Goal: Task Accomplishment & Management: Manage account settings

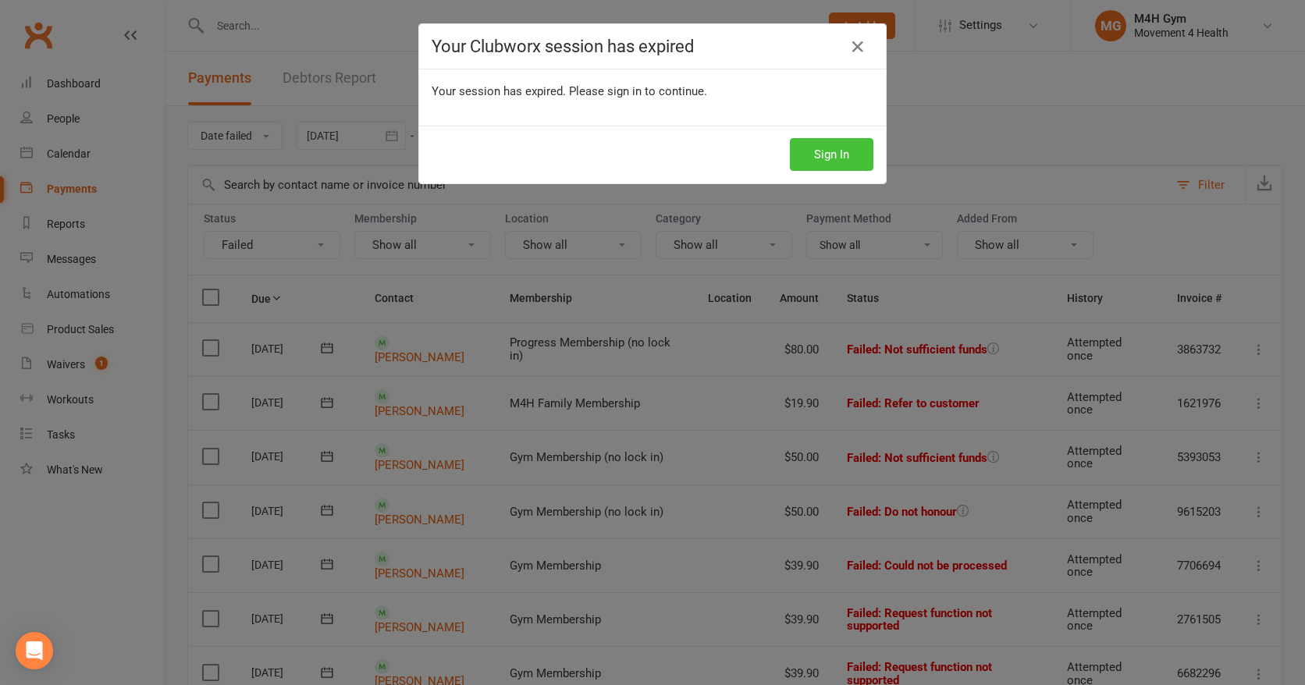
click at [829, 156] on button "Sign In" at bounding box center [832, 154] width 84 height 33
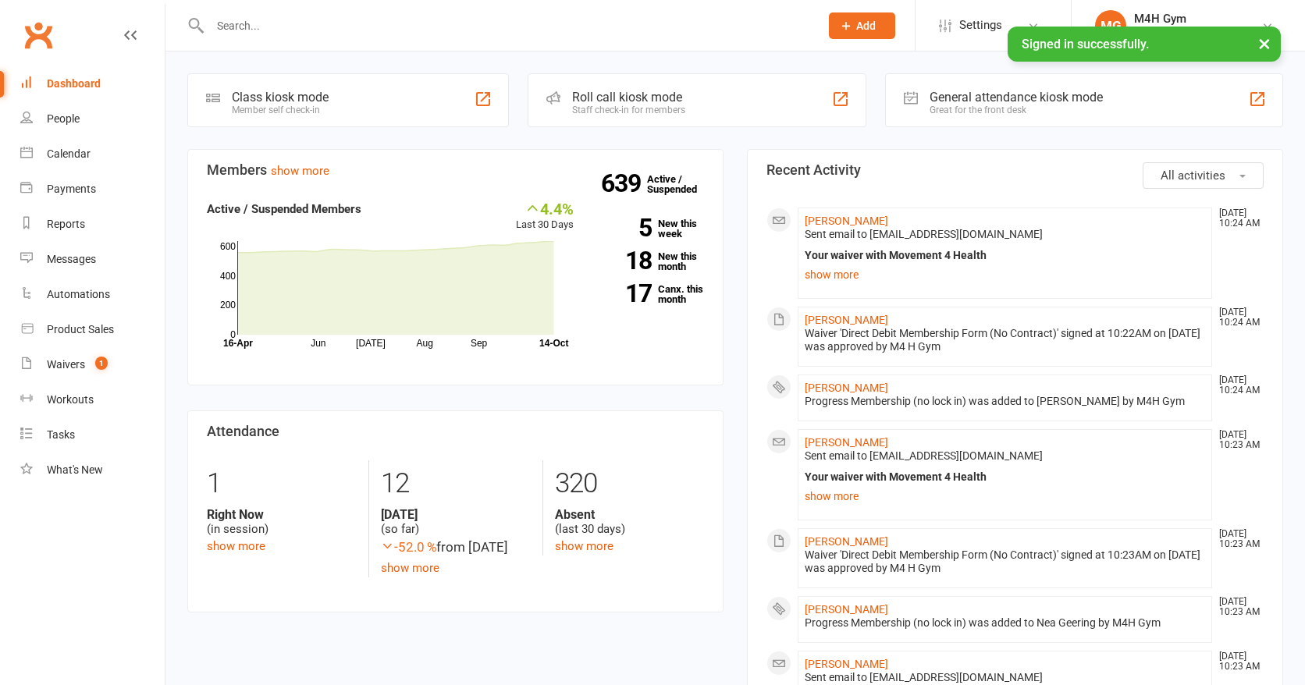
click at [231, 28] on input "text" at bounding box center [506, 26] width 603 height 22
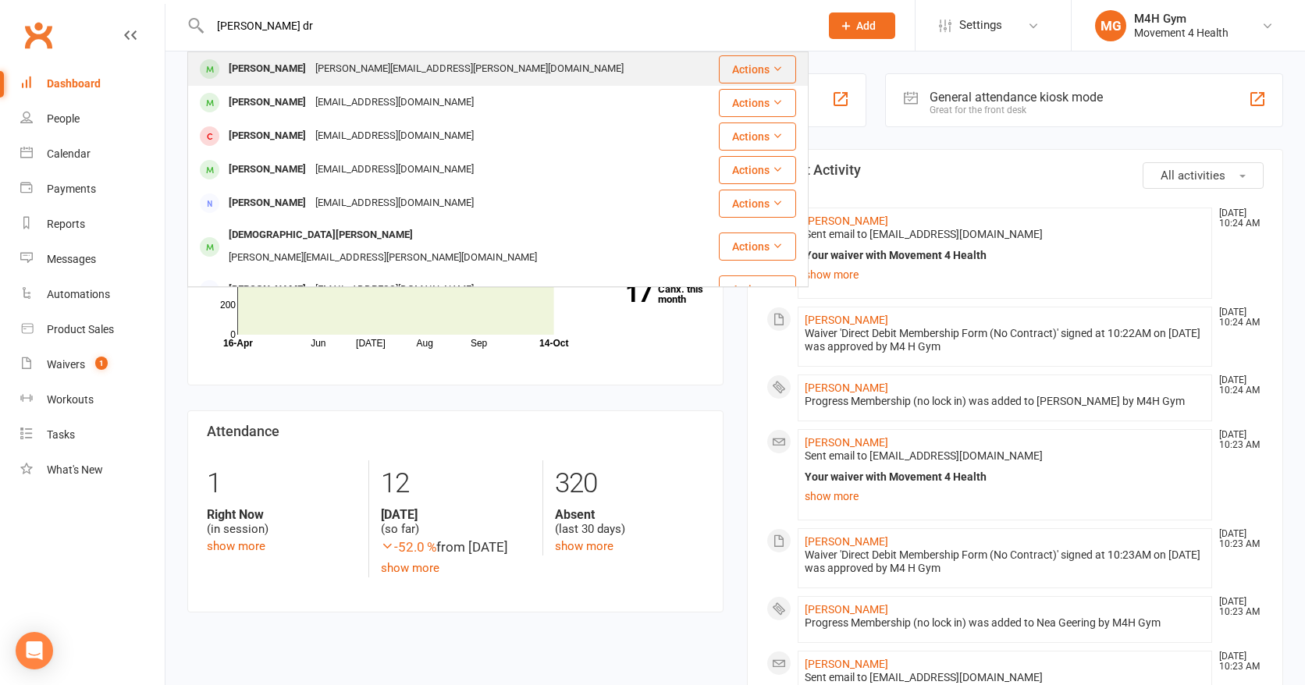
type input "[PERSON_NAME] dr"
click at [311, 68] on div "[PERSON_NAME][EMAIL_ADDRESS][PERSON_NAME][DOMAIN_NAME]" at bounding box center [470, 69] width 318 height 23
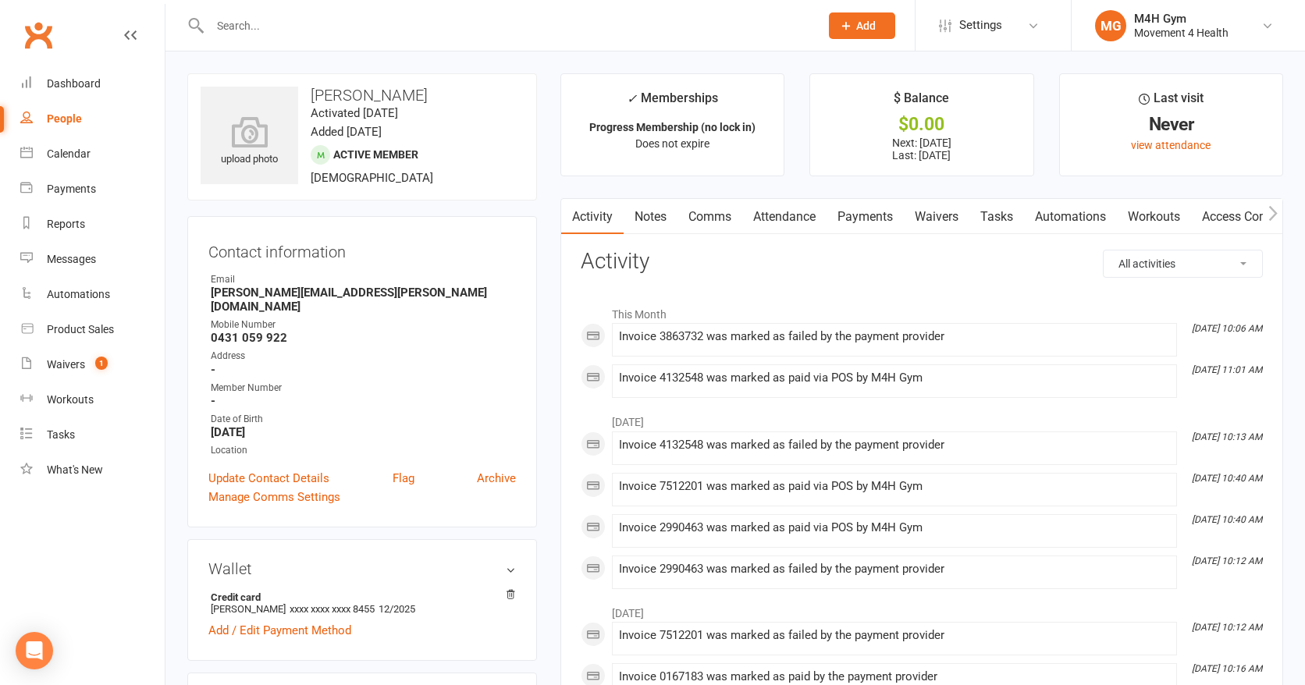
click at [870, 214] on link "Payments" at bounding box center [865, 217] width 77 height 36
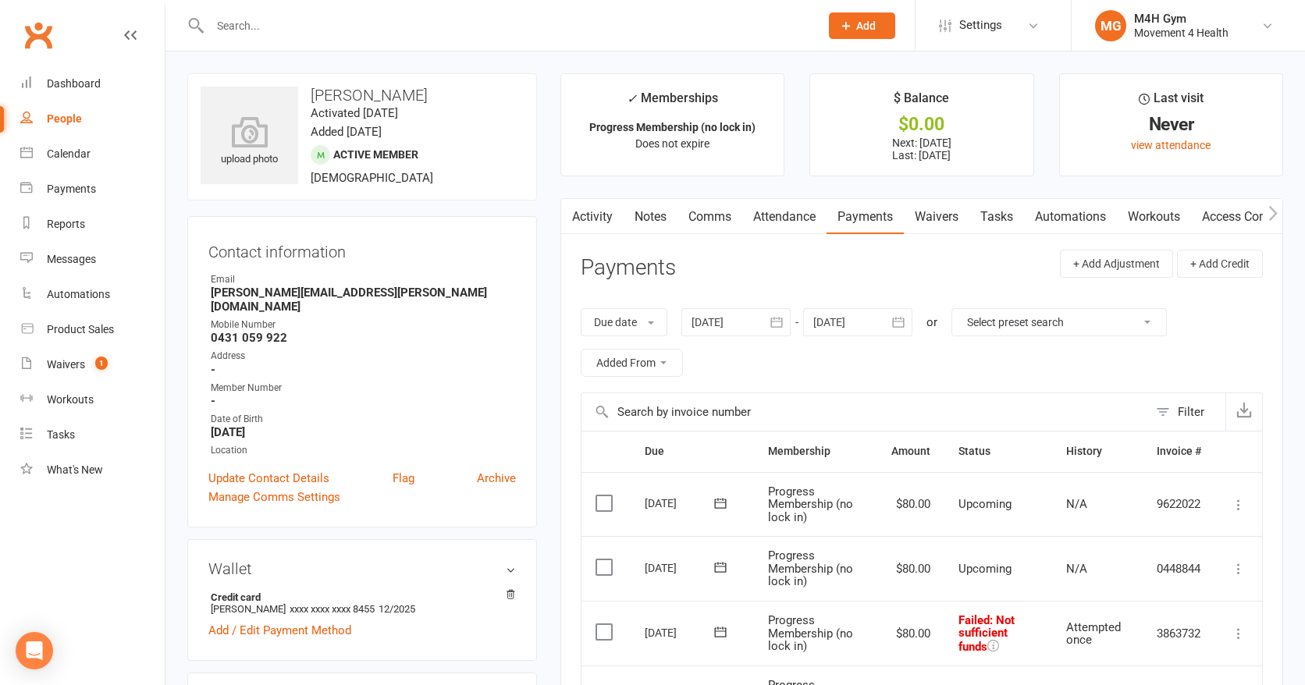
click at [780, 322] on icon "button" at bounding box center [776, 322] width 12 height 10
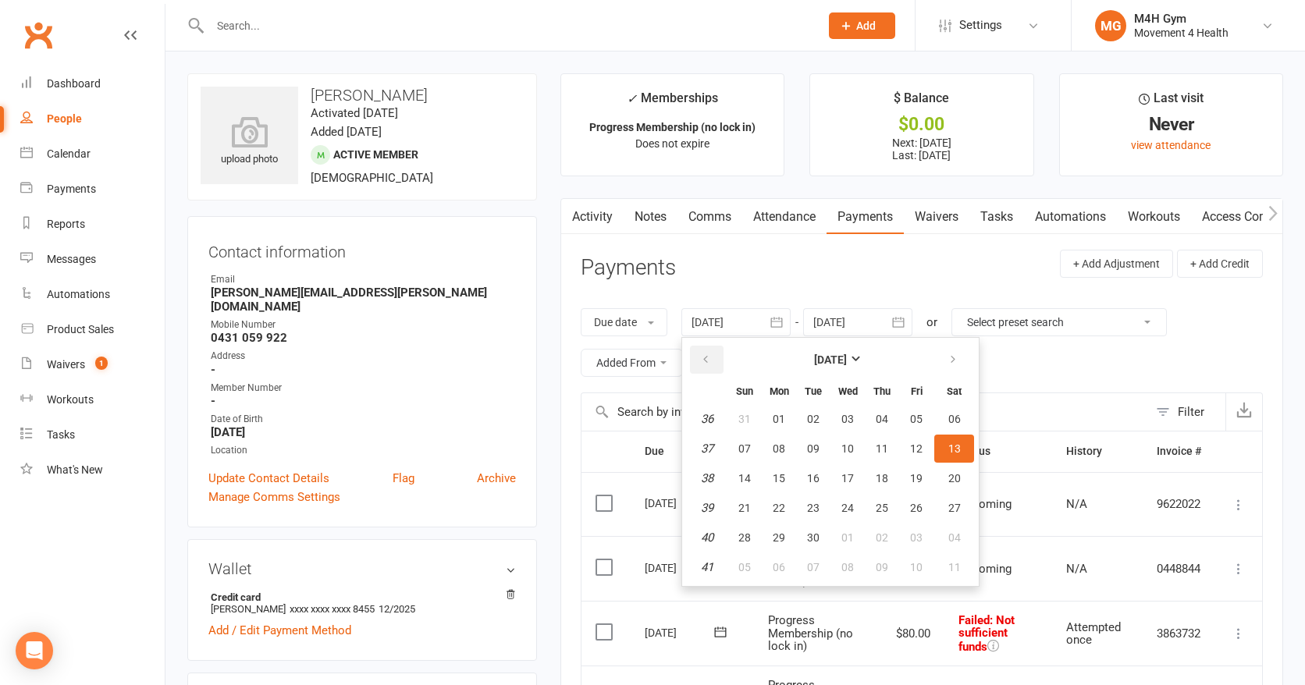
click at [711, 357] on icon "button" at bounding box center [705, 360] width 11 height 12
click at [778, 436] on button "07" at bounding box center [779, 449] width 33 height 28
type input "[DATE]"
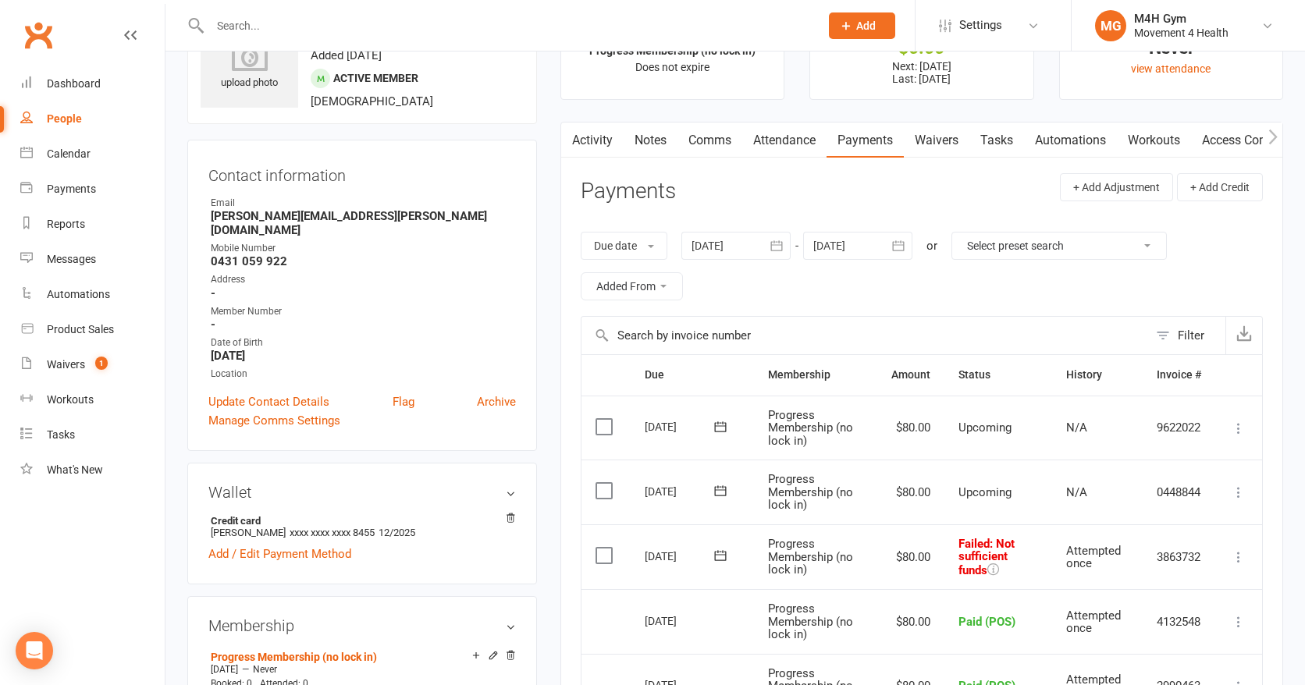
scroll to position [75, 0]
click at [660, 139] on link "Notes" at bounding box center [651, 142] width 54 height 36
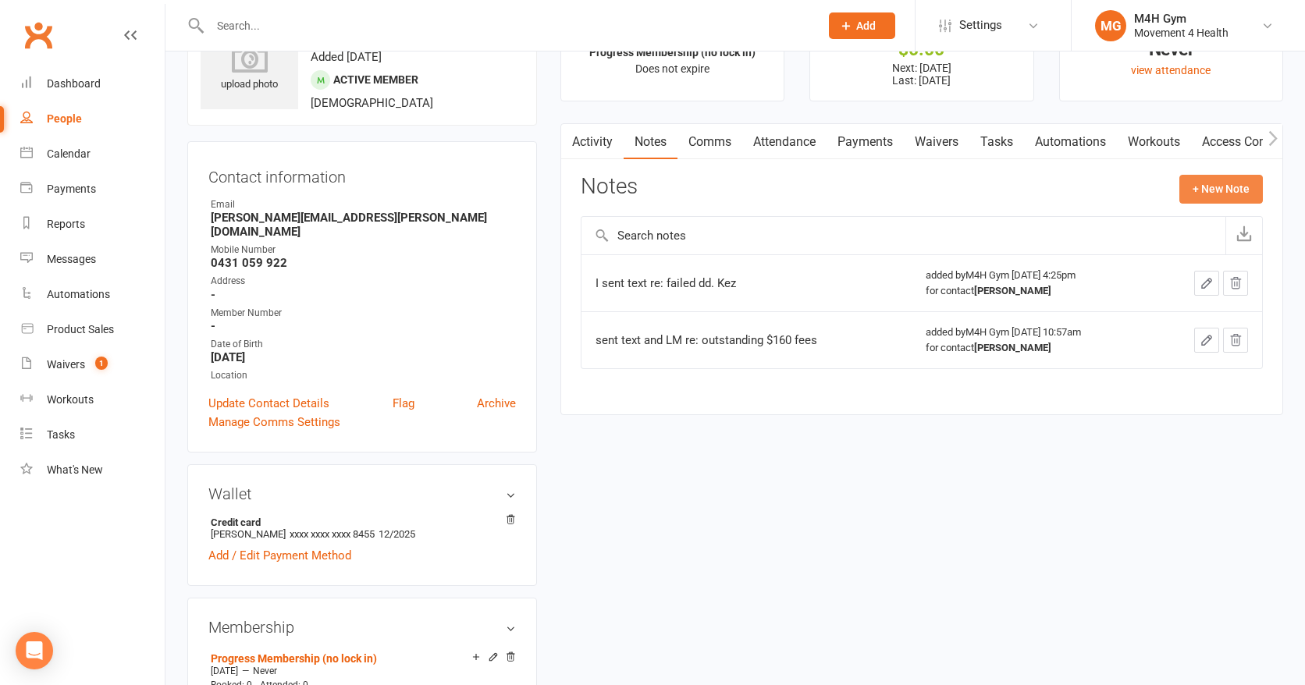
click at [1193, 189] on button "+ New Note" at bounding box center [1221, 189] width 84 height 28
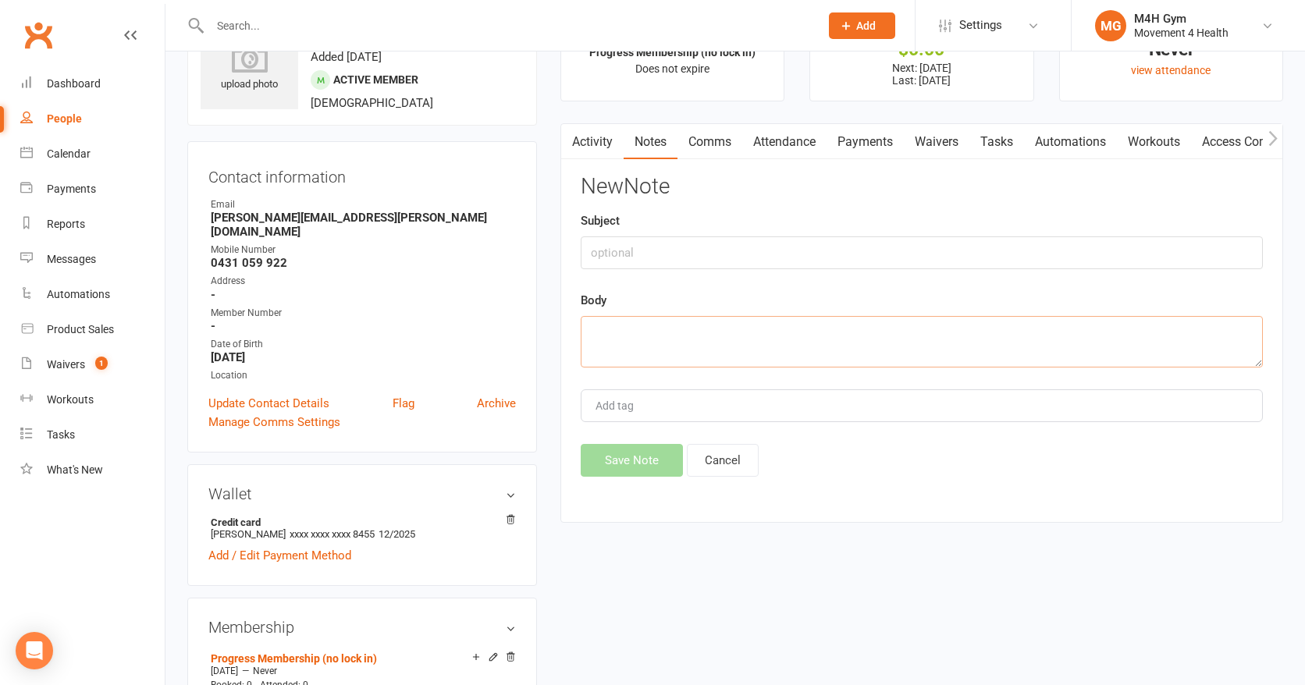
click at [610, 330] on textarea at bounding box center [922, 342] width 682 height 52
type textarea "Sent text; failed dd. Kez"
click at [627, 457] on button "Save Note" at bounding box center [632, 460] width 102 height 33
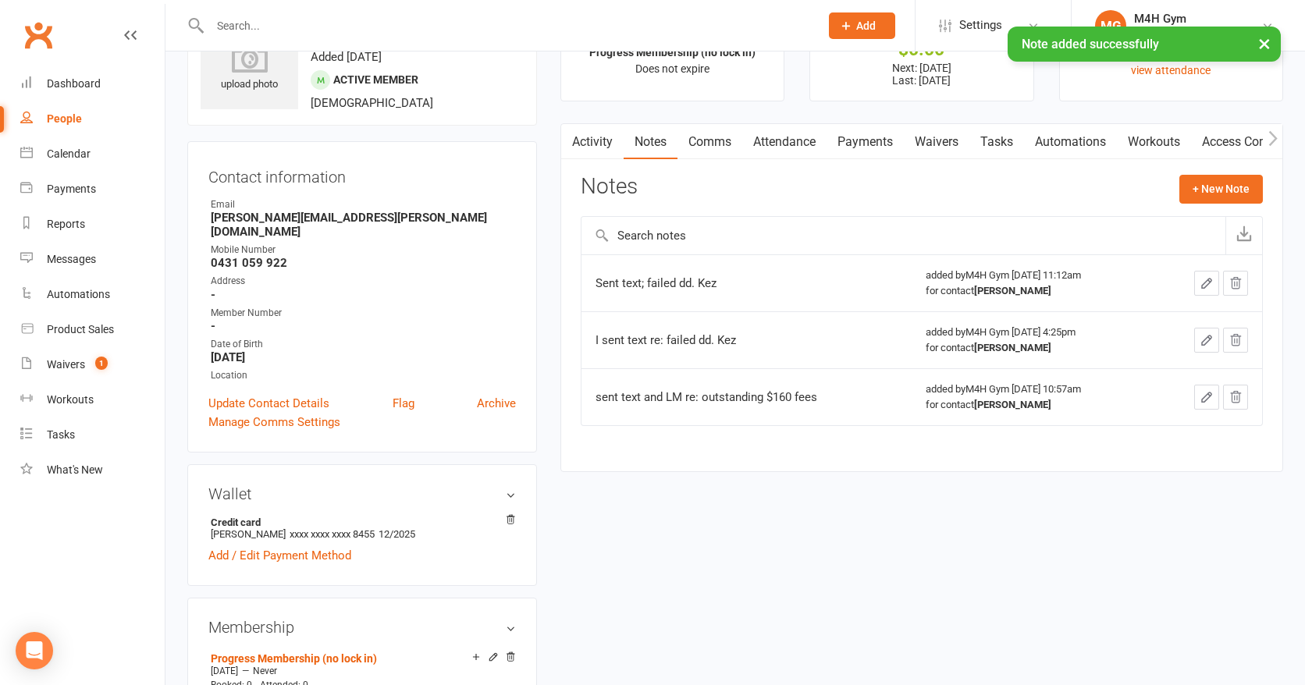
click at [75, 108] on link "People" at bounding box center [92, 118] width 144 height 35
select select "100"
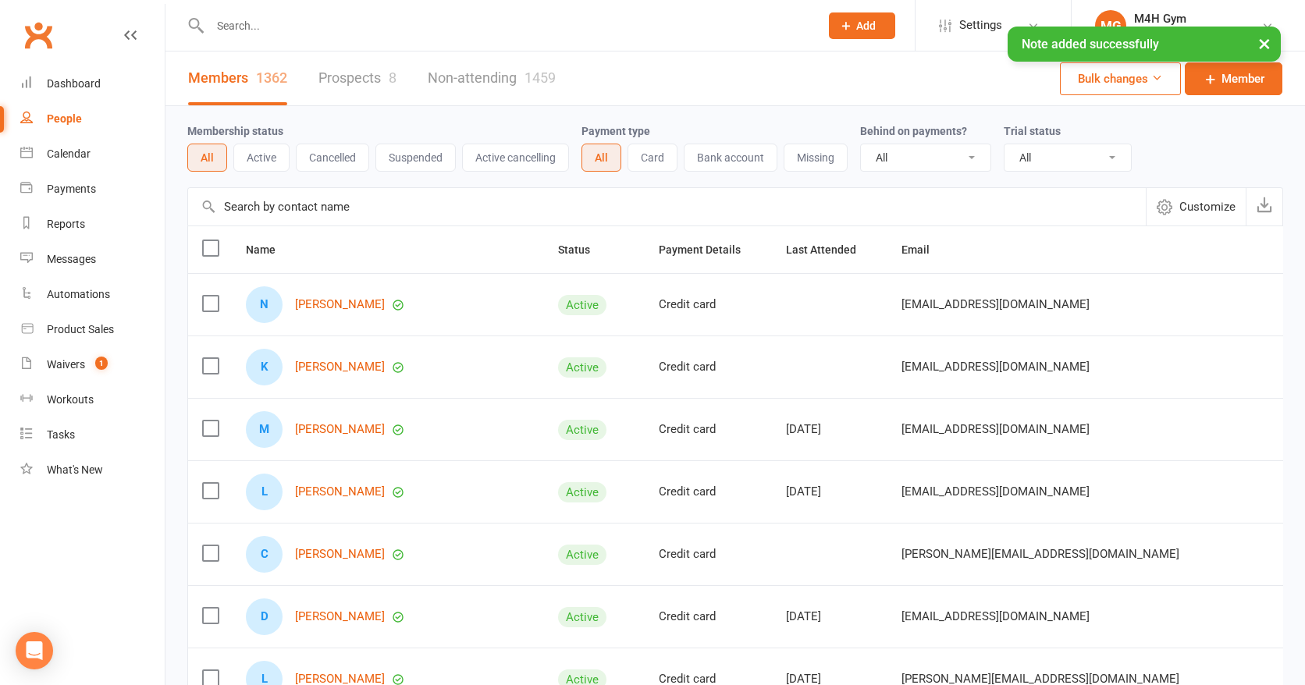
click at [241, 22] on input "text" at bounding box center [506, 26] width 603 height 22
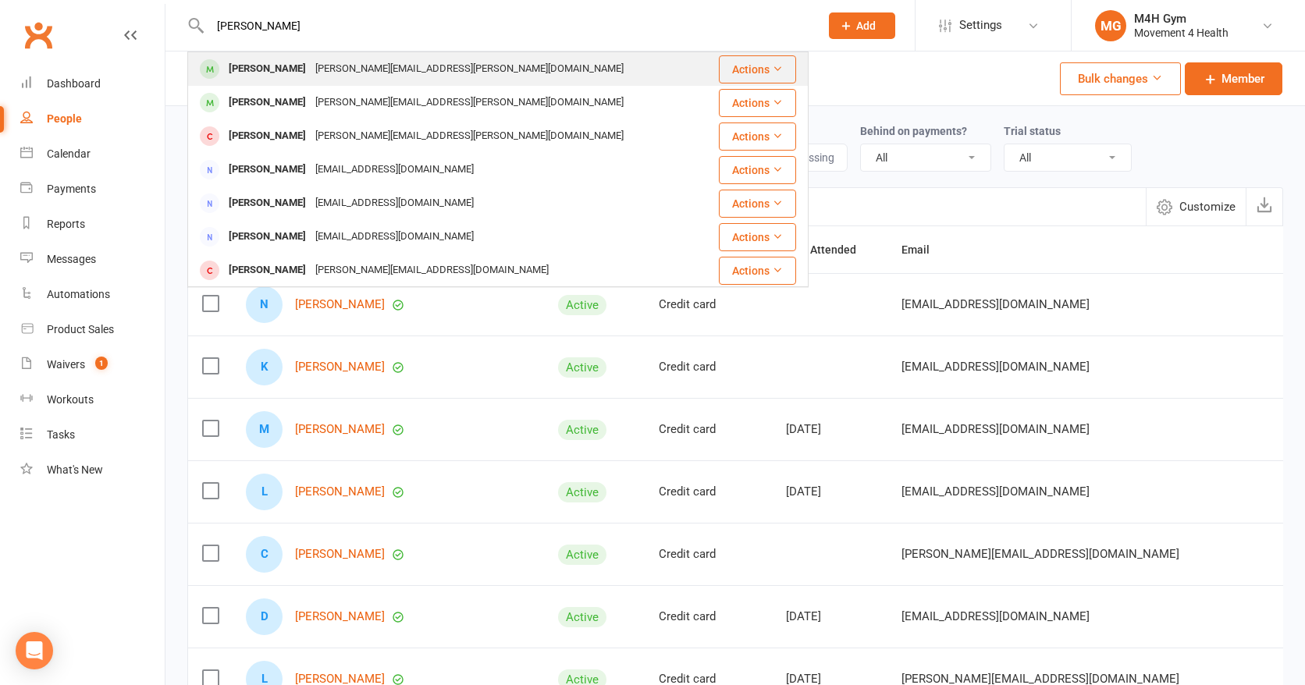
type input "[PERSON_NAME]"
click at [263, 63] on div "[PERSON_NAME]" at bounding box center [267, 69] width 87 height 23
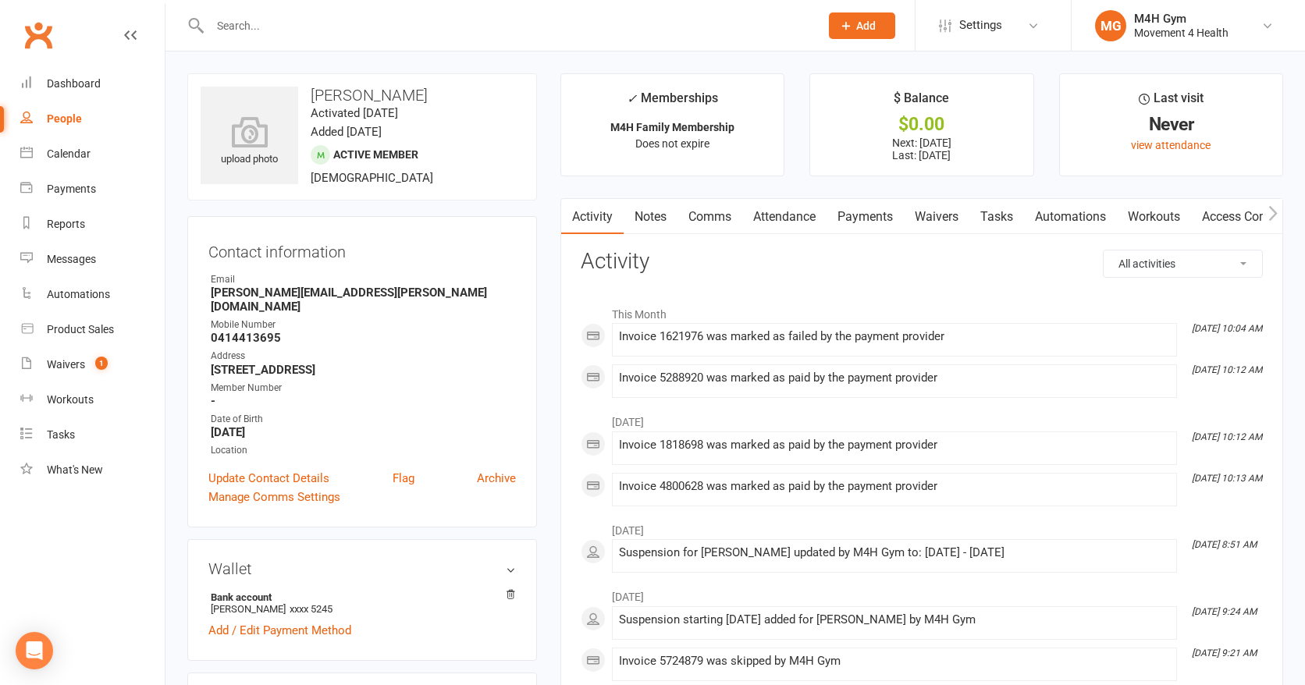
click at [864, 215] on link "Payments" at bounding box center [865, 217] width 77 height 36
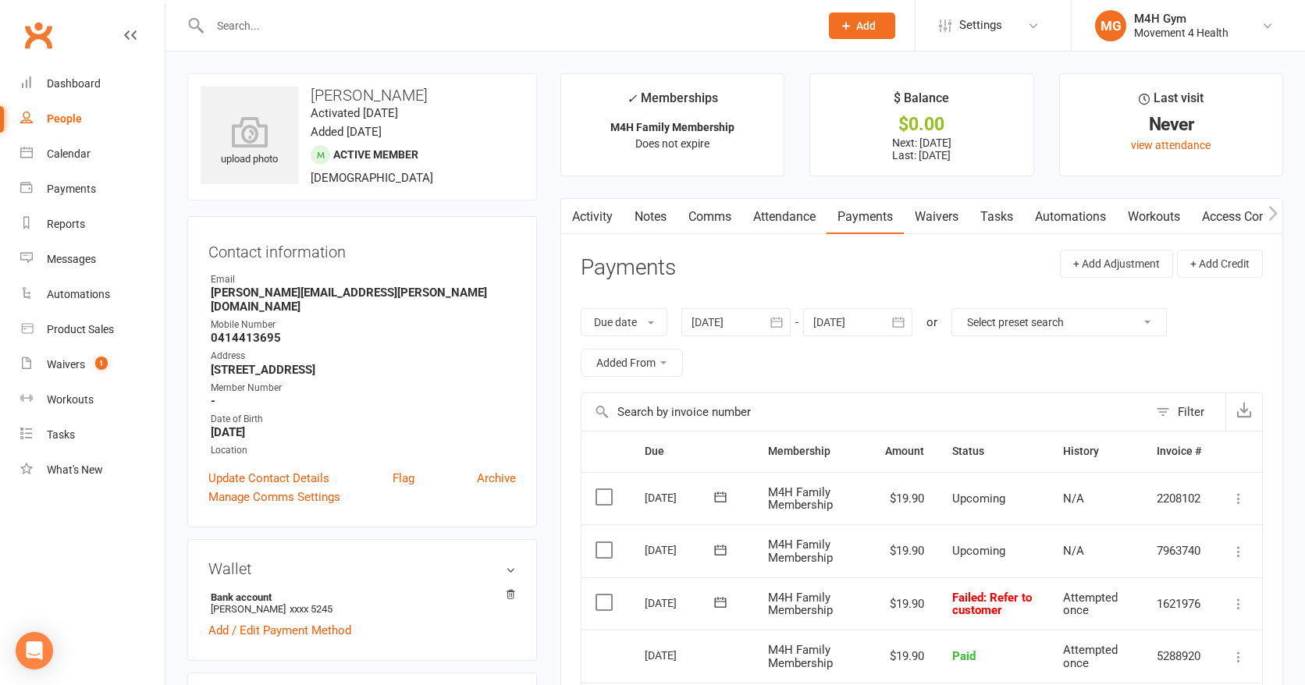
click at [772, 321] on icon "button" at bounding box center [777, 323] width 16 height 16
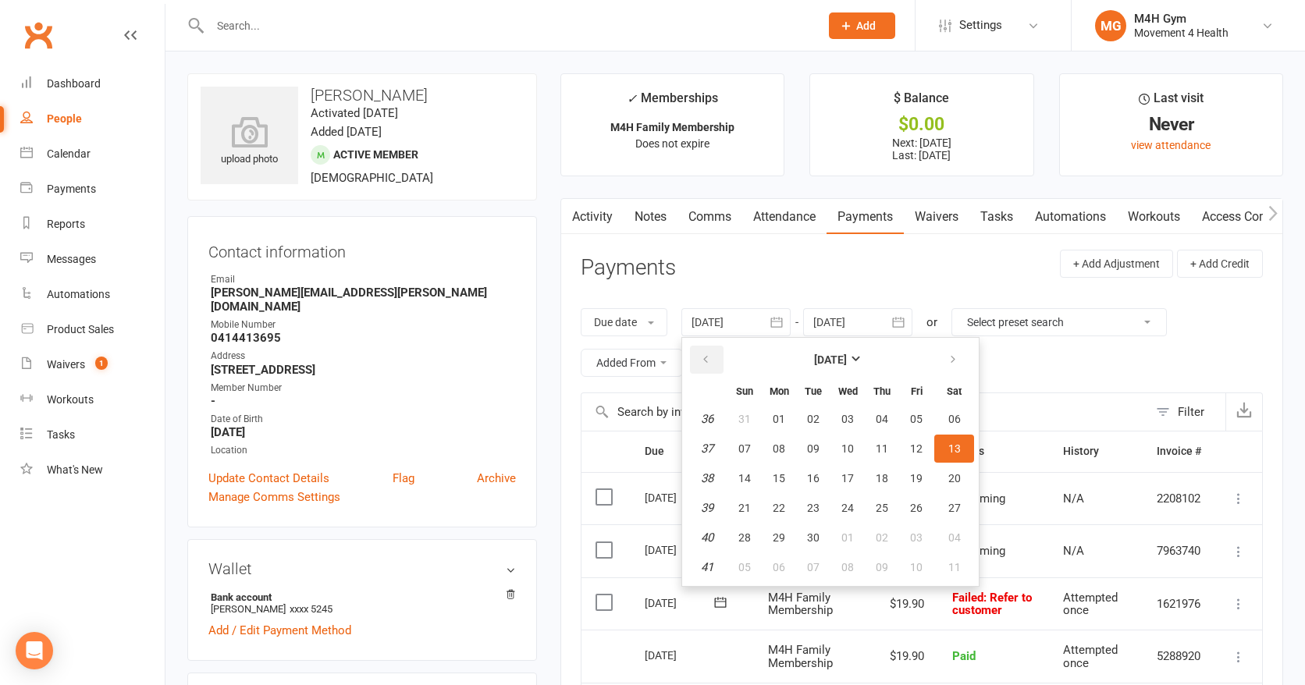
click at [710, 355] on icon "button" at bounding box center [705, 360] width 11 height 12
click at [780, 444] on span "09" at bounding box center [779, 449] width 12 height 12
type input "[DATE]"
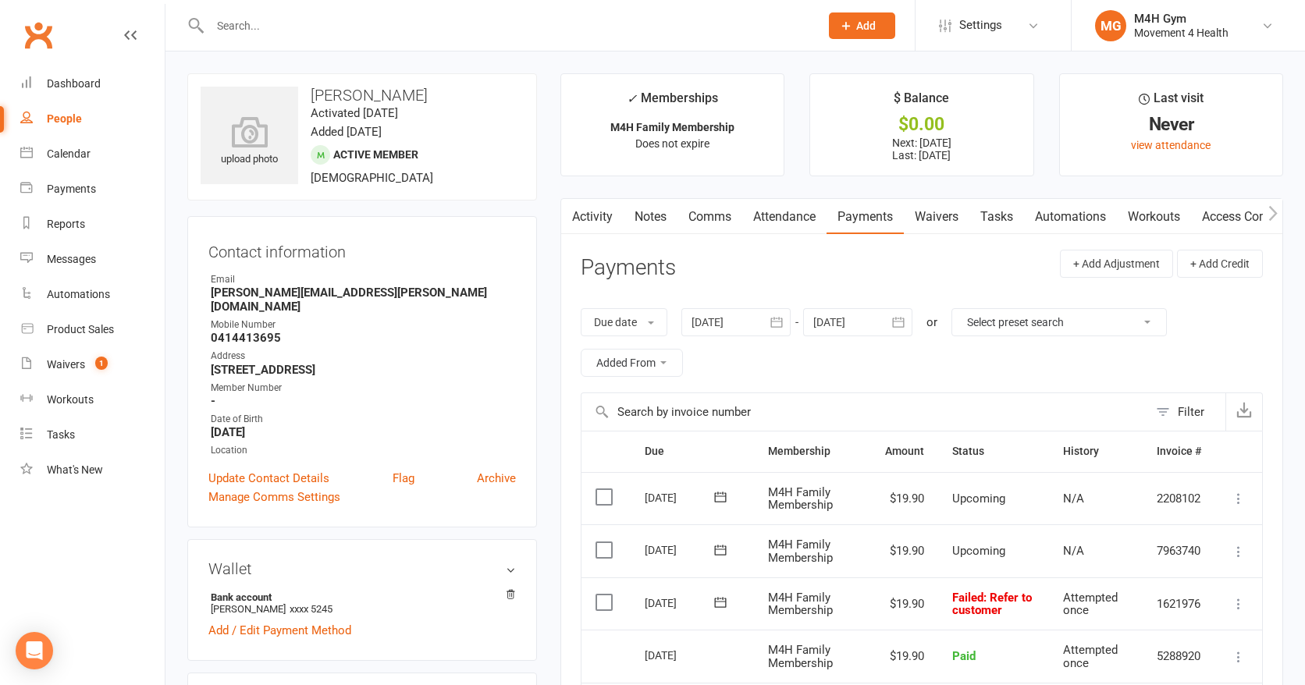
click at [74, 116] on div "People" at bounding box center [64, 118] width 35 height 12
select select "100"
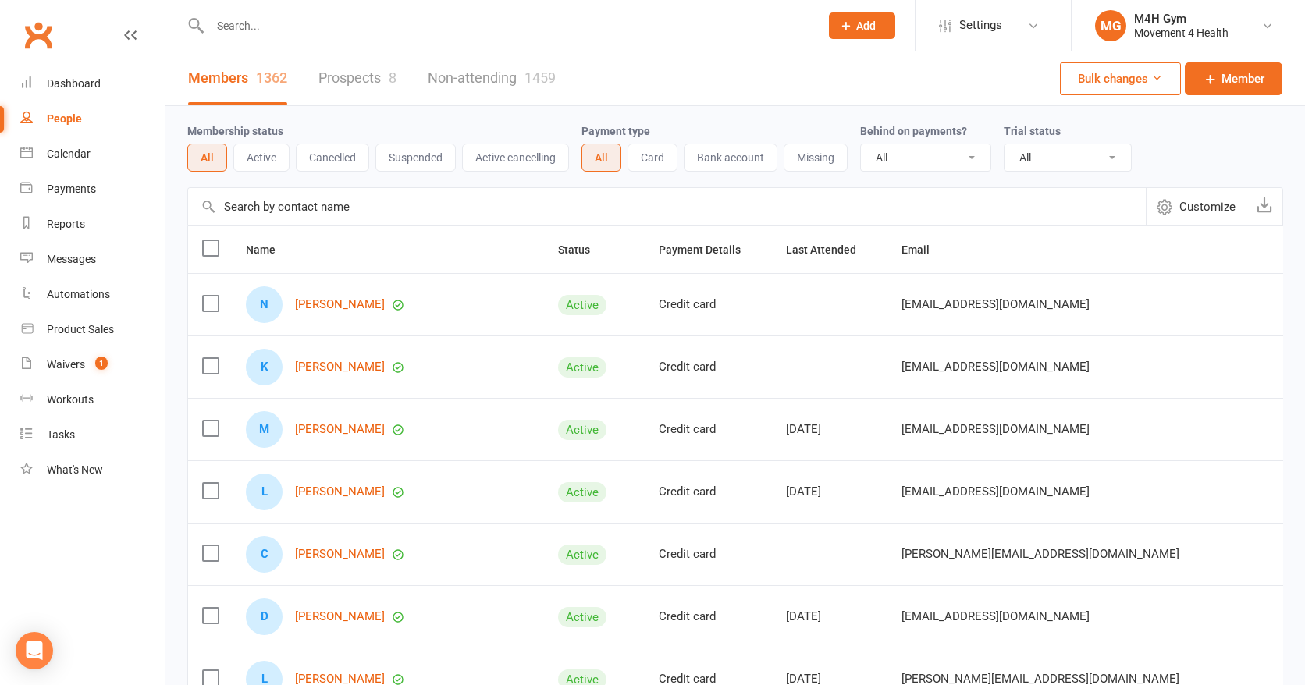
click at [268, 28] on input "text" at bounding box center [506, 26] width 603 height 22
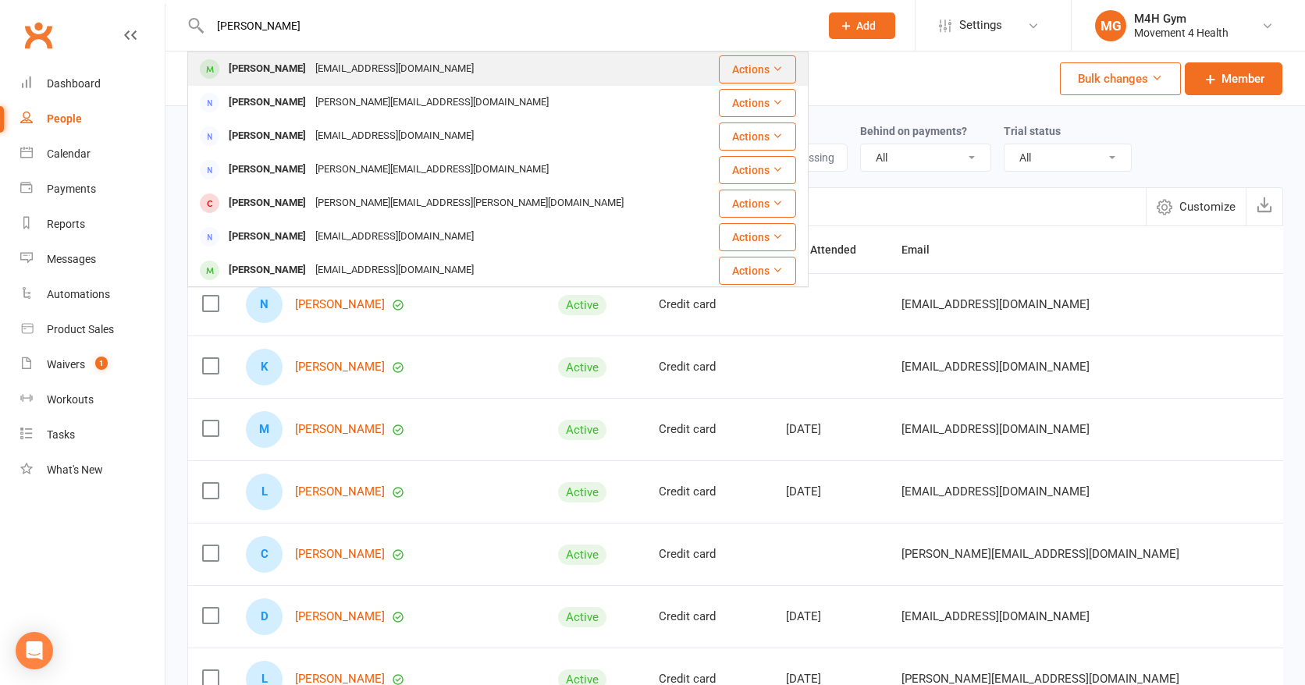
type input "[PERSON_NAME]"
click at [282, 69] on div "[PERSON_NAME]" at bounding box center [267, 69] width 87 height 23
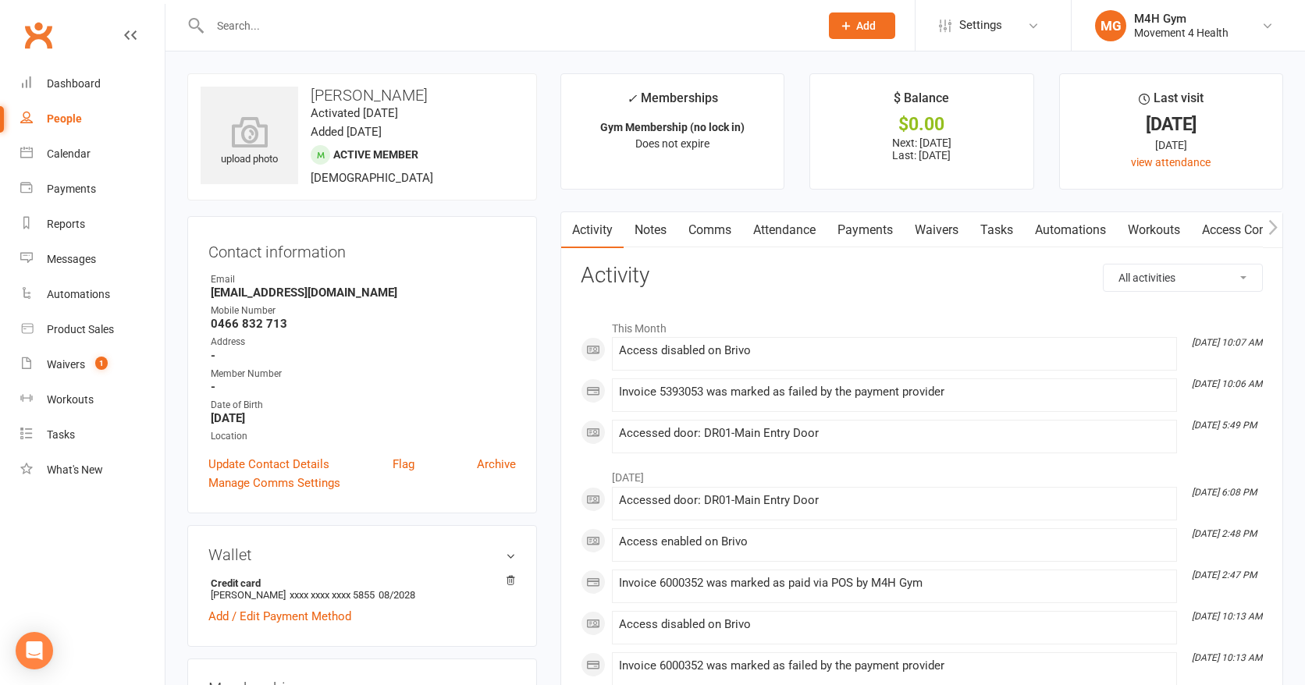
click at [867, 231] on link "Payments" at bounding box center [865, 230] width 77 height 36
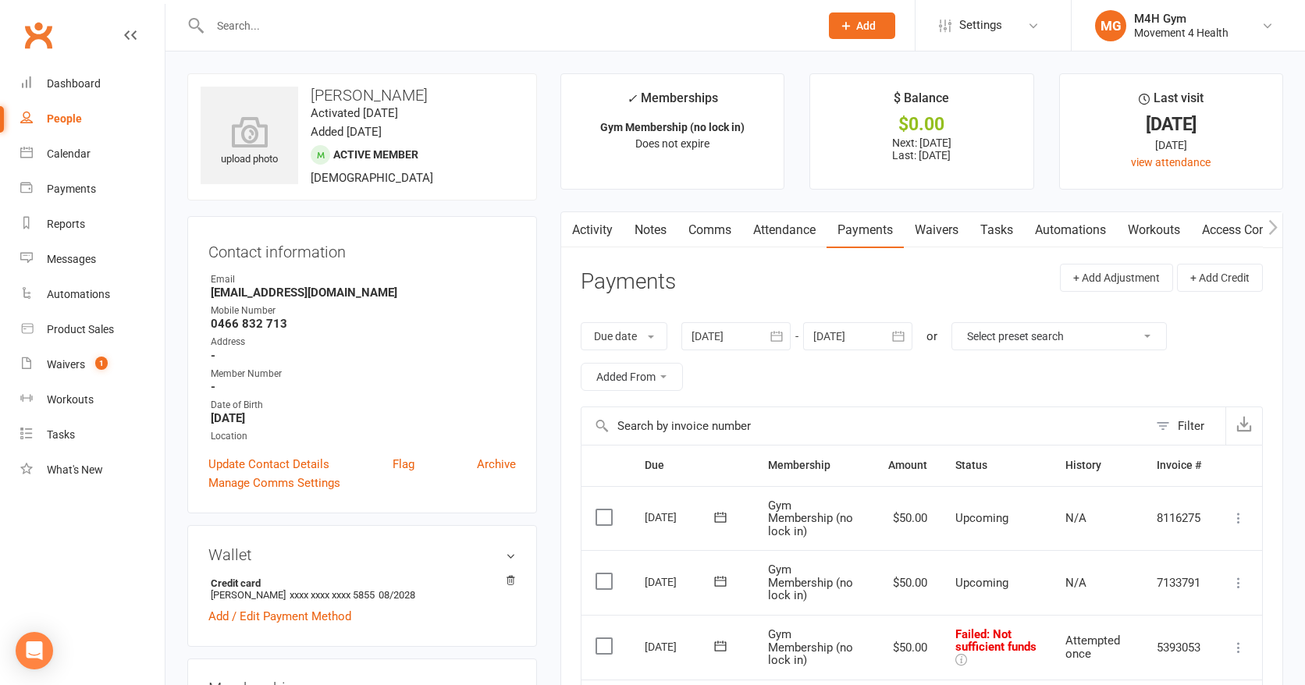
click at [777, 337] on icon "button" at bounding box center [777, 337] width 16 height 16
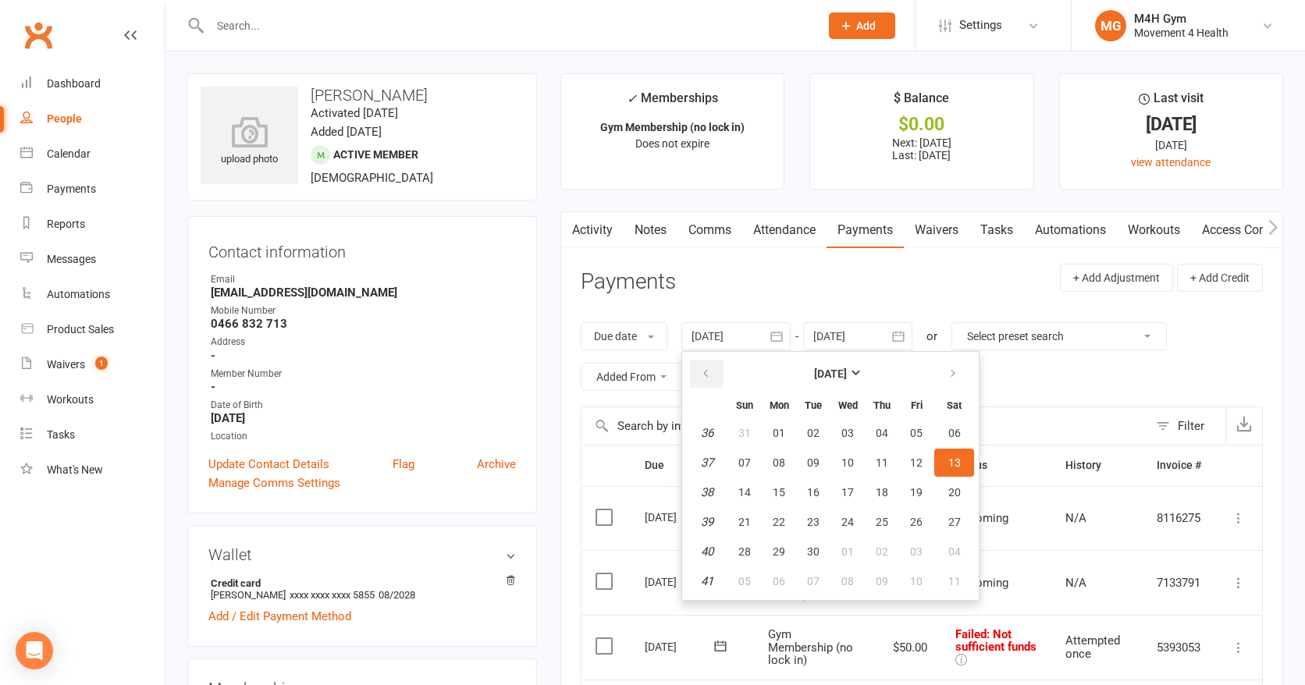
click at [709, 368] on icon "button" at bounding box center [705, 374] width 11 height 12
click at [780, 460] on span "07" at bounding box center [779, 463] width 12 height 12
type input "[DATE]"
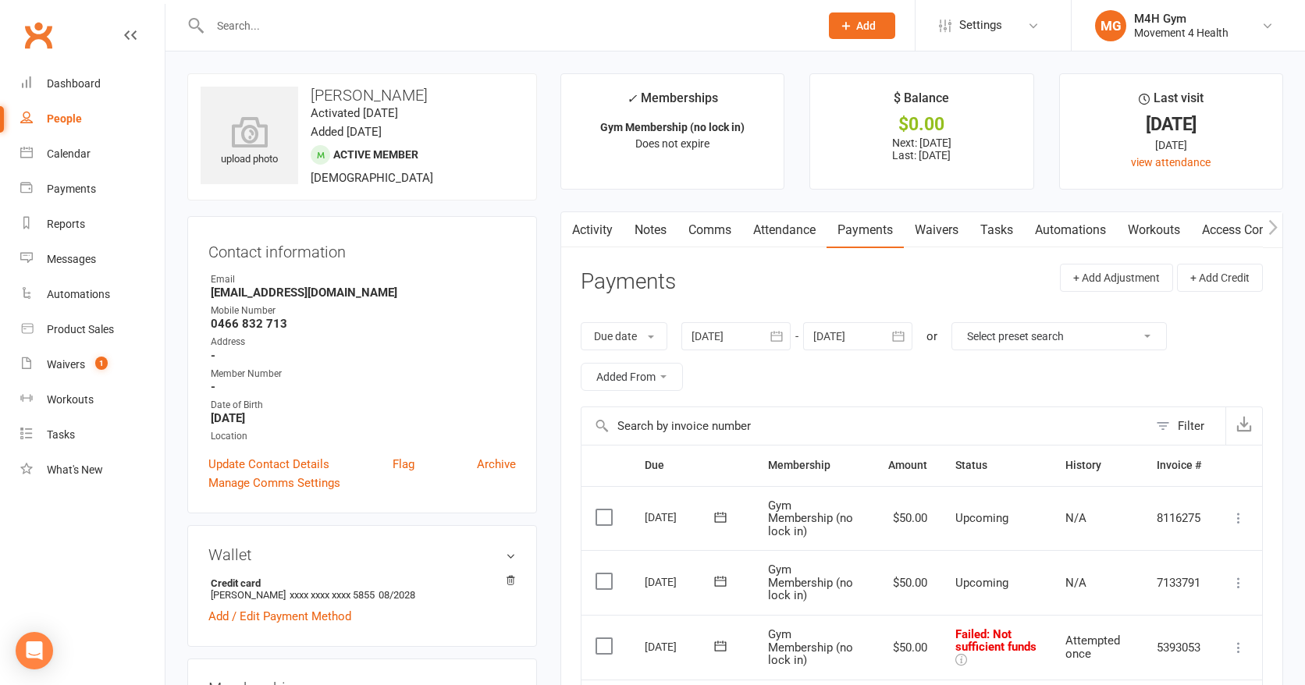
click at [652, 230] on link "Notes" at bounding box center [651, 230] width 54 height 36
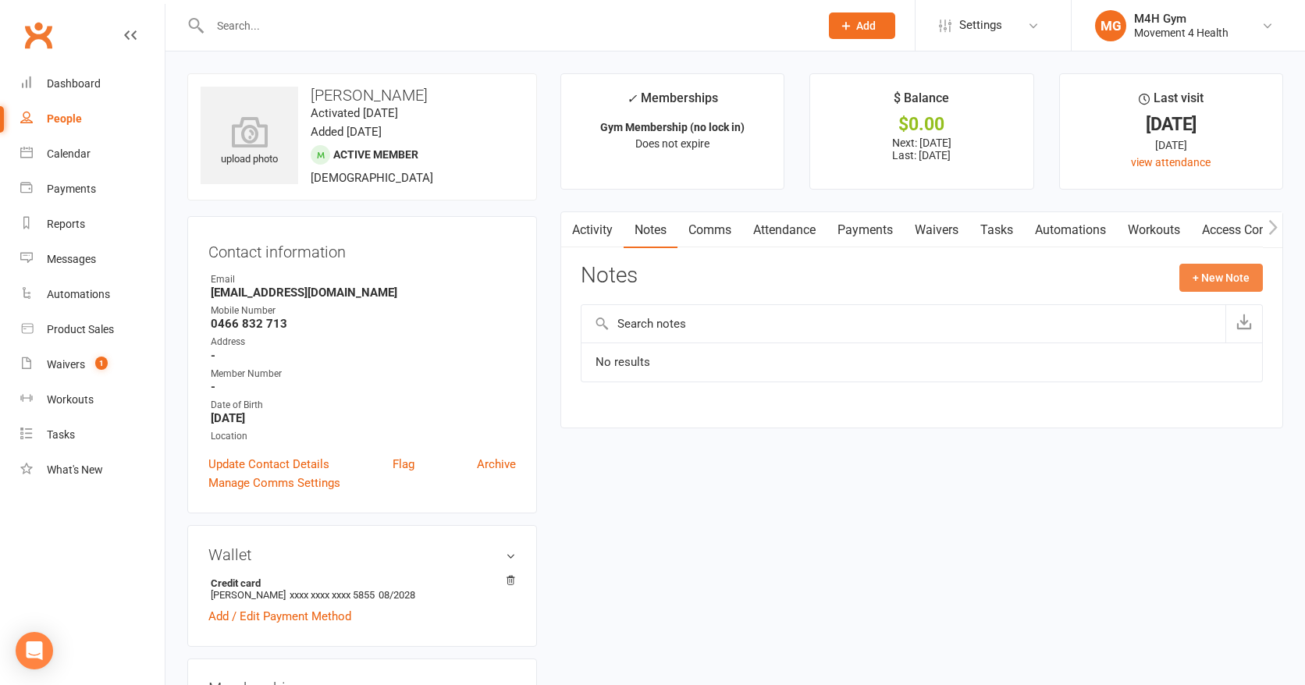
click at [1198, 279] on button "+ New Note" at bounding box center [1221, 278] width 84 height 28
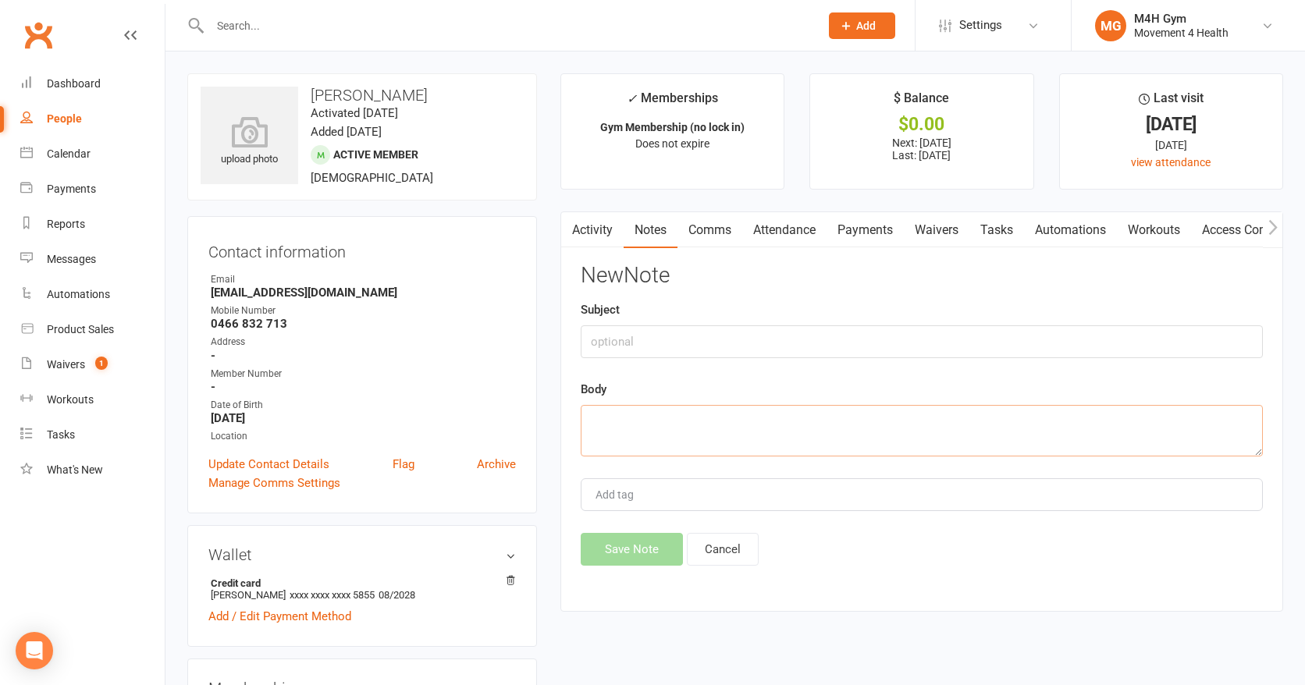
click at [608, 423] on textarea at bounding box center [922, 431] width 682 height 52
type textarea "Sent text- DD failed. Kez"
click at [640, 549] on button "Save Note" at bounding box center [632, 549] width 102 height 33
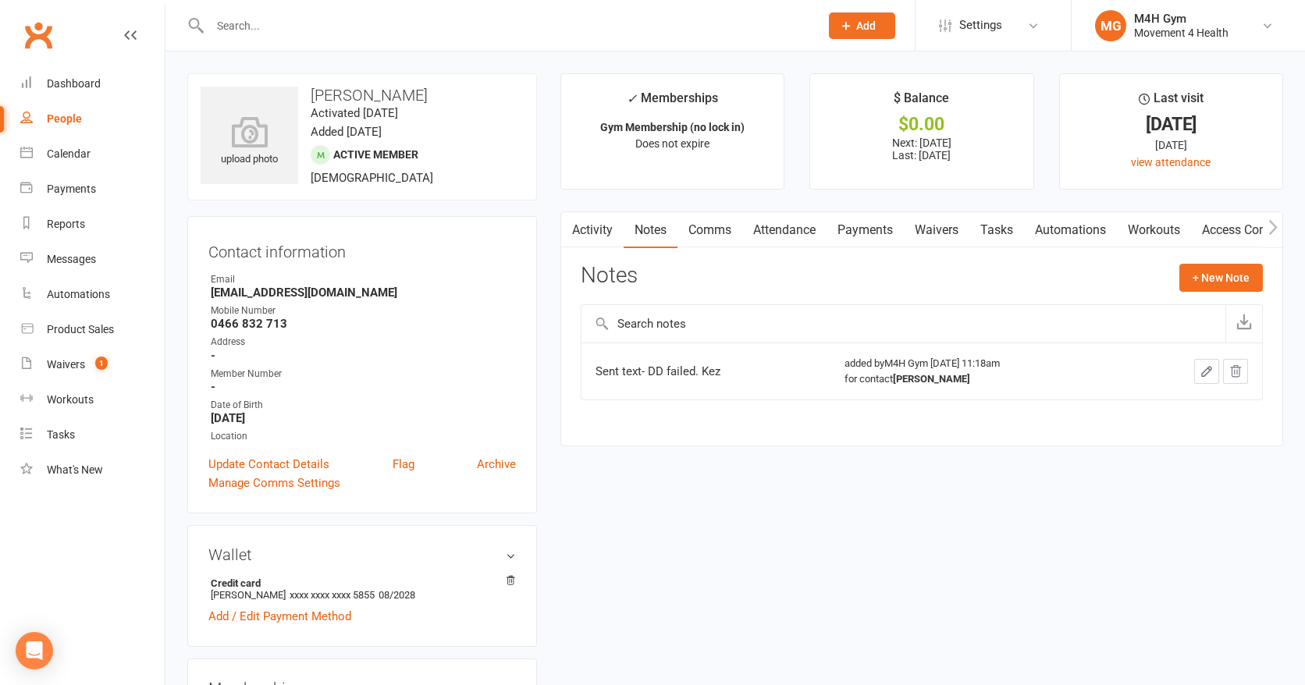
click at [287, 20] on input "text" at bounding box center [506, 26] width 603 height 22
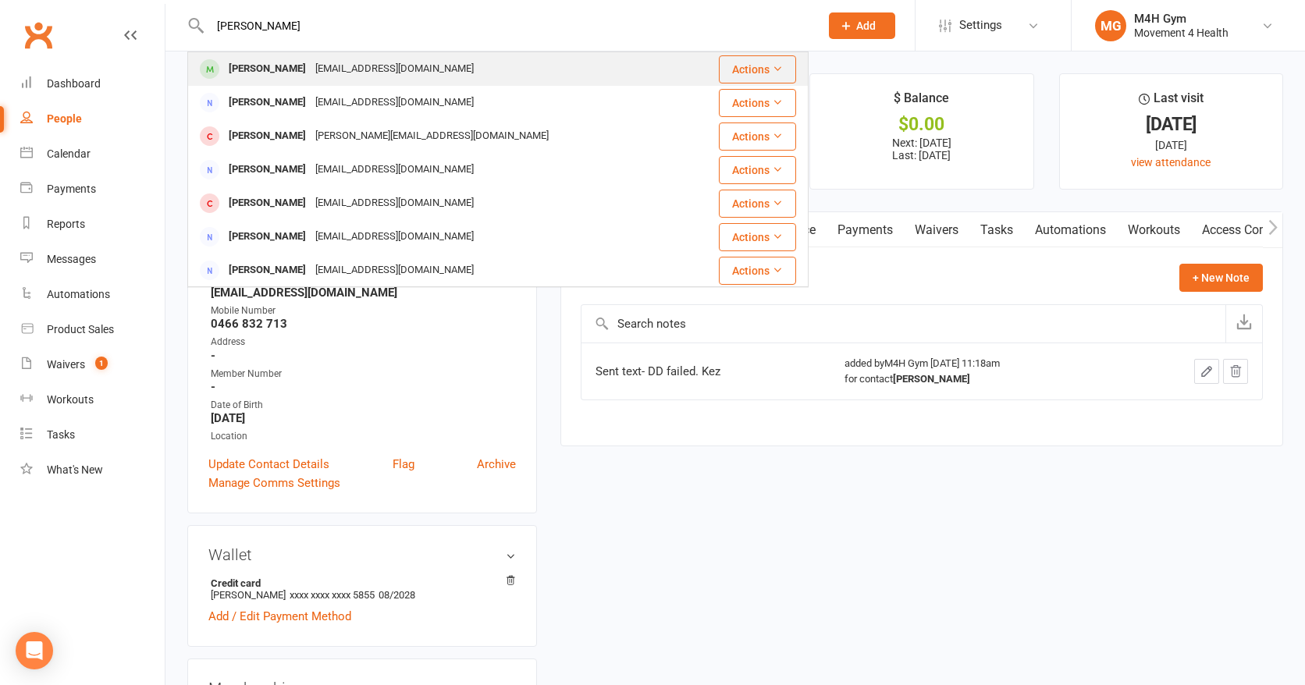
type input "[PERSON_NAME]"
click at [289, 67] on div "[PERSON_NAME]" at bounding box center [267, 69] width 87 height 23
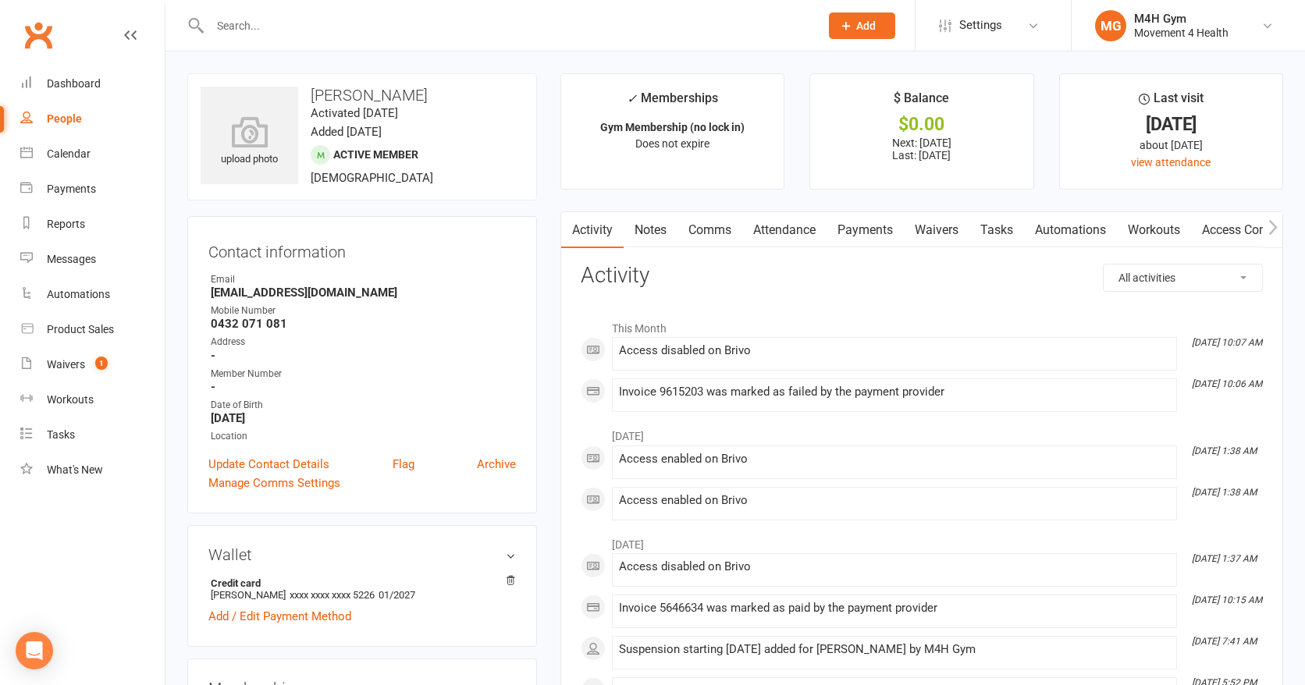
click at [865, 226] on link "Payments" at bounding box center [865, 230] width 77 height 36
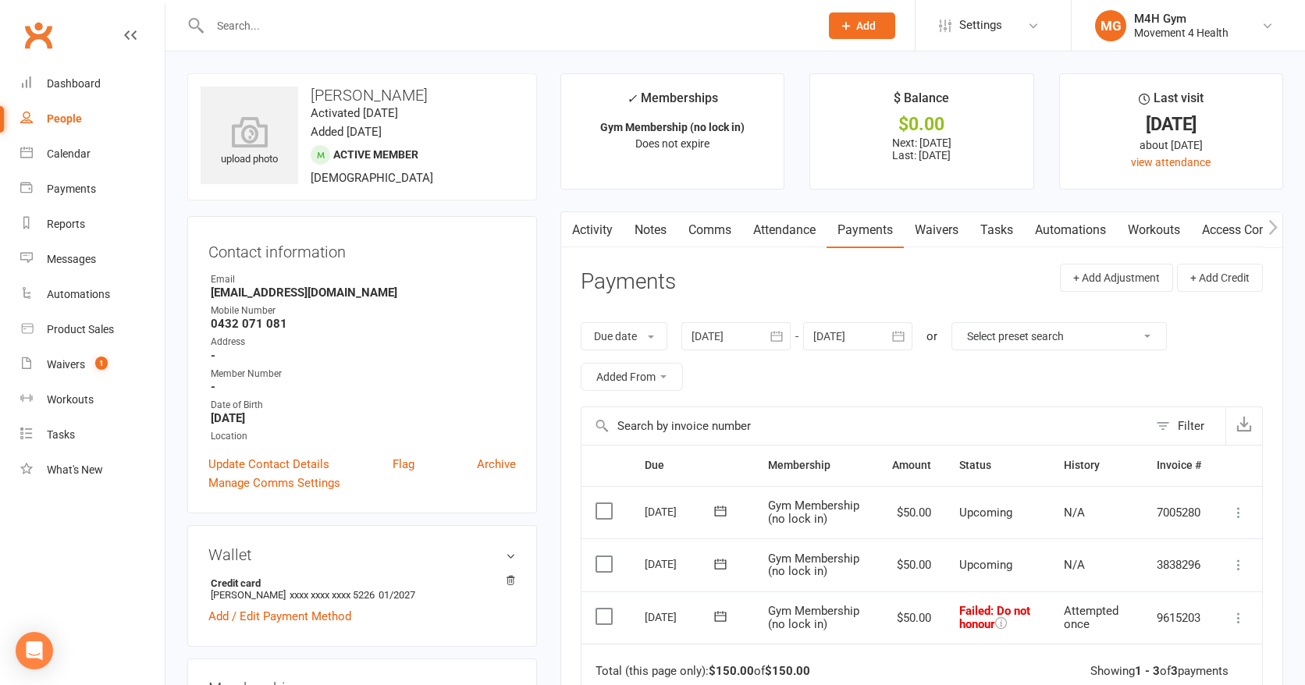
click at [776, 329] on icon "button" at bounding box center [777, 337] width 16 height 16
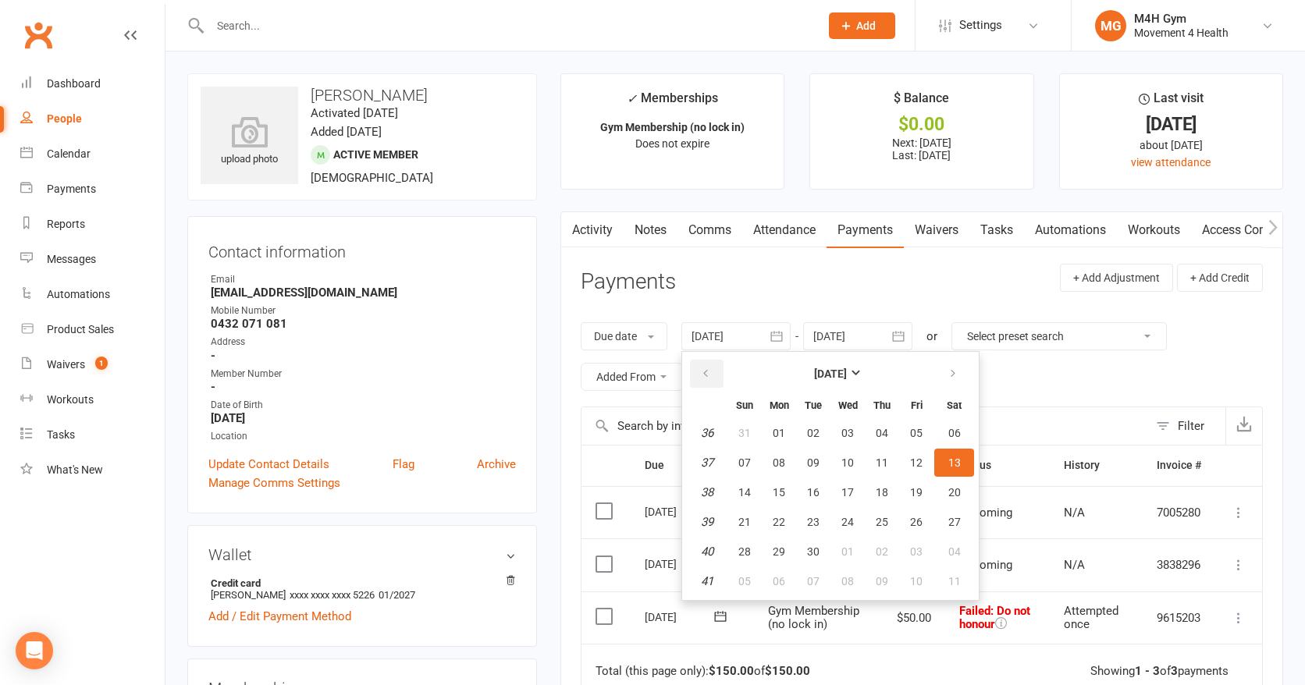
click at [711, 372] on icon "button" at bounding box center [705, 374] width 11 height 12
click at [776, 465] on span "07" at bounding box center [779, 463] width 12 height 12
type input "[DATE]"
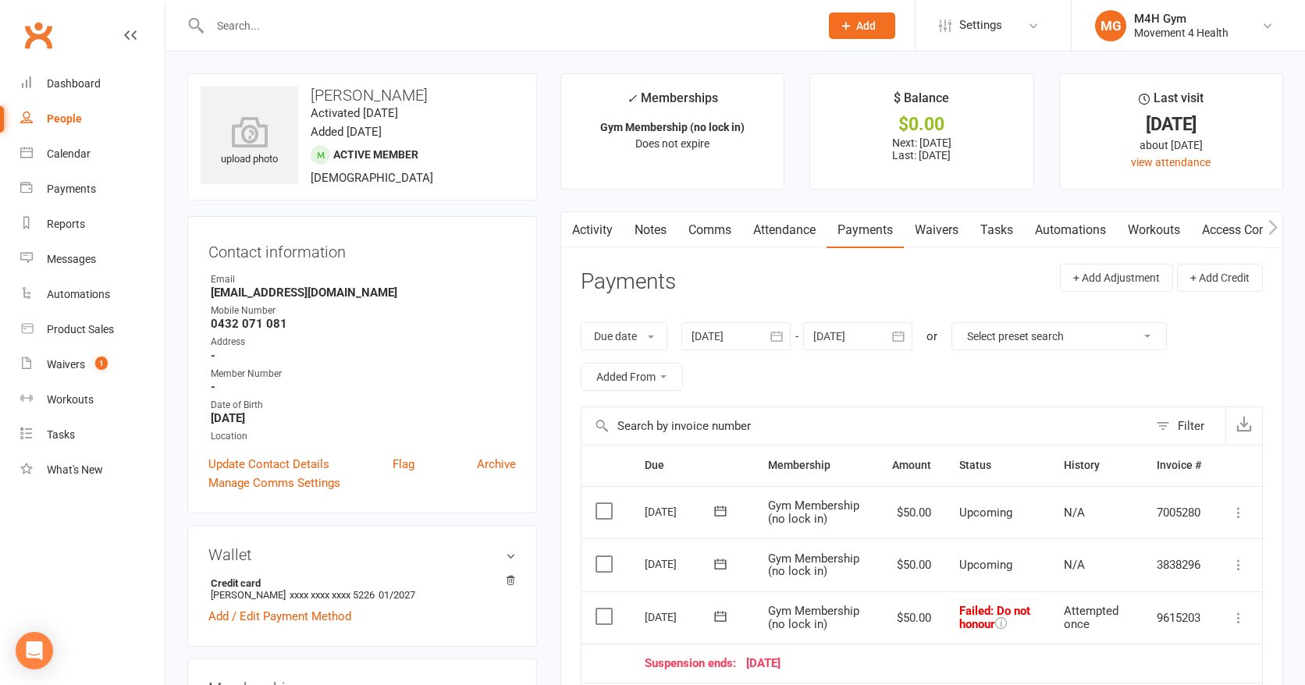
click at [658, 224] on link "Notes" at bounding box center [651, 230] width 54 height 36
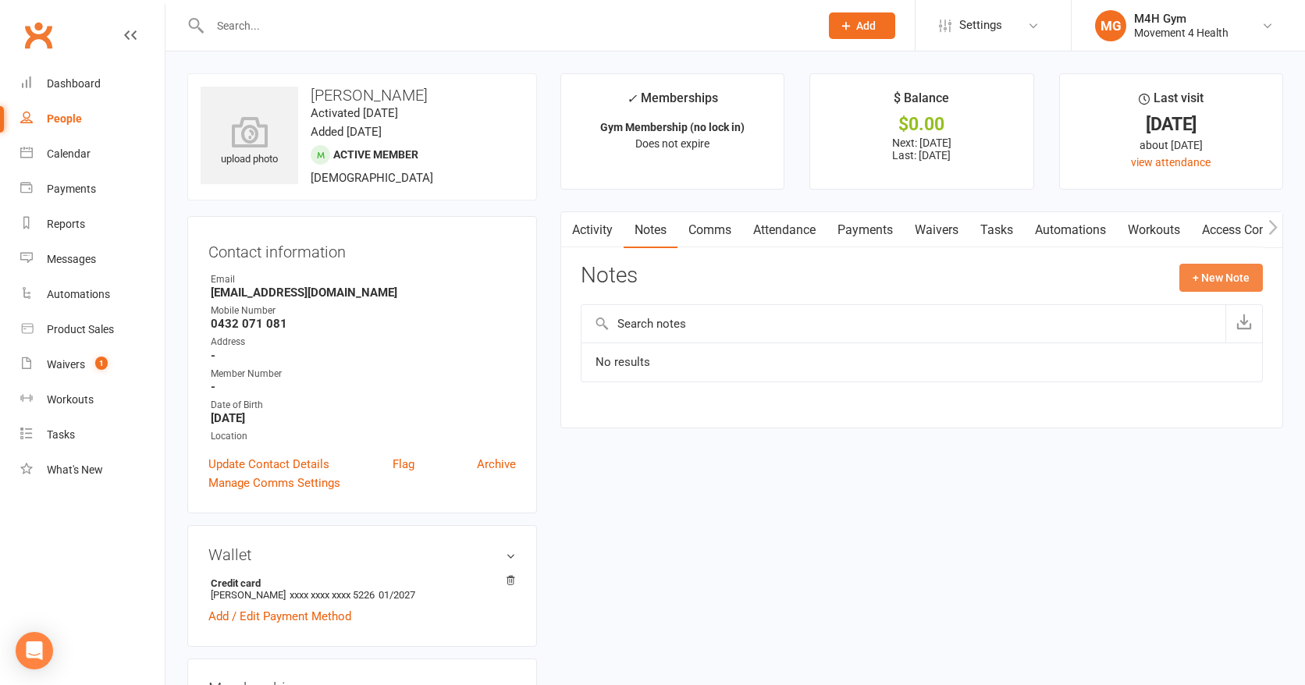
click at [1197, 279] on button "+ New Note" at bounding box center [1221, 278] width 84 height 28
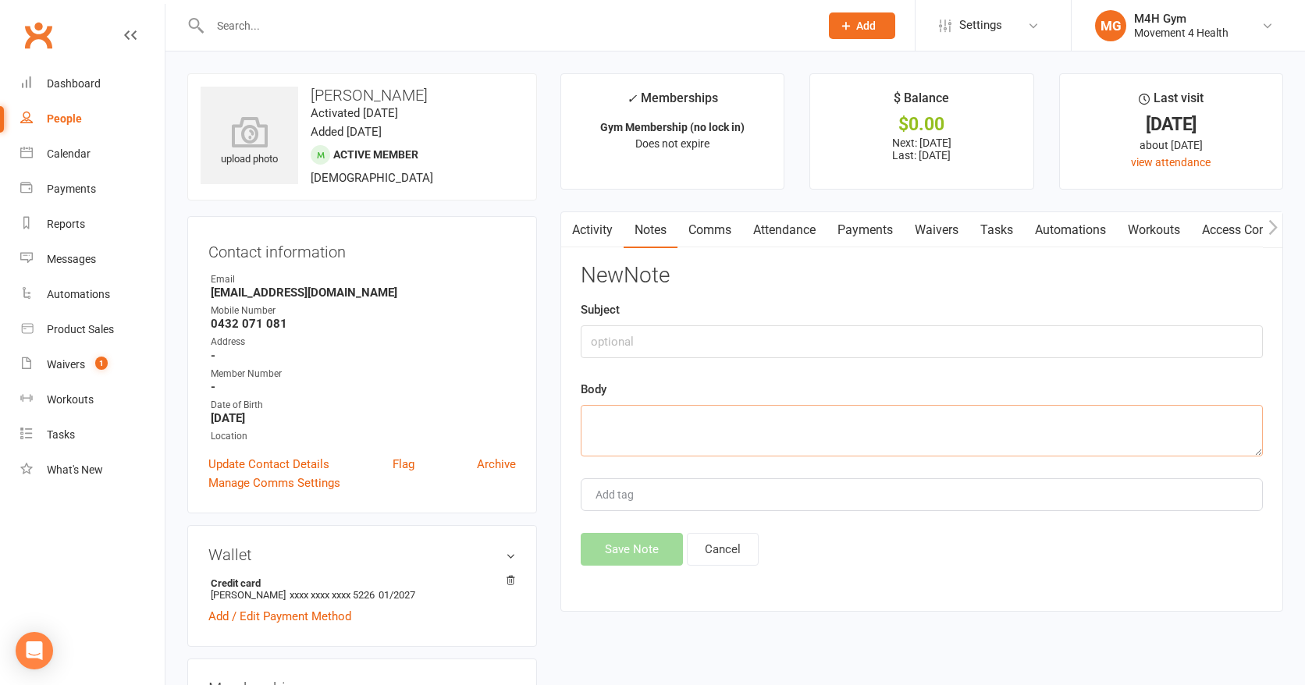
click at [636, 421] on textarea at bounding box center [922, 431] width 682 height 52
type textarea "Sent text: Failed payment. Kez"
click at [624, 549] on button "Save Note" at bounding box center [632, 549] width 102 height 33
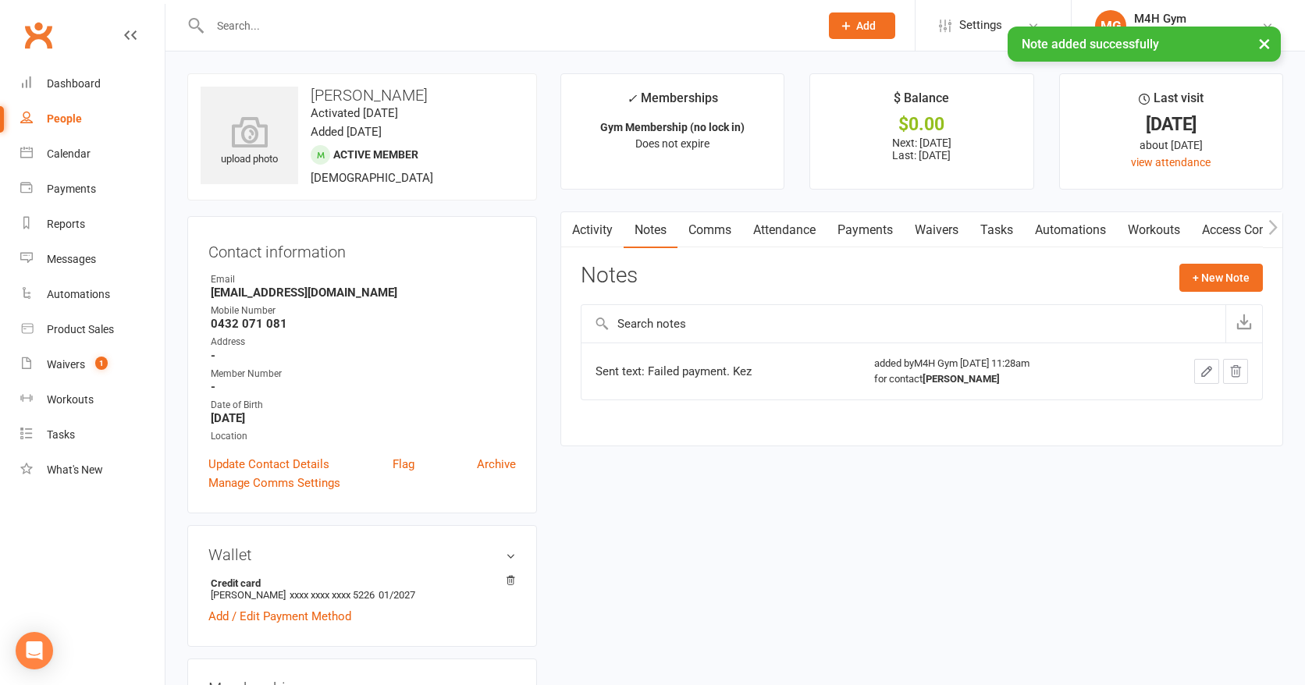
click at [73, 118] on div "People" at bounding box center [64, 118] width 35 height 12
select select "100"
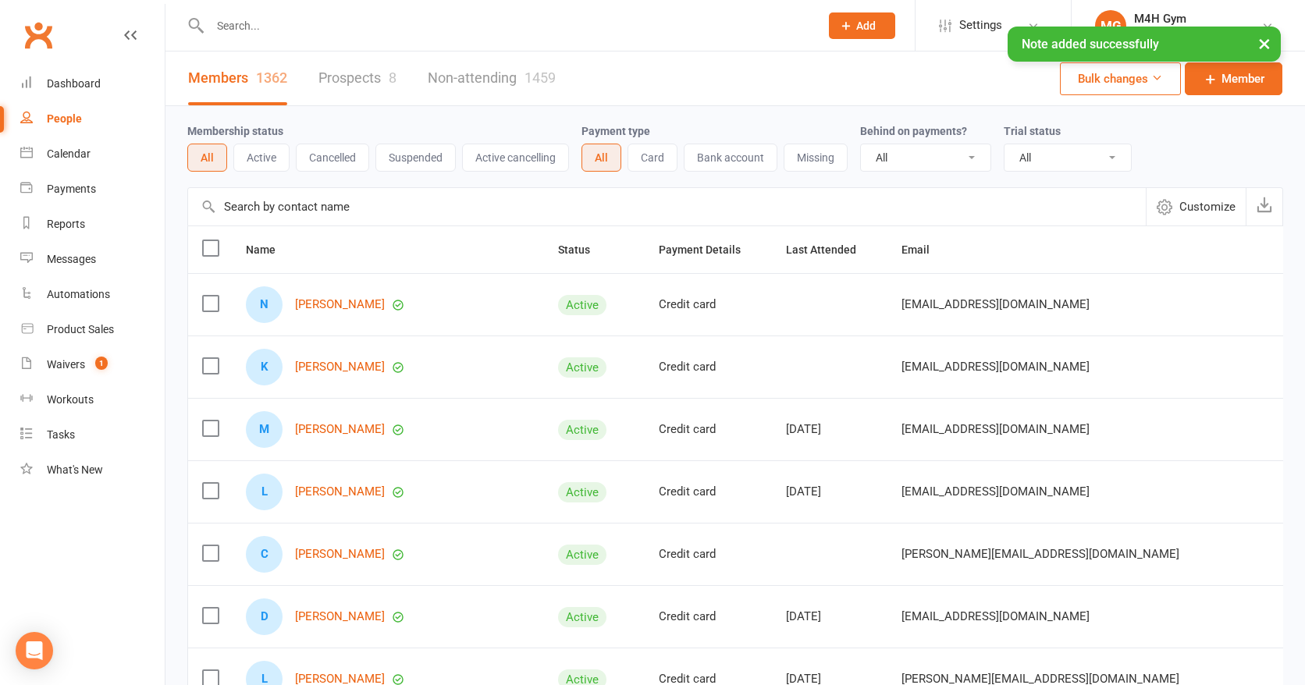
click at [252, 27] on div "× Note added successfully" at bounding box center [642, 27] width 1285 height 0
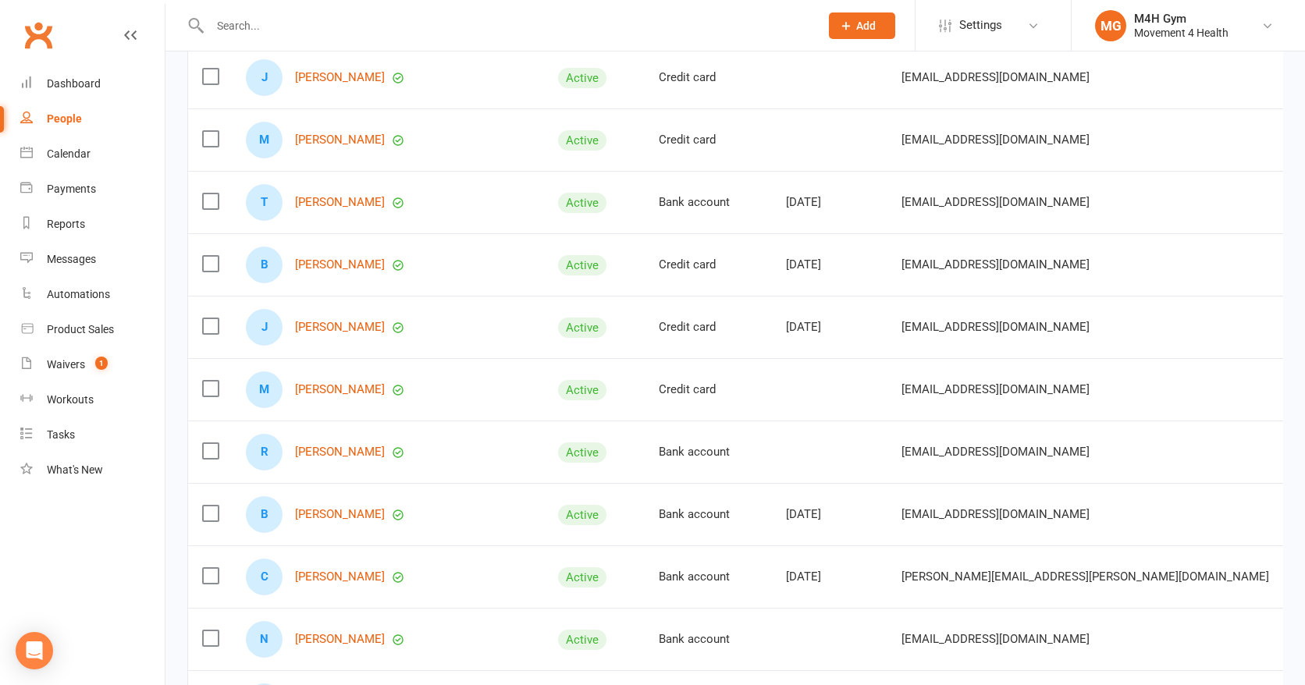
scroll to position [670, 0]
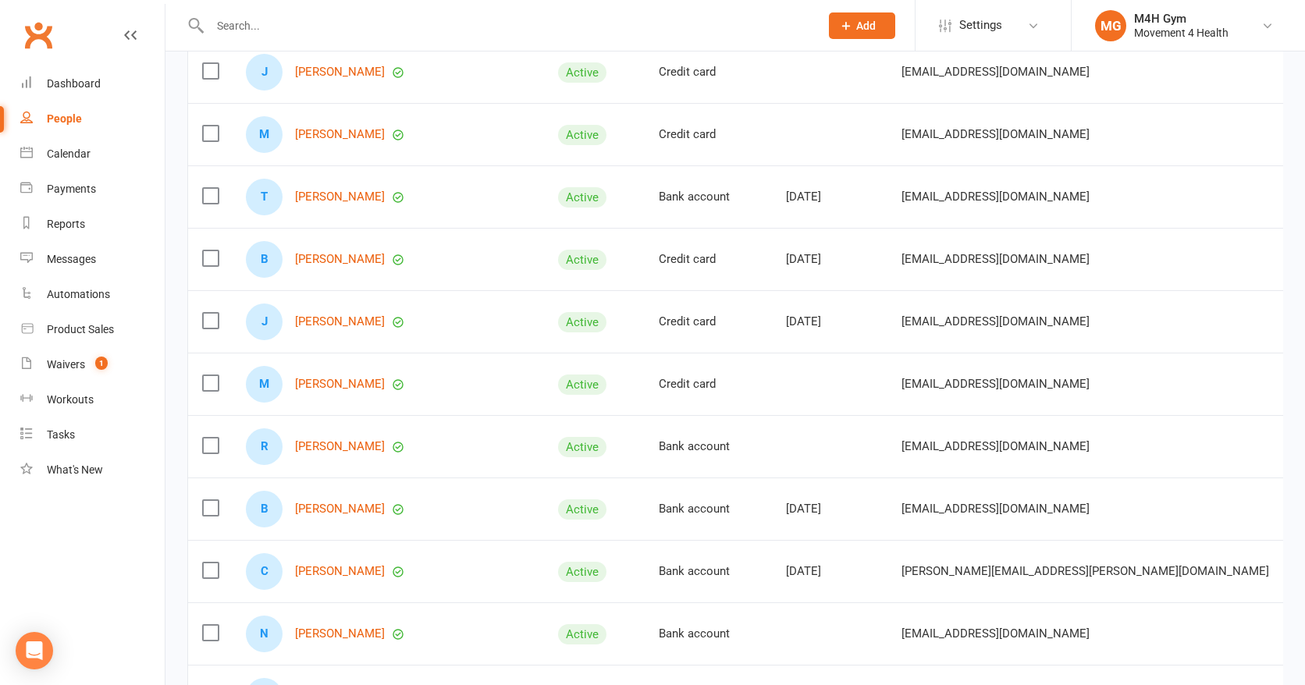
click at [244, 17] on input "text" at bounding box center [506, 26] width 603 height 22
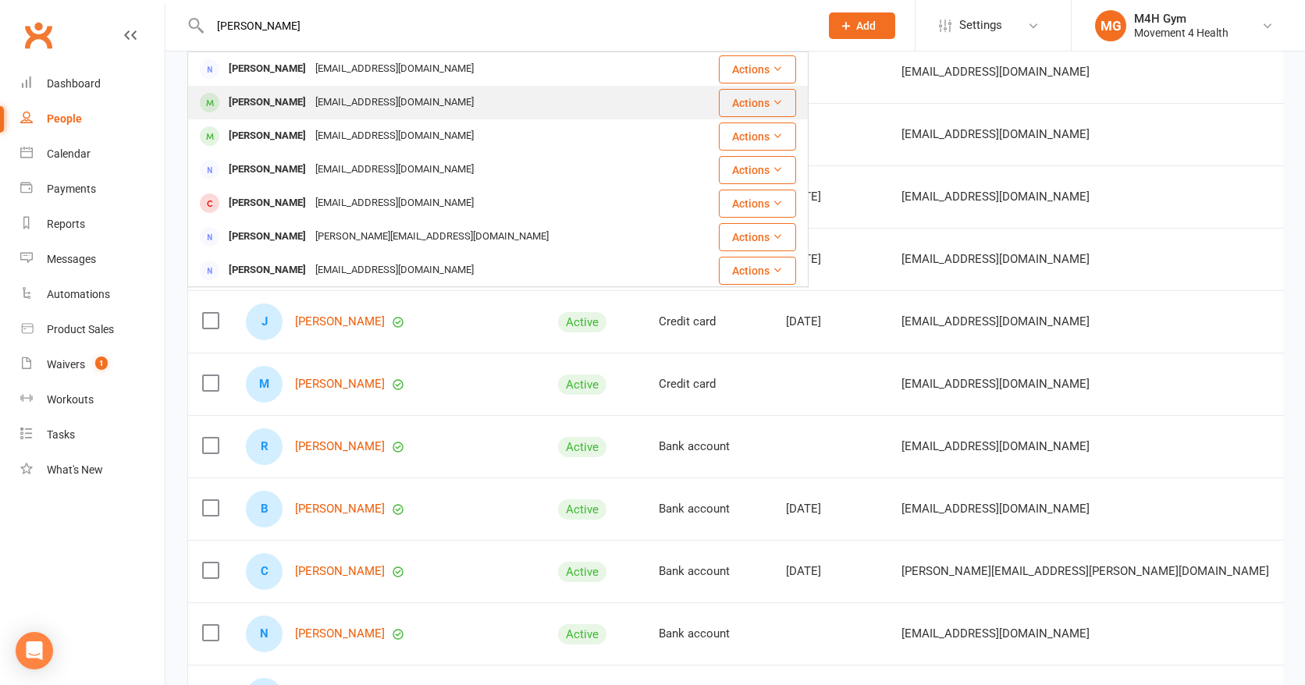
type input "[PERSON_NAME]"
click at [273, 100] on div "[PERSON_NAME]" at bounding box center [267, 102] width 87 height 23
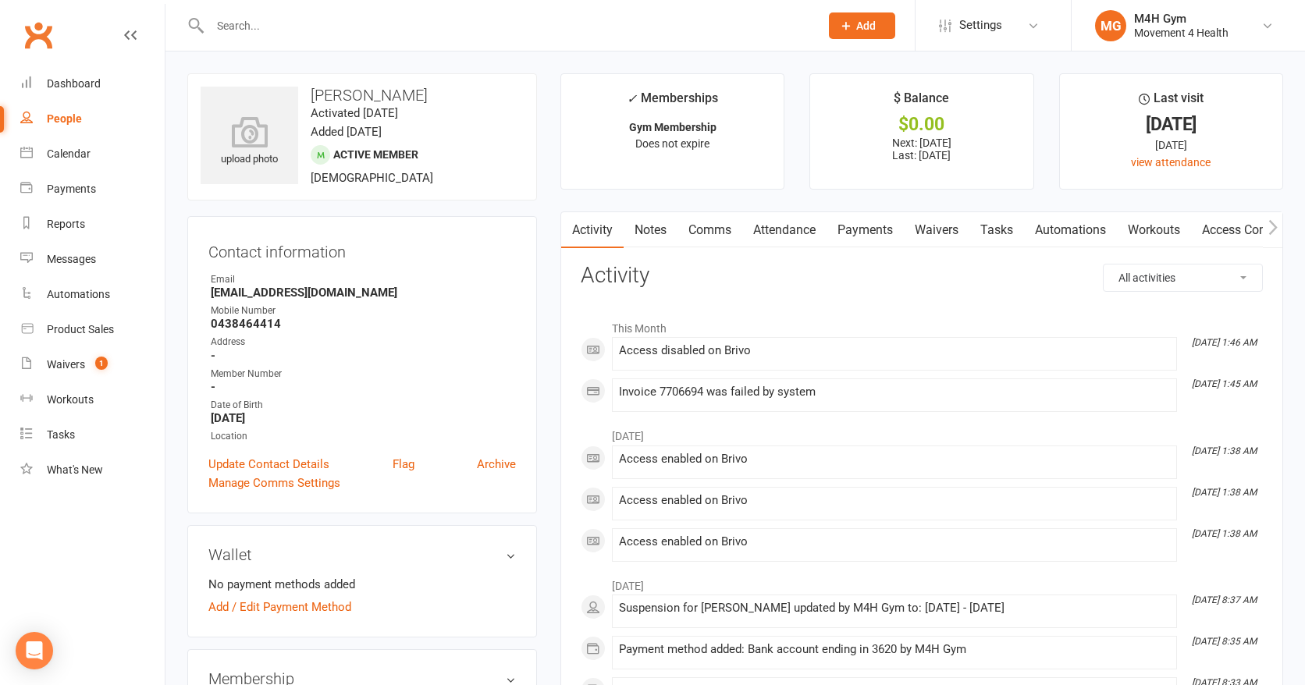
click at [854, 225] on link "Payments" at bounding box center [865, 230] width 77 height 36
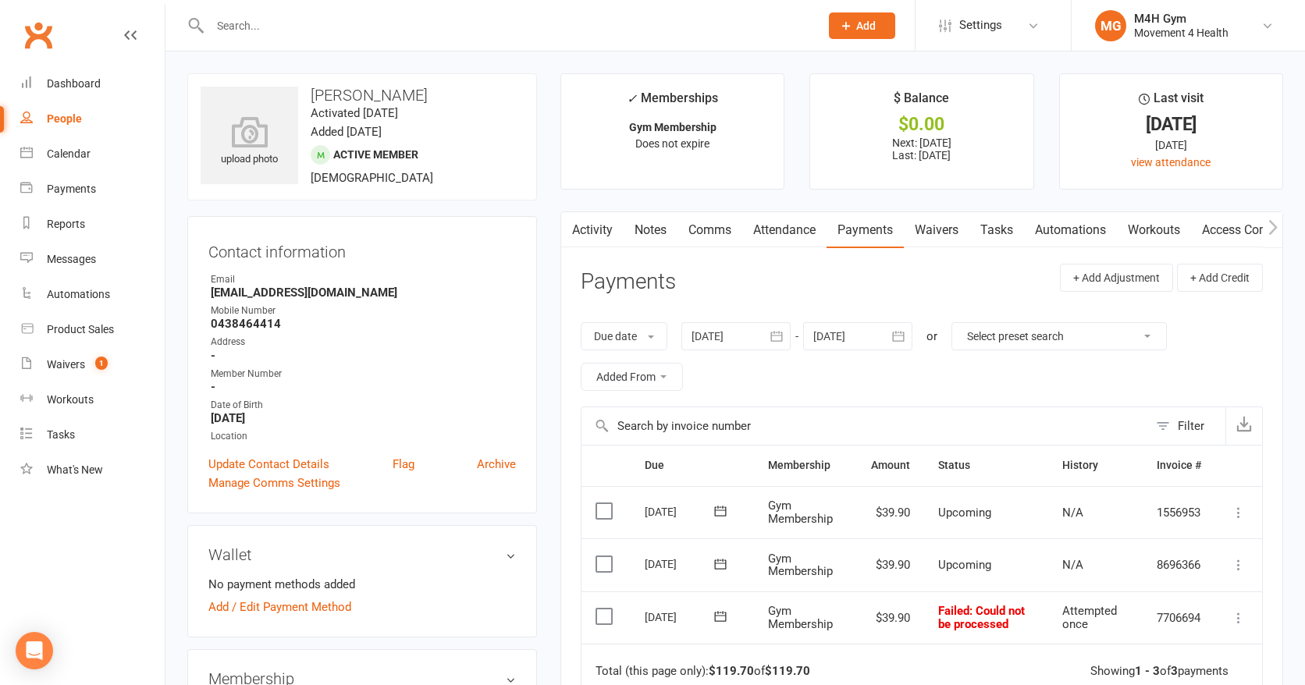
click at [773, 330] on icon "button" at bounding box center [777, 337] width 16 height 16
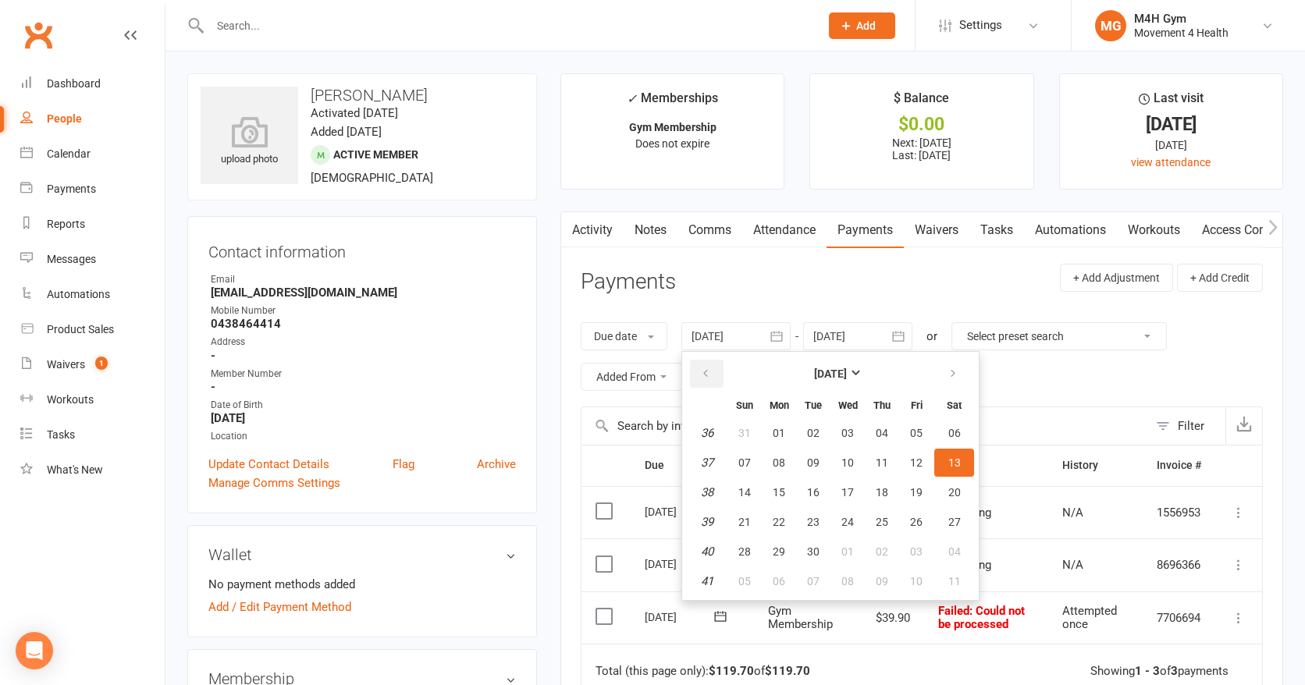
click at [706, 367] on button "button" at bounding box center [707, 374] width 34 height 28
click at [789, 457] on button "07" at bounding box center [779, 463] width 33 height 28
type input "[DATE]"
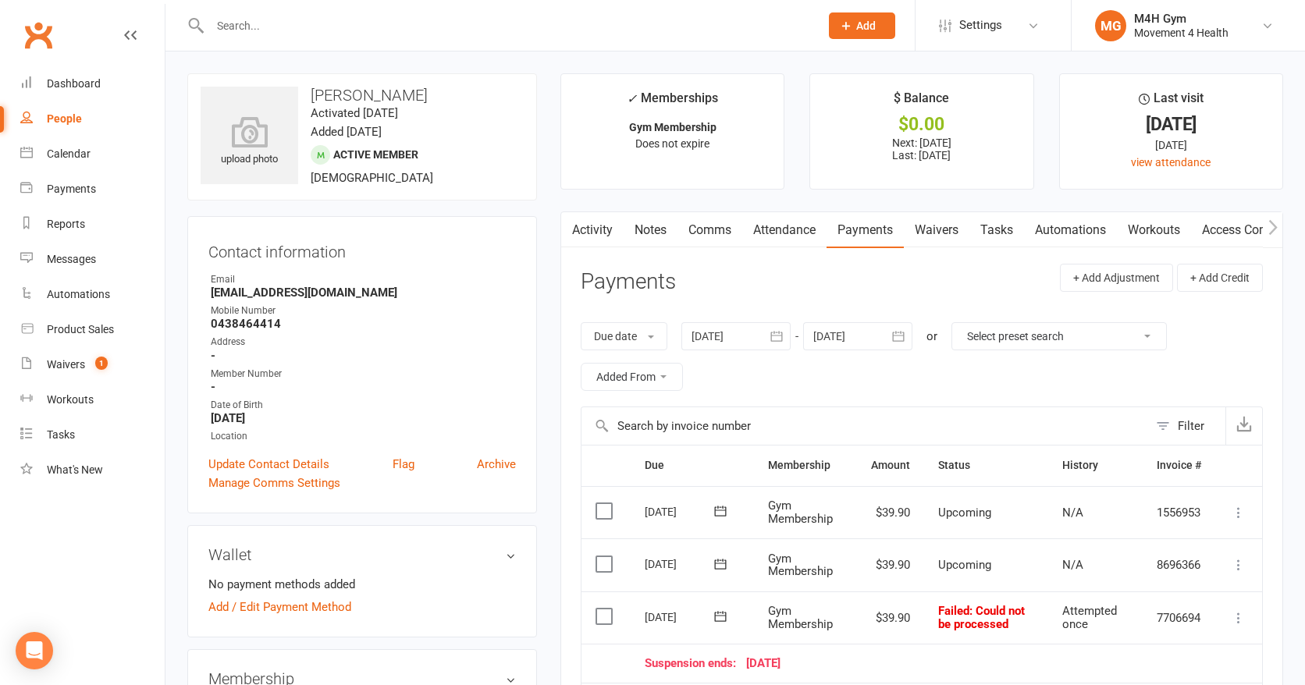
click at [75, 114] on div "People" at bounding box center [64, 118] width 35 height 12
select select "100"
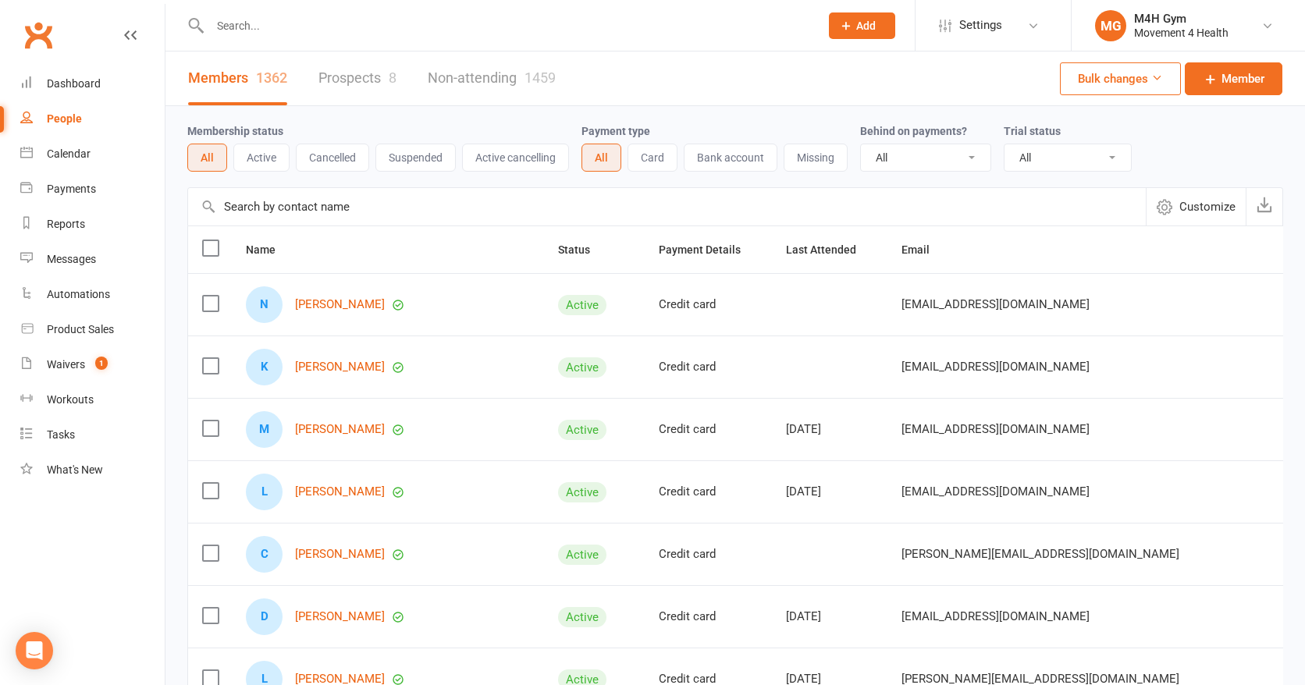
click at [245, 33] on input "text" at bounding box center [506, 26] width 603 height 22
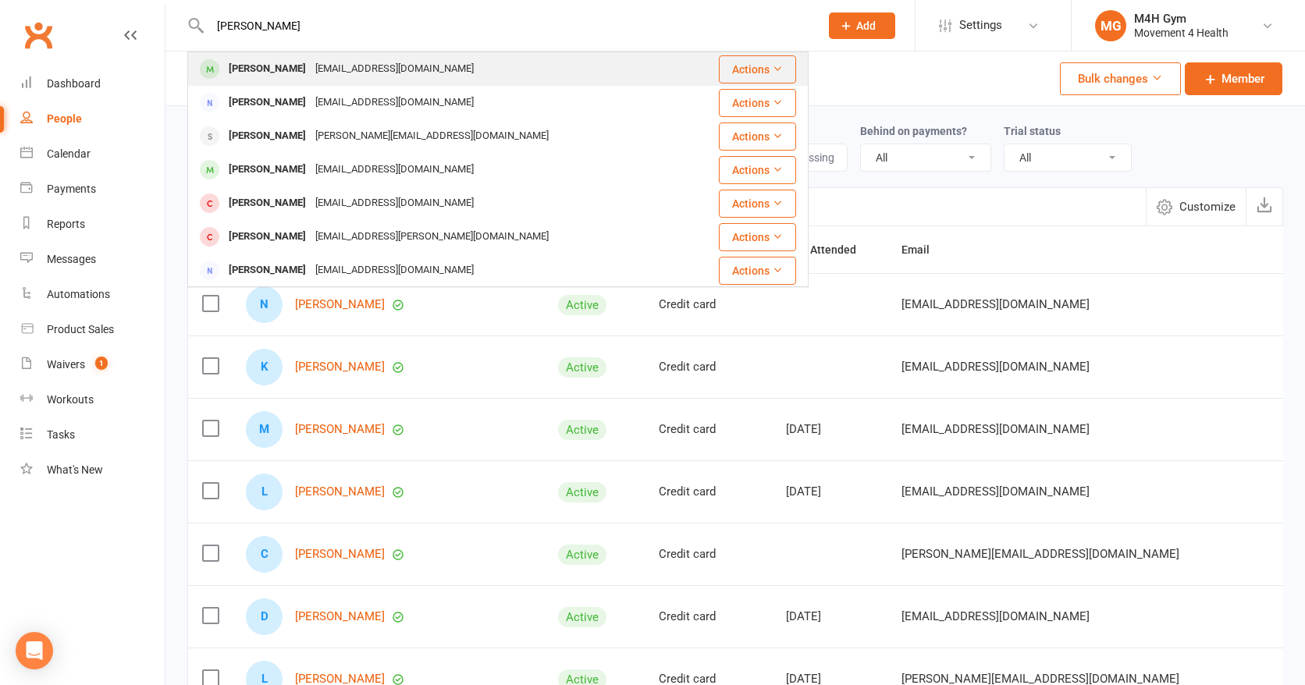
type input "[PERSON_NAME]"
click at [263, 66] on div "[PERSON_NAME]" at bounding box center [267, 69] width 87 height 23
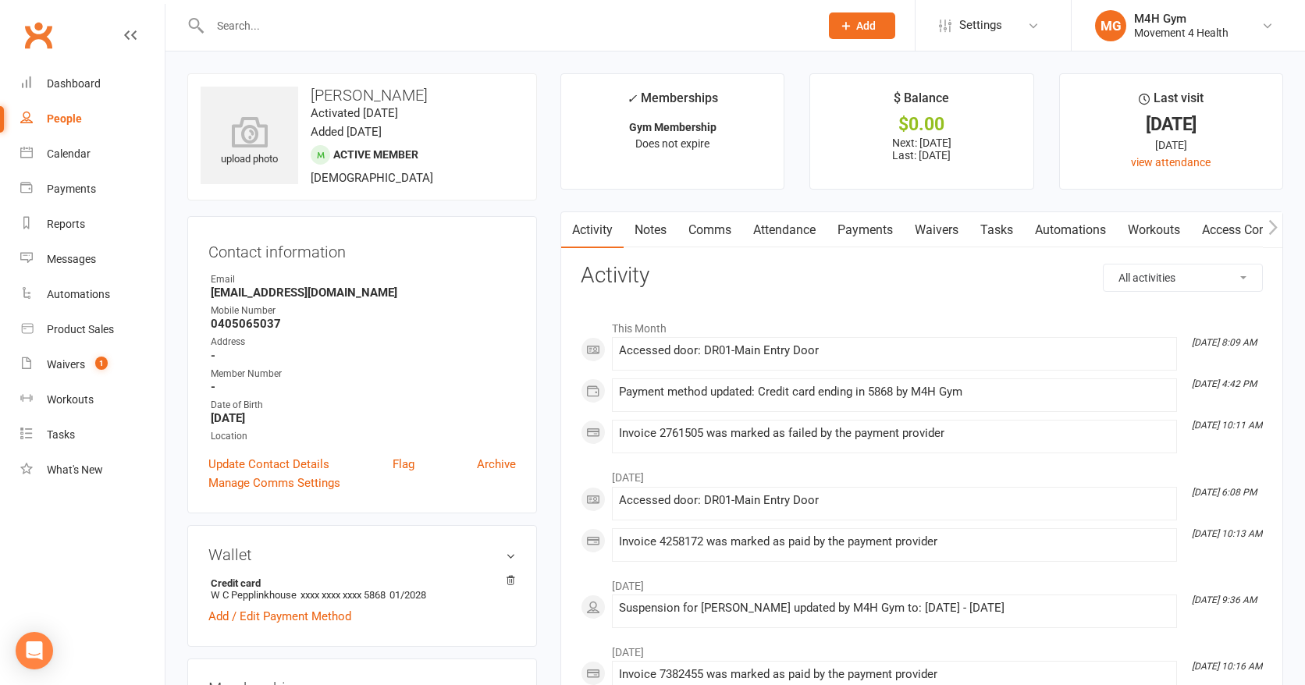
click at [868, 221] on link "Payments" at bounding box center [865, 230] width 77 height 36
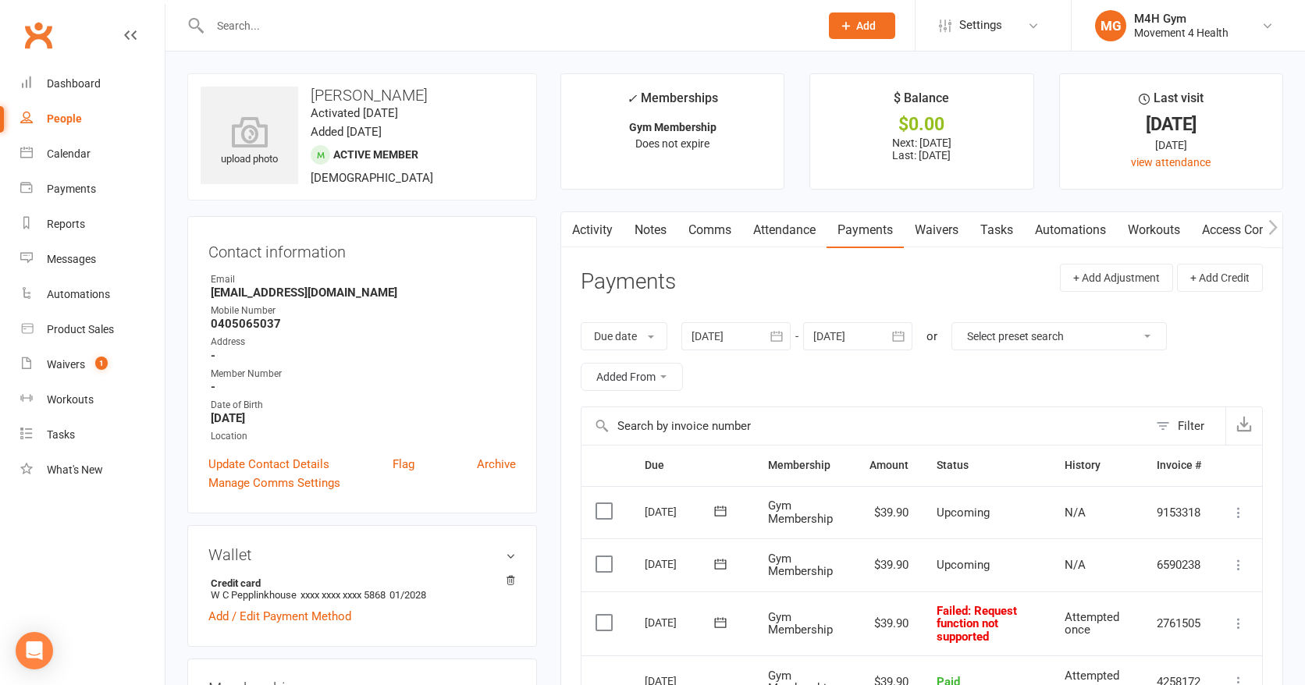
click at [774, 331] on icon "button" at bounding box center [777, 337] width 16 height 16
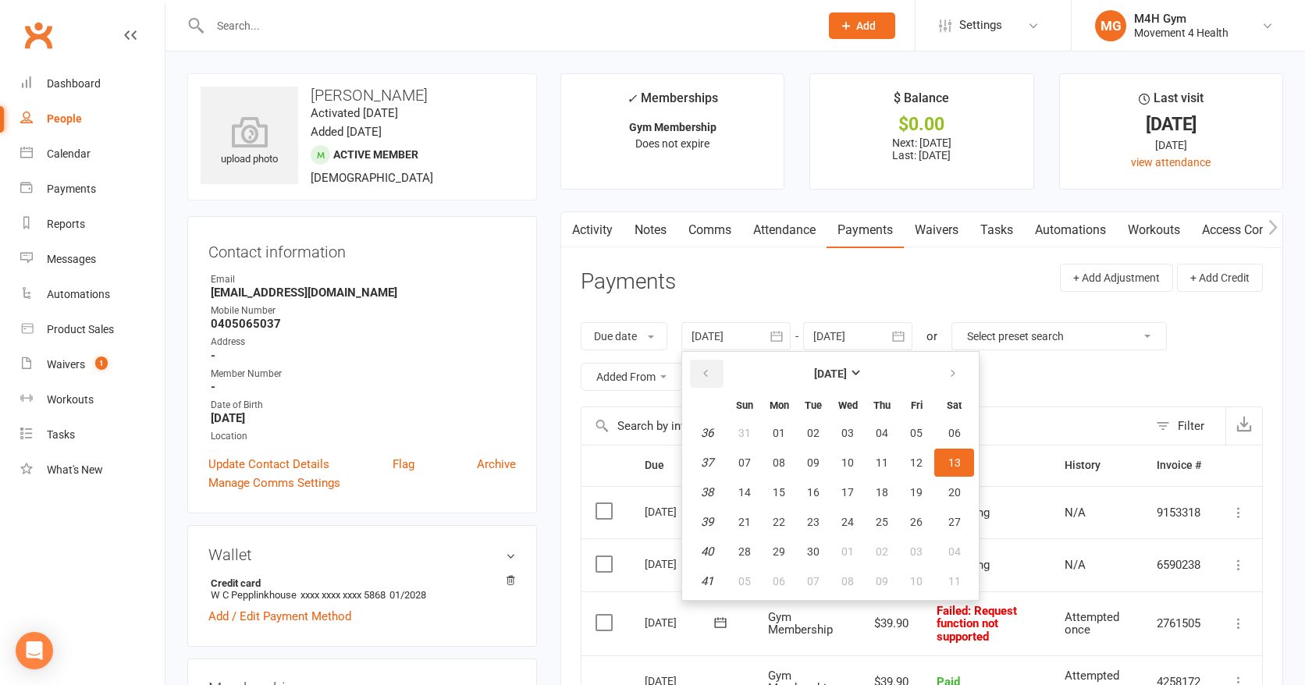
click at [702, 369] on icon "button" at bounding box center [705, 374] width 11 height 12
click at [804, 488] on button "15" at bounding box center [813, 492] width 33 height 28
type input "[DATE]"
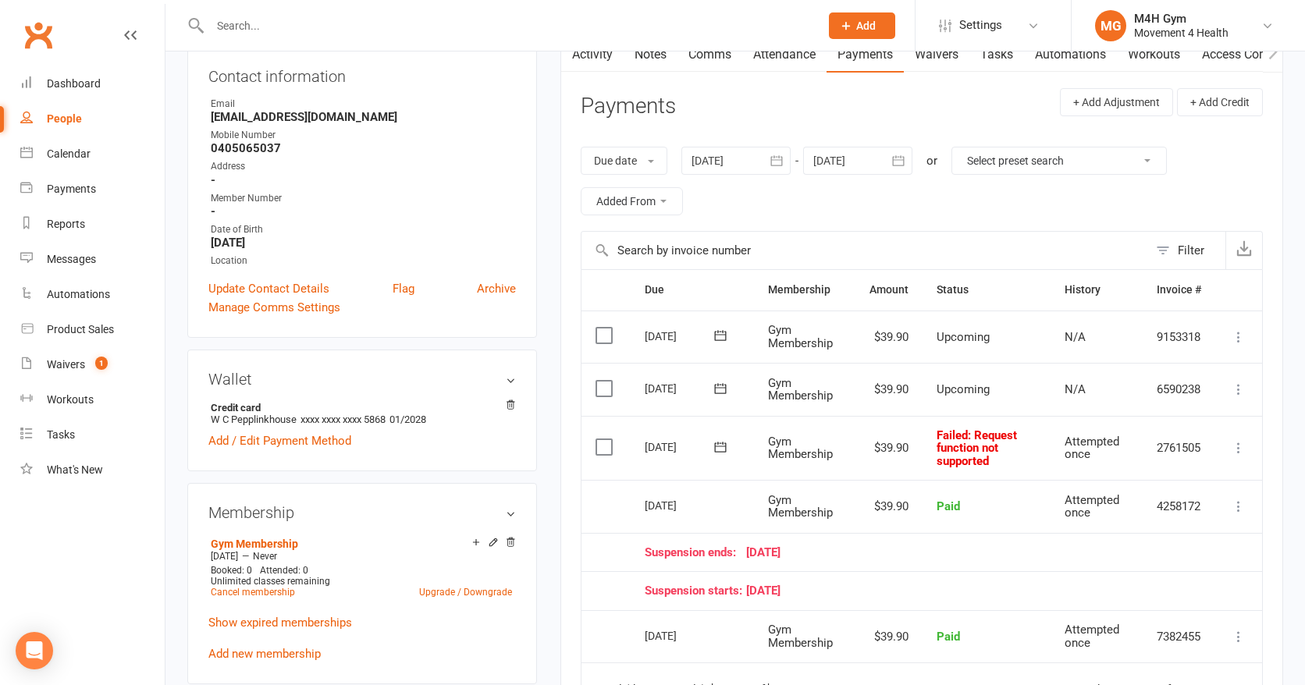
scroll to position [138, 0]
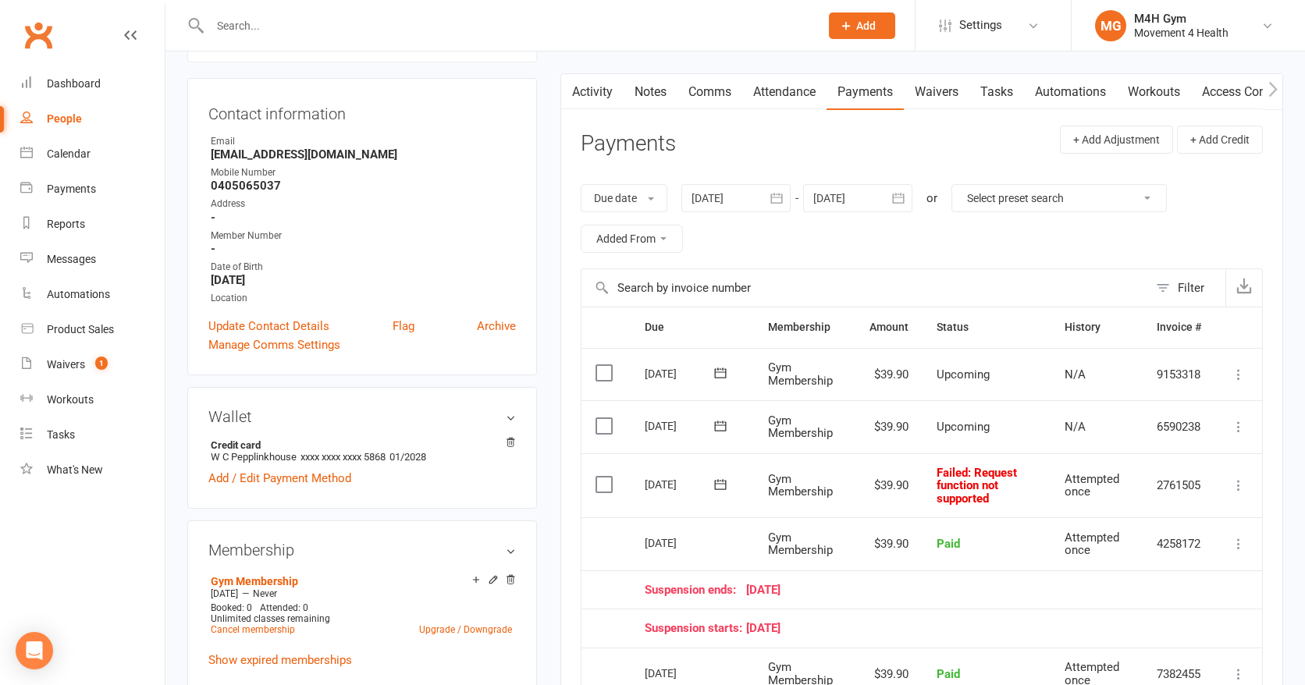
click at [658, 86] on link "Notes" at bounding box center [651, 92] width 54 height 36
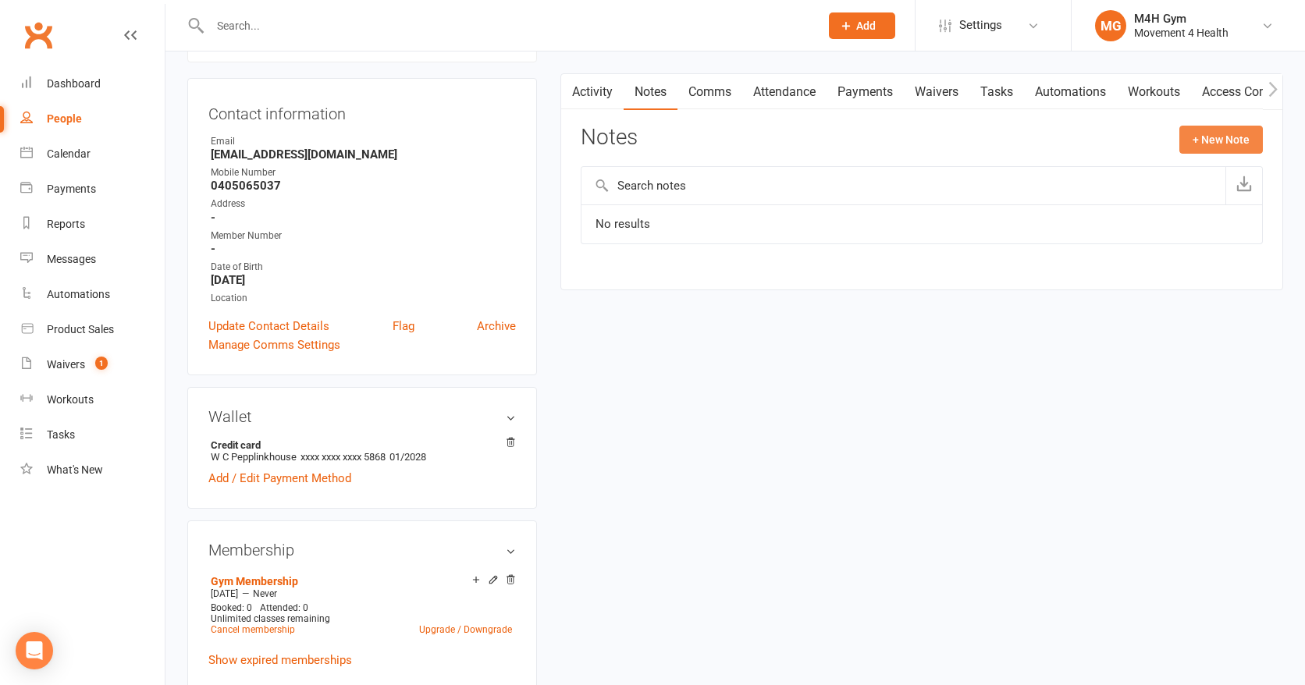
click at [1199, 144] on button "+ New Note" at bounding box center [1221, 140] width 84 height 28
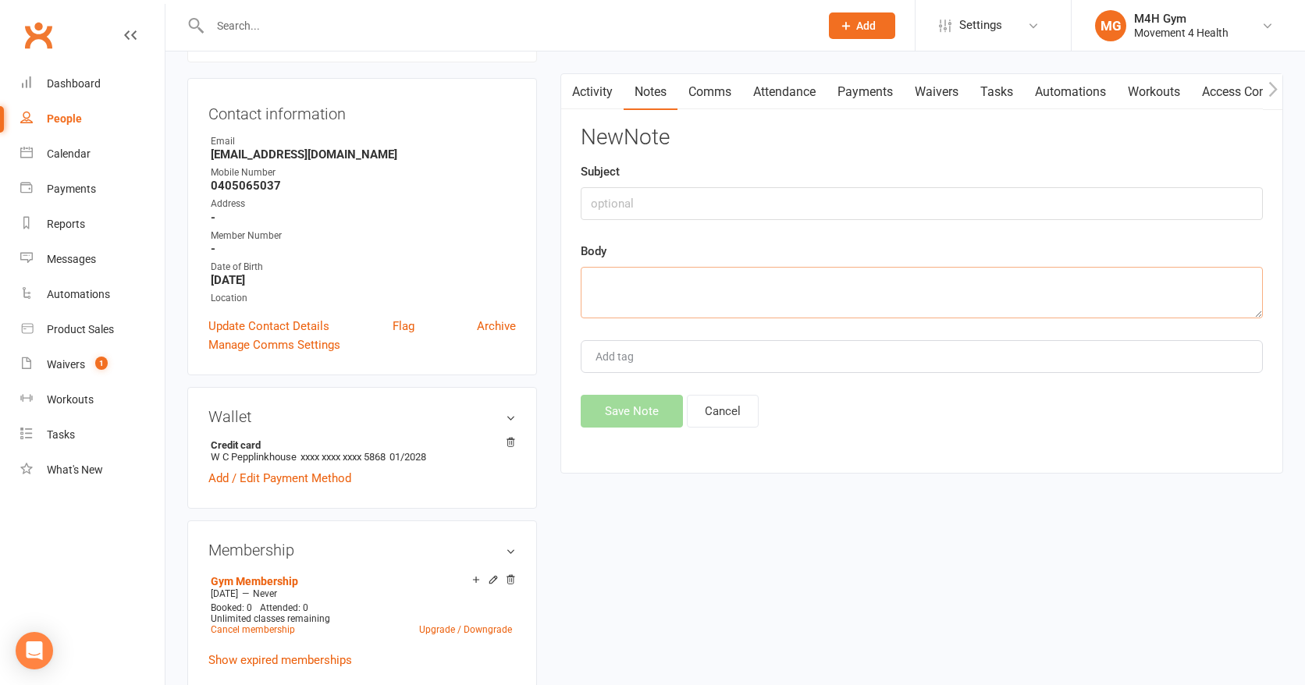
click at [599, 281] on textarea at bounding box center [922, 293] width 682 height 52
type textarea "sent text- failed dd. Kez"
click at [647, 411] on button "Save Note" at bounding box center [632, 411] width 102 height 33
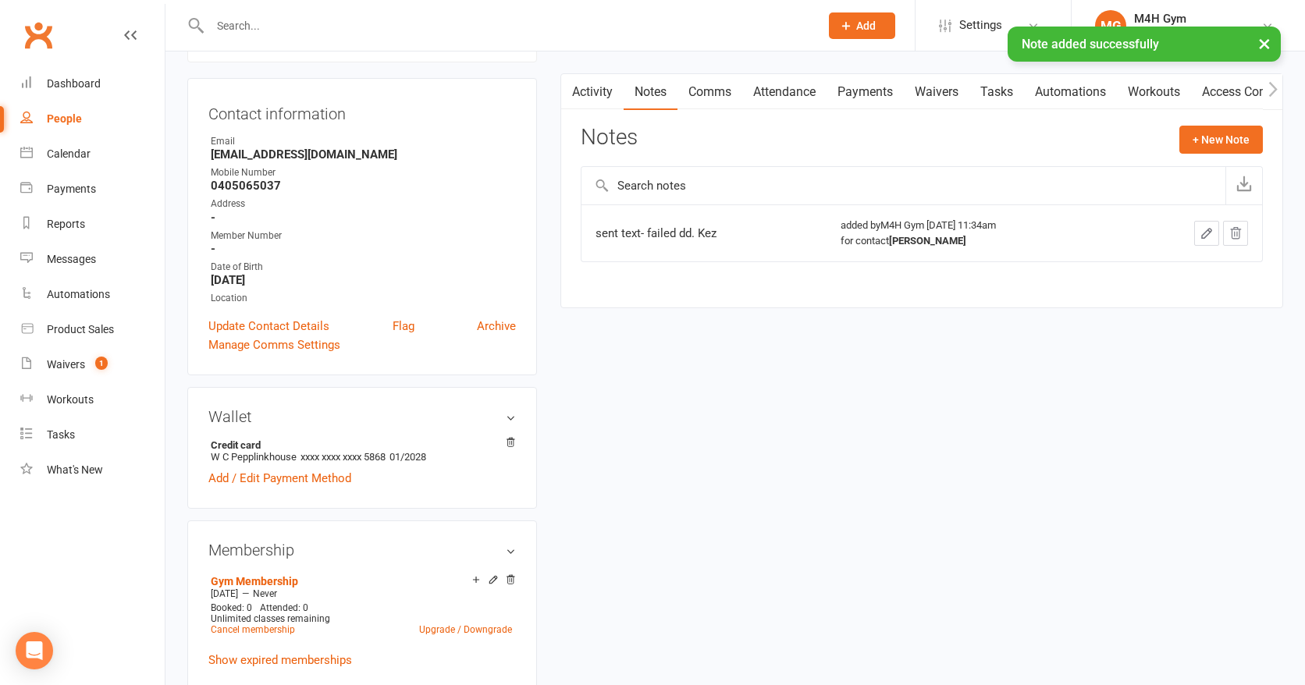
click at [77, 112] on div "People" at bounding box center [64, 118] width 35 height 12
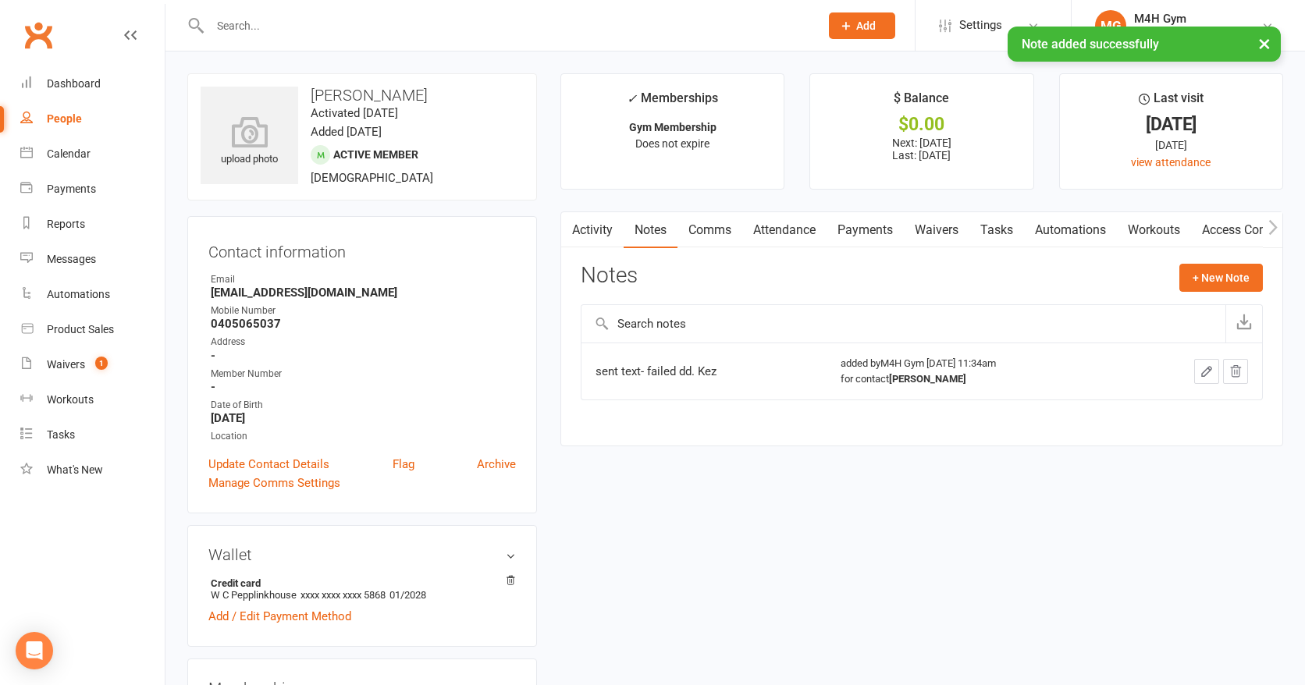
select select "100"
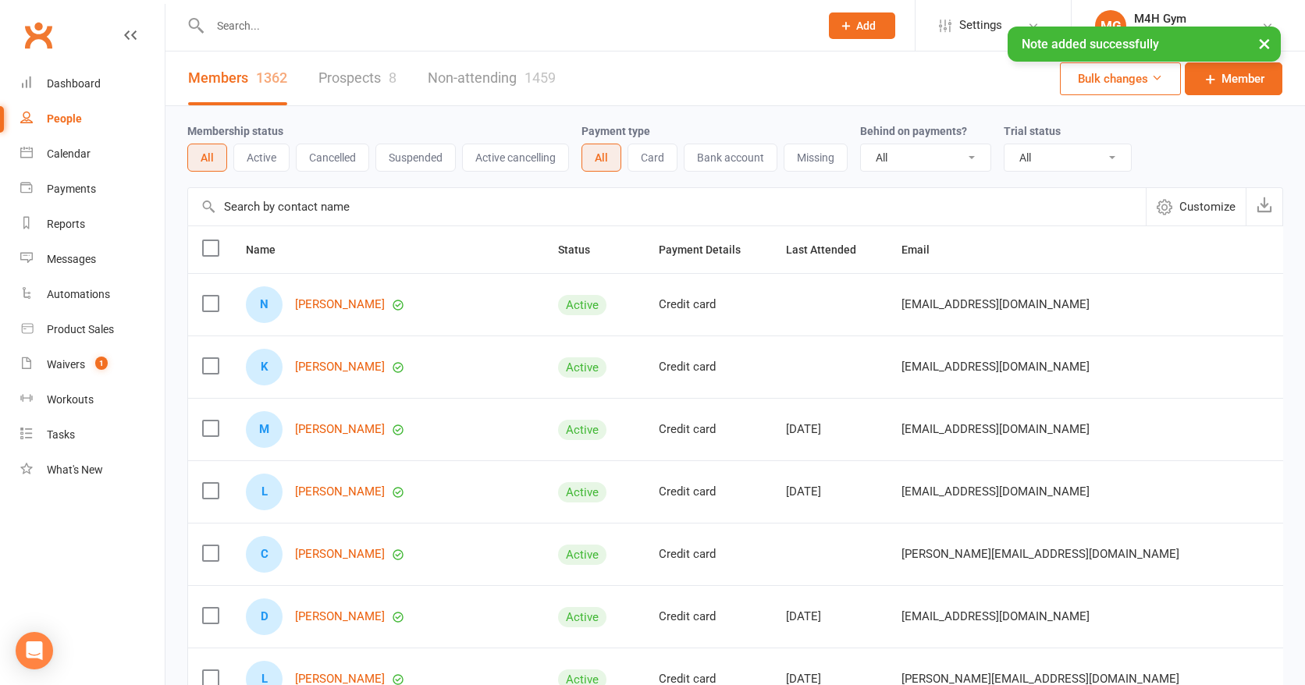
click at [261, 27] on div "× Note added successfully" at bounding box center [642, 27] width 1285 height 0
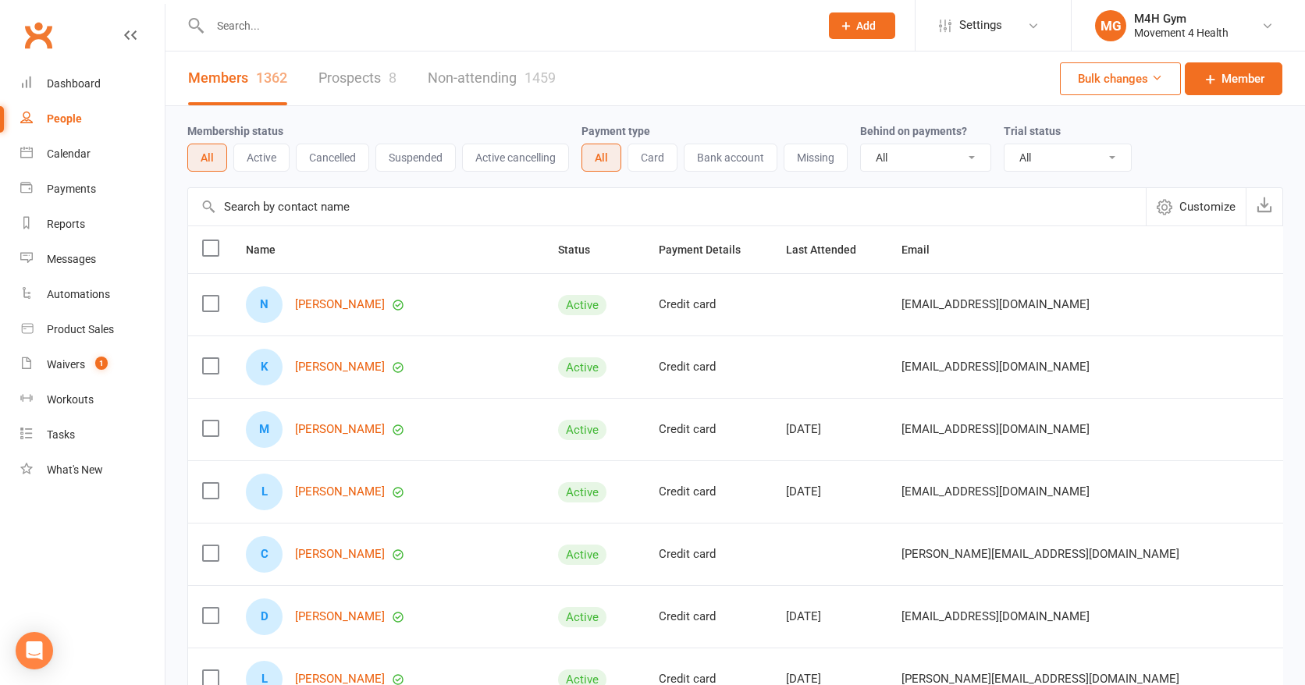
click at [253, 29] on input "text" at bounding box center [506, 26] width 603 height 22
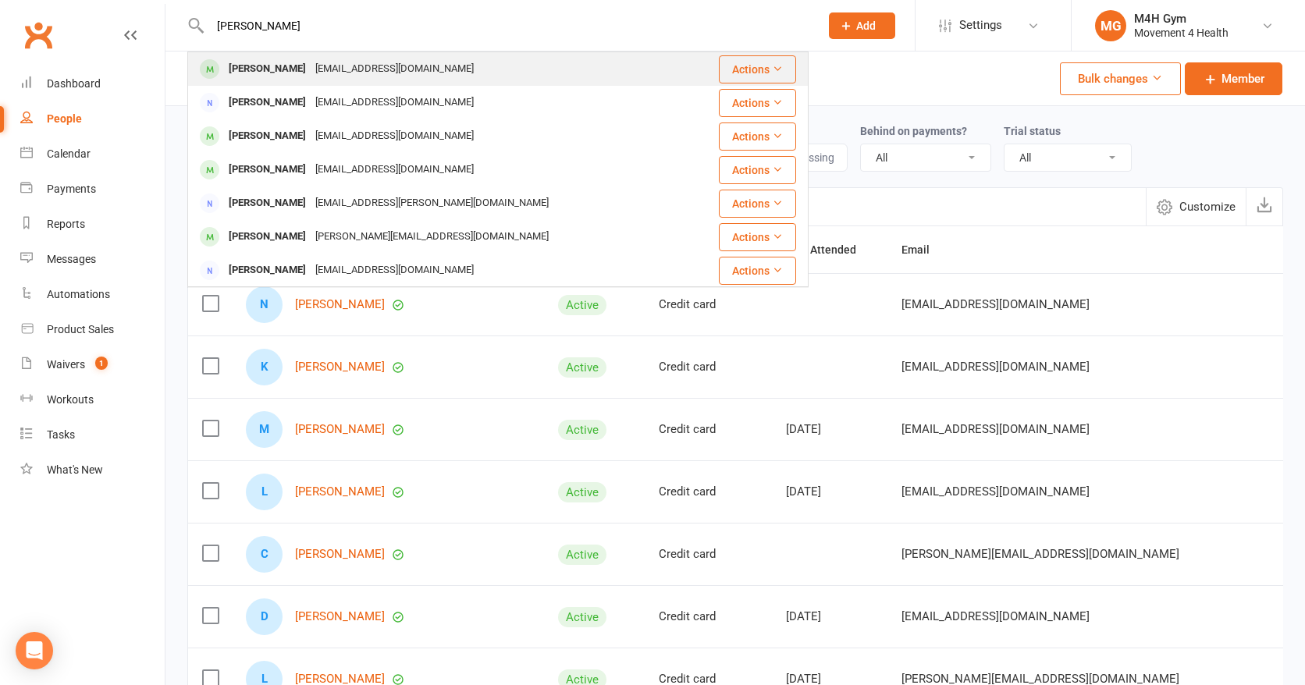
type input "[PERSON_NAME]"
click at [258, 65] on div "[PERSON_NAME]" at bounding box center [267, 69] width 87 height 23
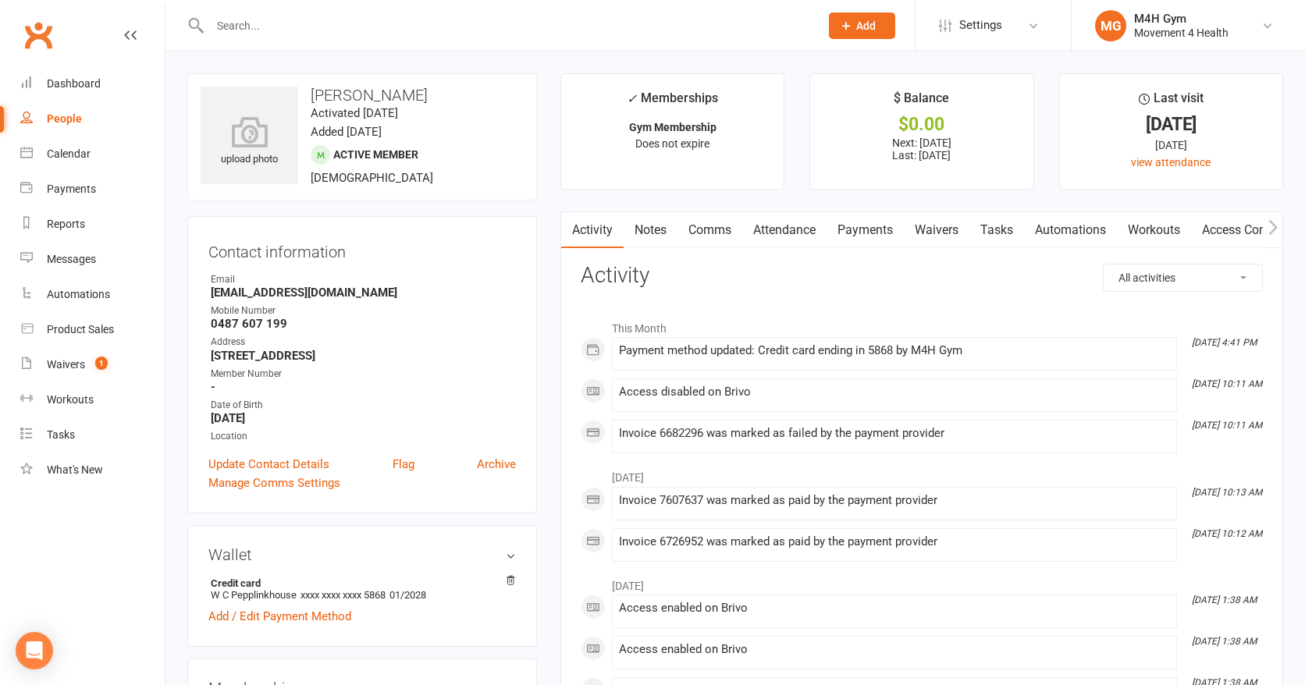
click at [860, 229] on link "Payments" at bounding box center [865, 230] width 77 height 36
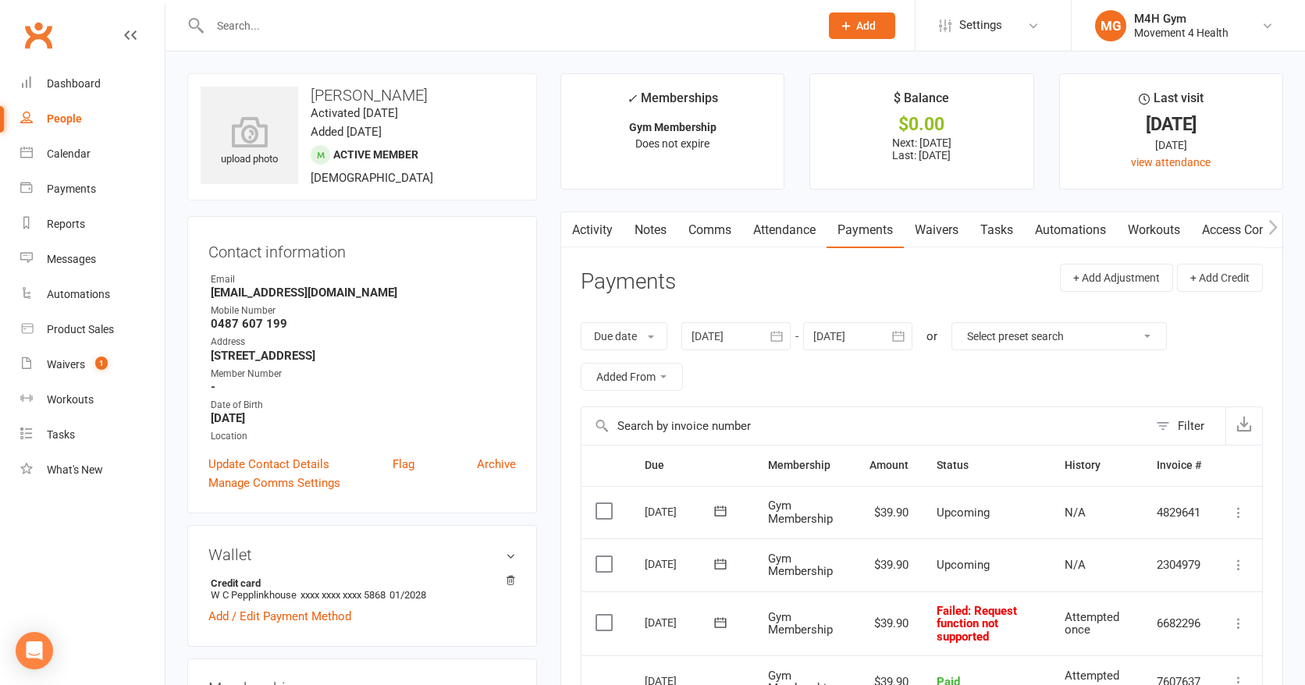
click at [273, 23] on input "text" at bounding box center [506, 26] width 603 height 22
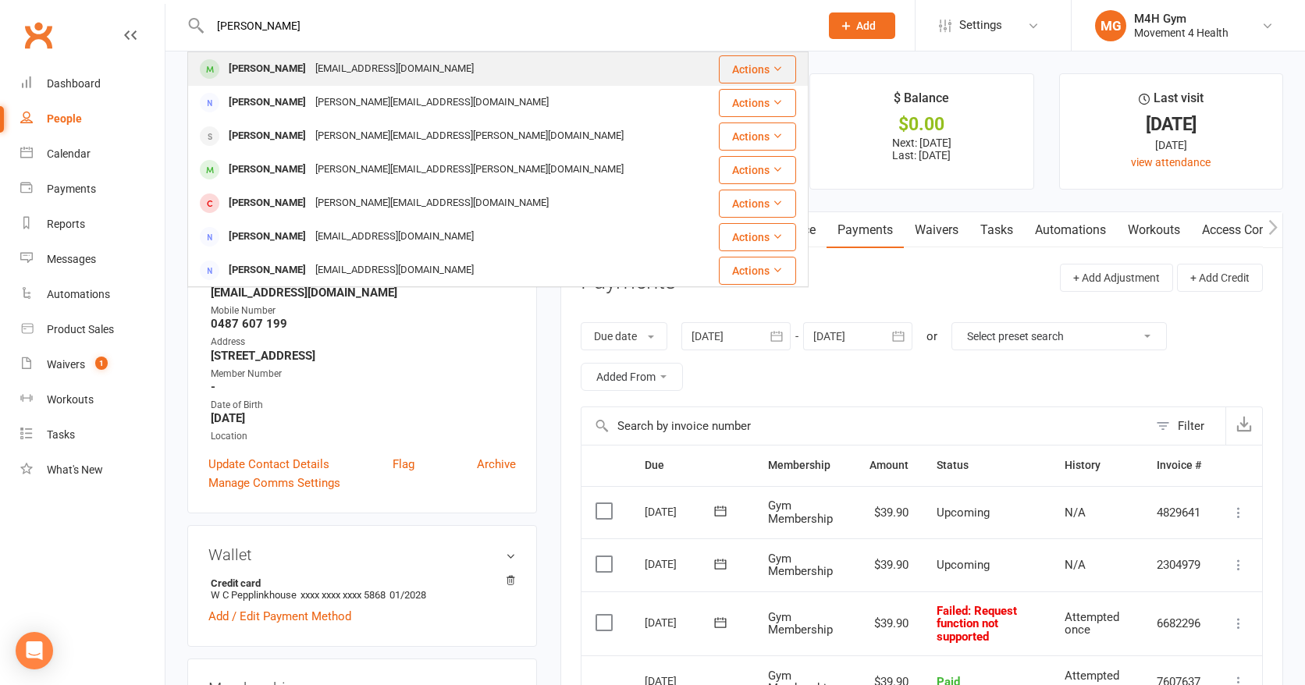
type input "[PERSON_NAME]"
click at [293, 62] on div "[PERSON_NAME]" at bounding box center [267, 69] width 87 height 23
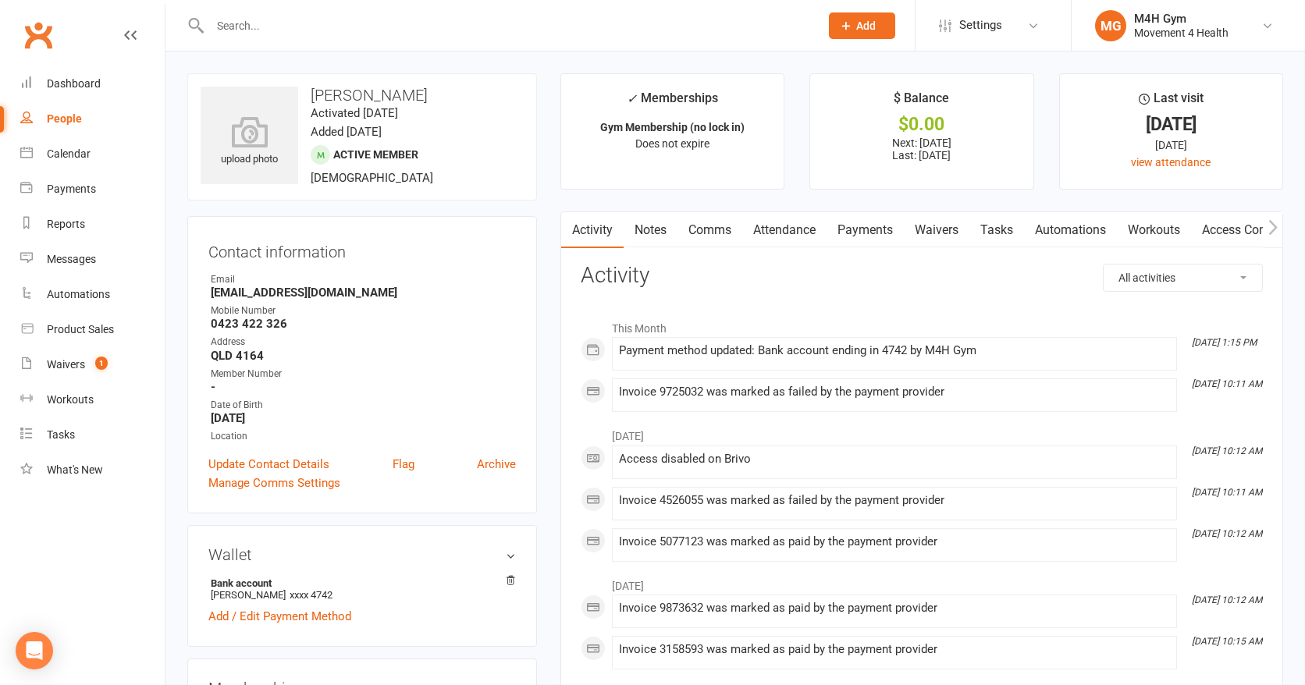
click at [870, 226] on link "Payments" at bounding box center [865, 230] width 77 height 36
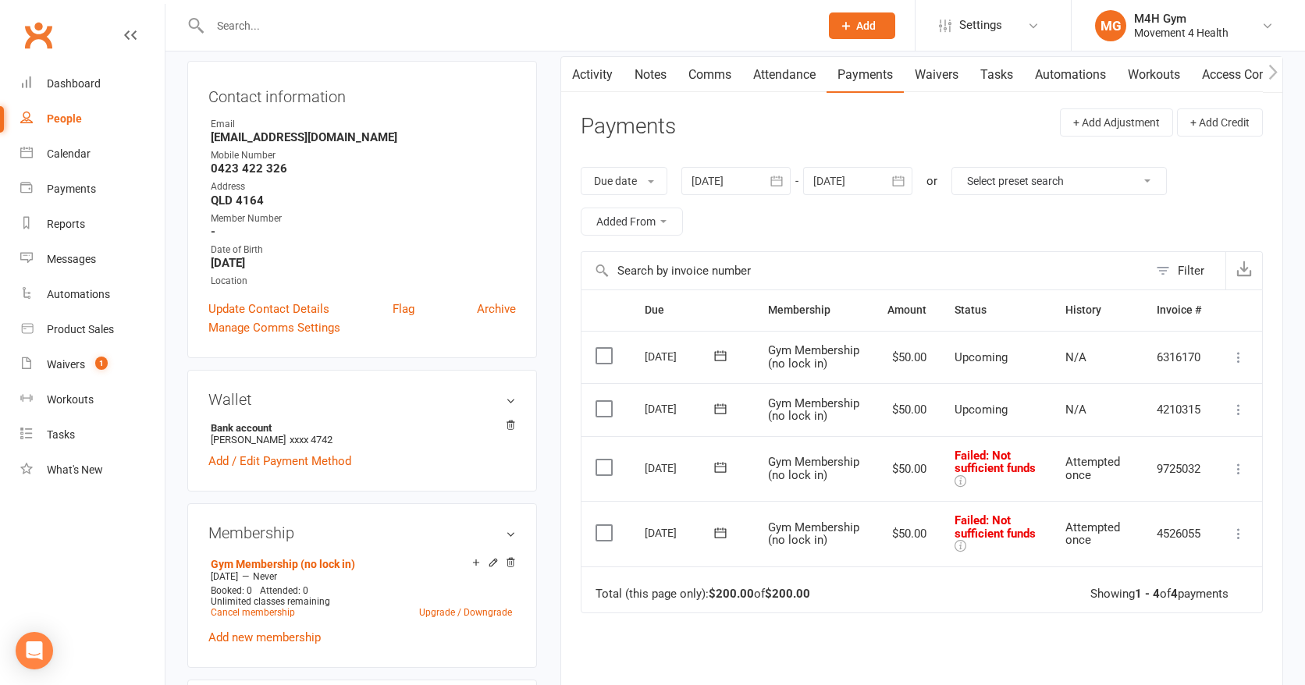
scroll to position [157, 0]
click at [770, 182] on icon "button" at bounding box center [777, 180] width 16 height 16
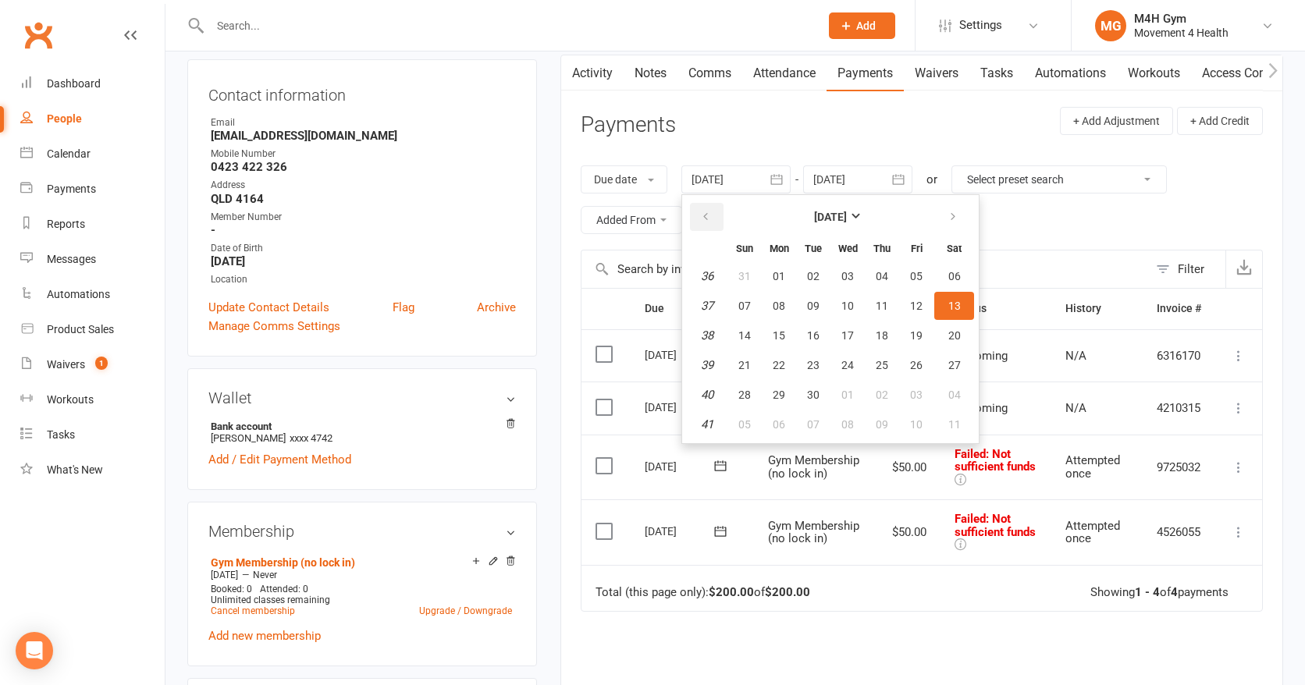
click at [709, 206] on button "button" at bounding box center [707, 217] width 34 height 28
click at [772, 304] on button "07" at bounding box center [779, 306] width 33 height 28
type input "[DATE]"
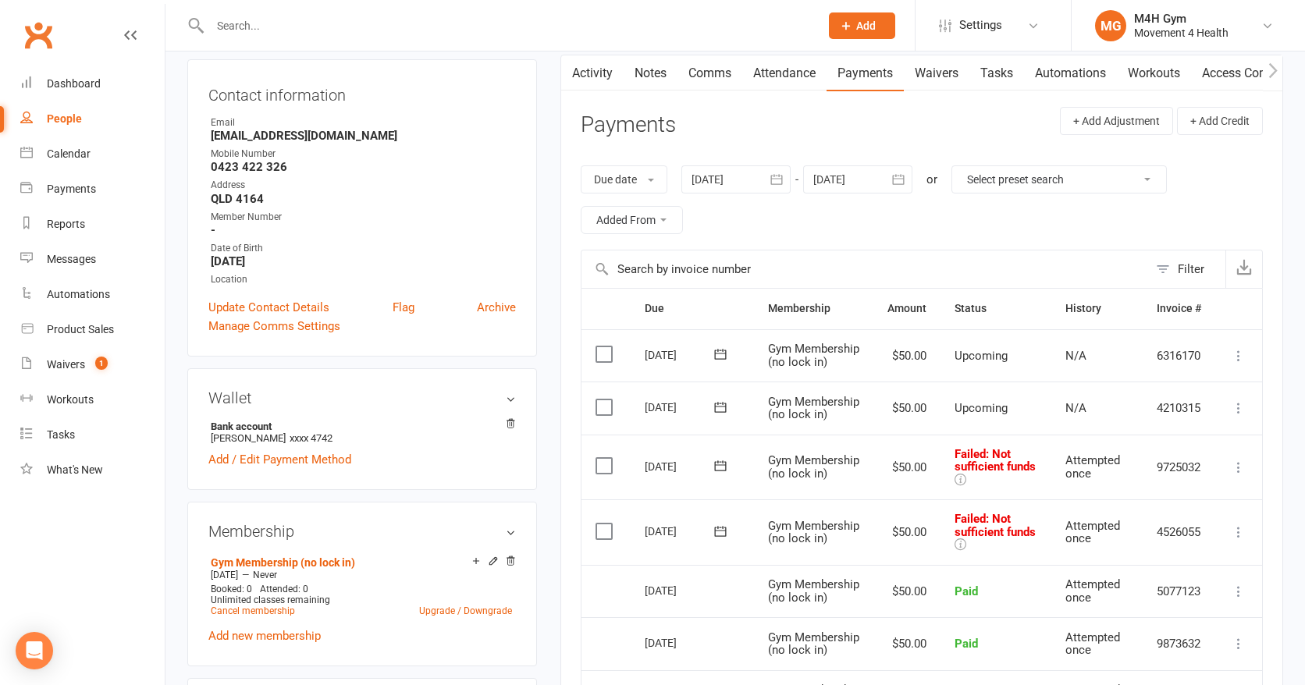
click at [1232, 70] on link "Access Control" at bounding box center [1243, 73] width 104 height 36
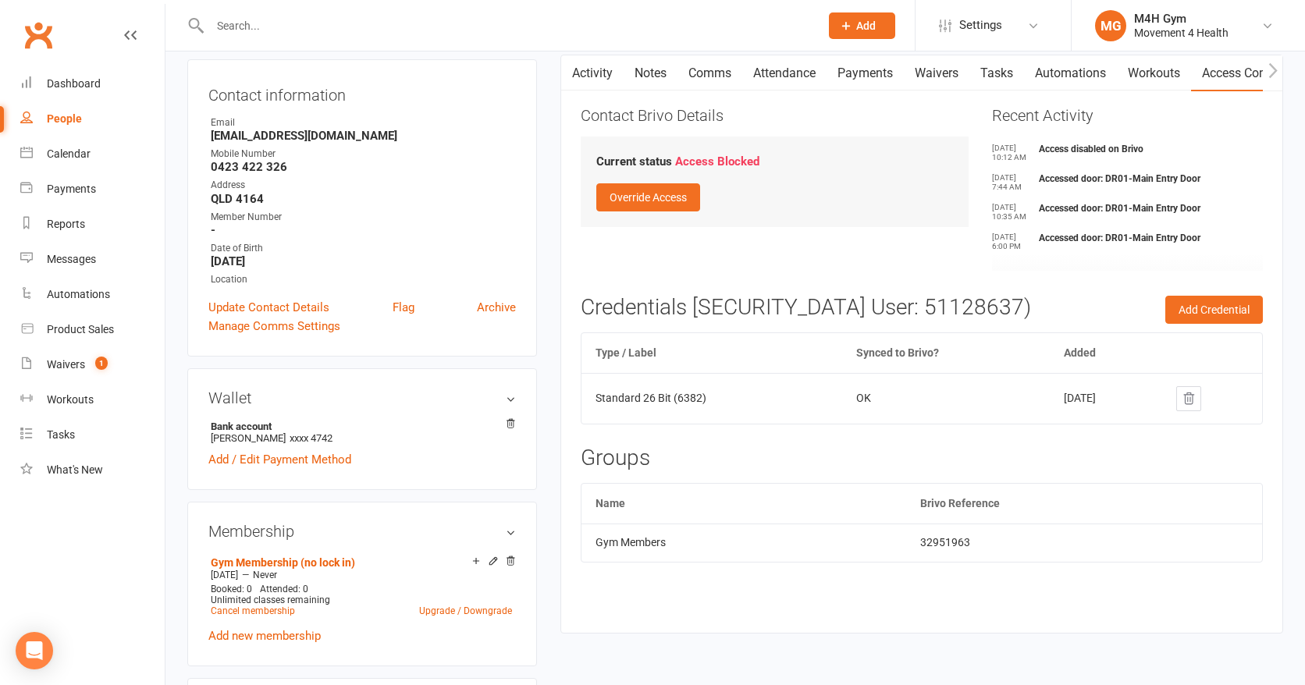
click at [858, 69] on link "Payments" at bounding box center [865, 73] width 77 height 36
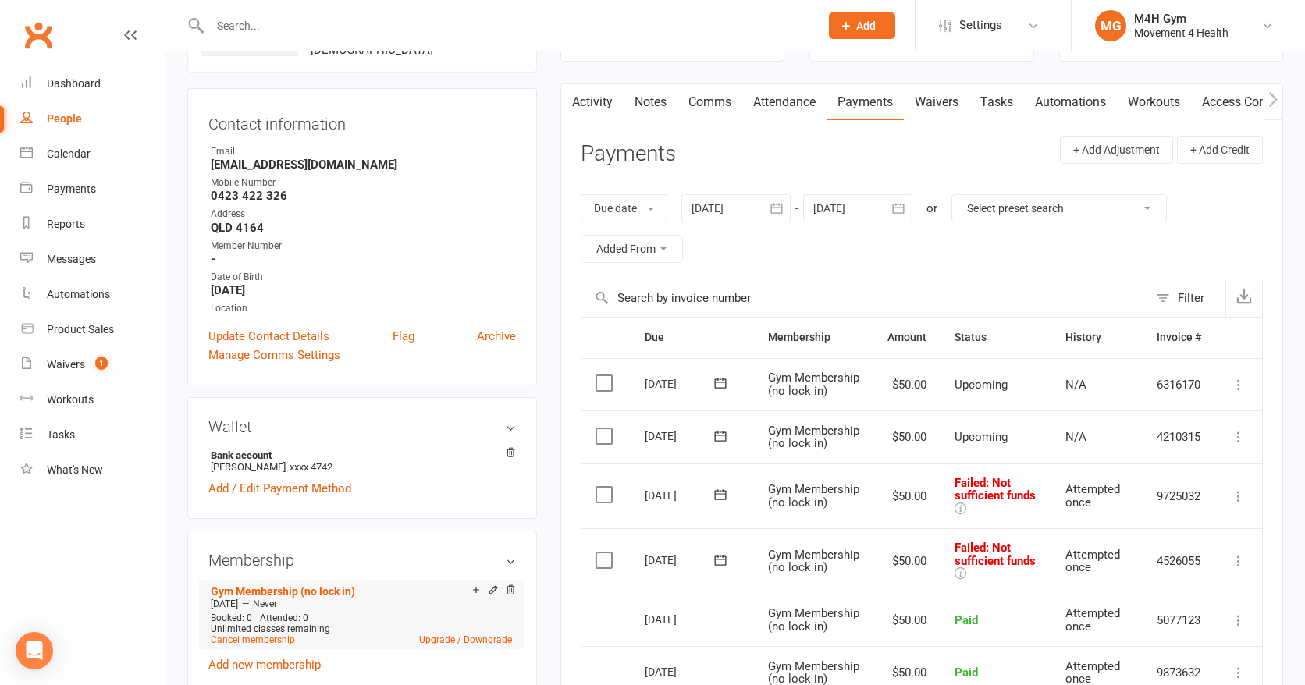
scroll to position [116, 0]
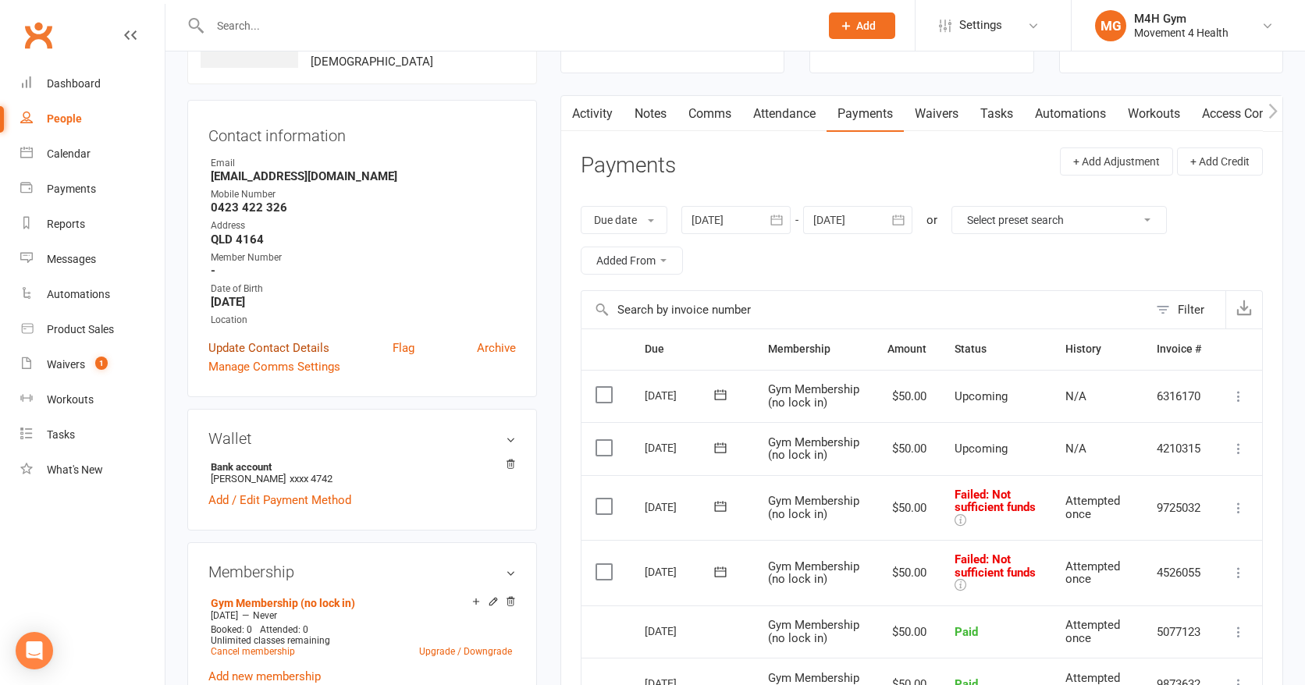
click at [300, 343] on link "Update Contact Details" at bounding box center [268, 348] width 121 height 19
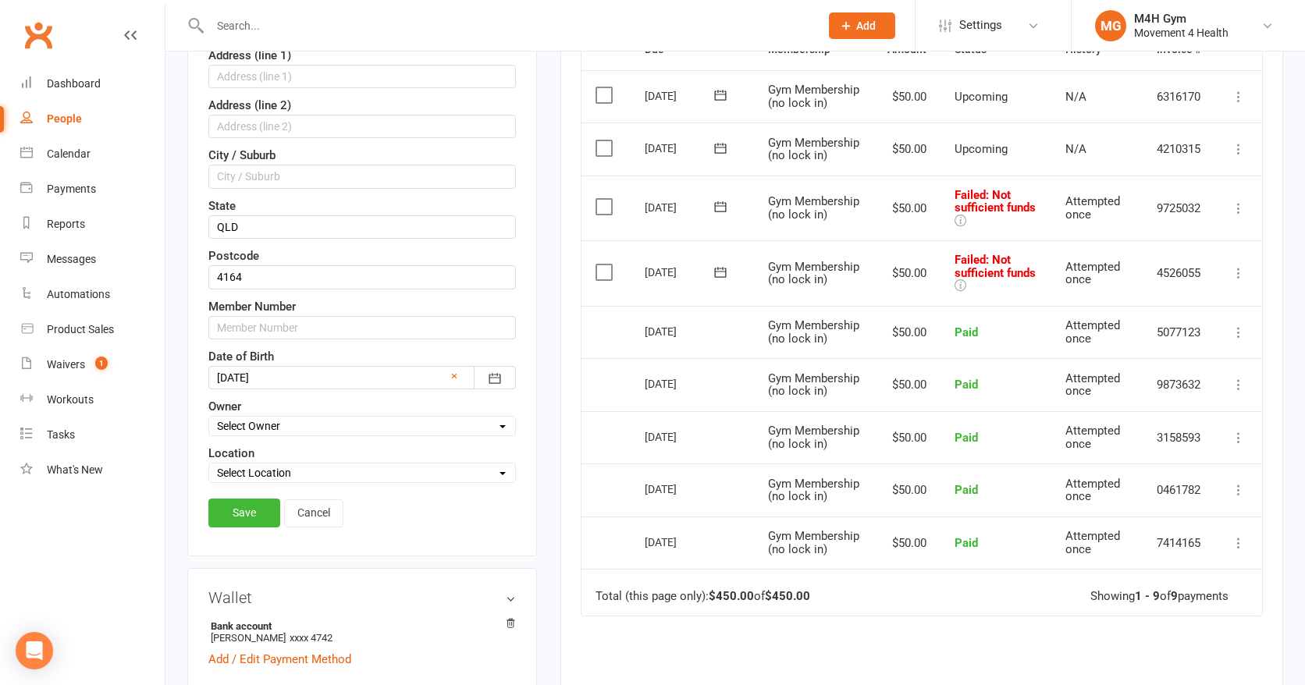
scroll to position [418, 0]
click at [492, 368] on icon "button" at bounding box center [495, 376] width 16 height 16
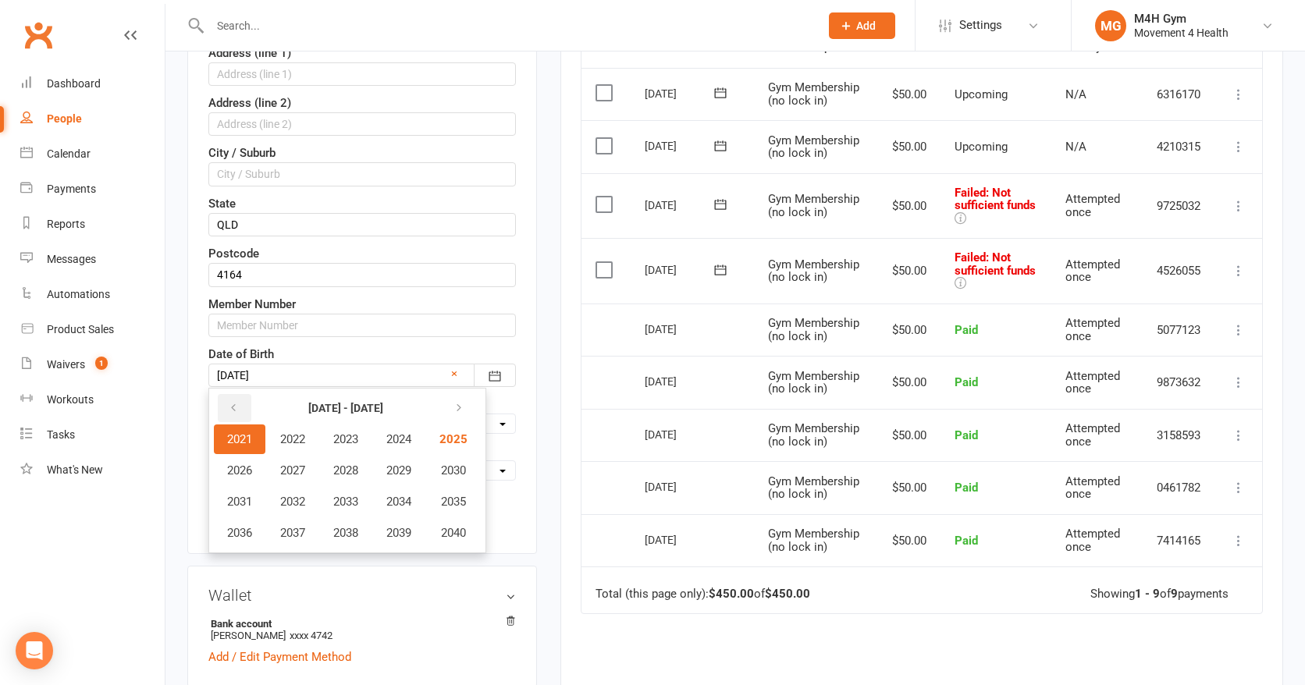
click at [229, 400] on button "button" at bounding box center [235, 408] width 34 height 28
click at [242, 433] on span "2001" at bounding box center [239, 439] width 25 height 14
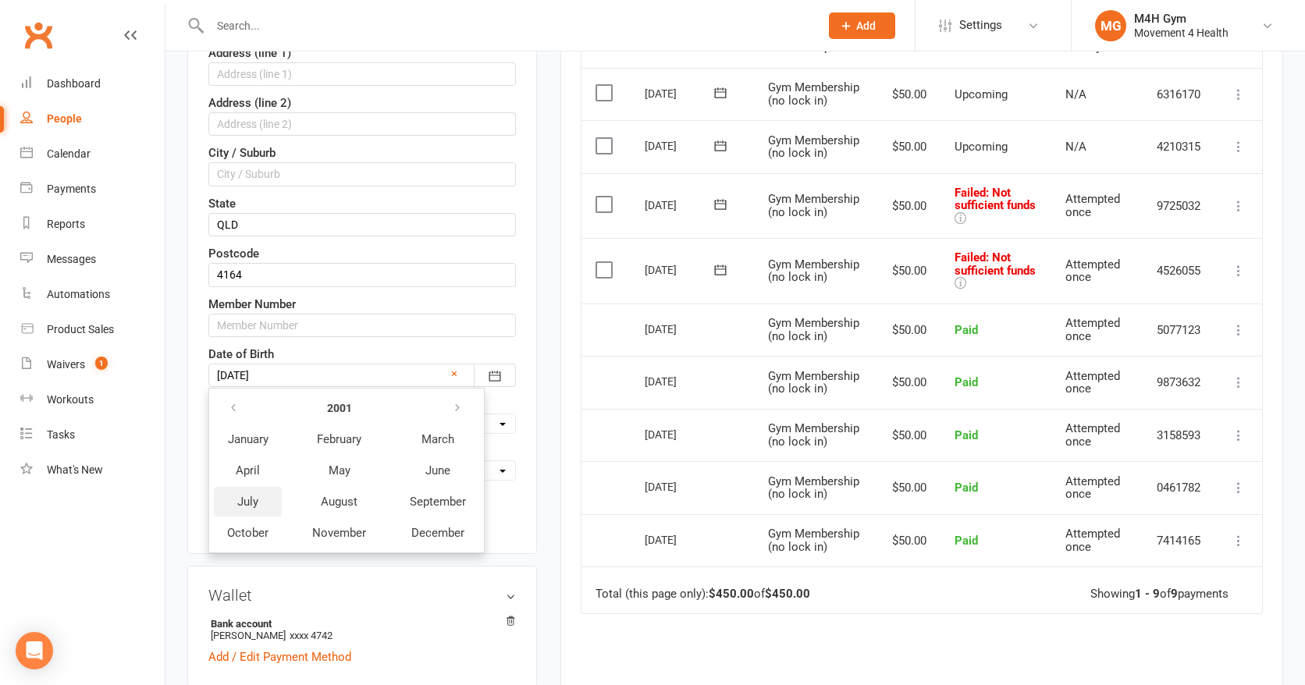
click at [251, 497] on span "July" at bounding box center [247, 502] width 21 height 14
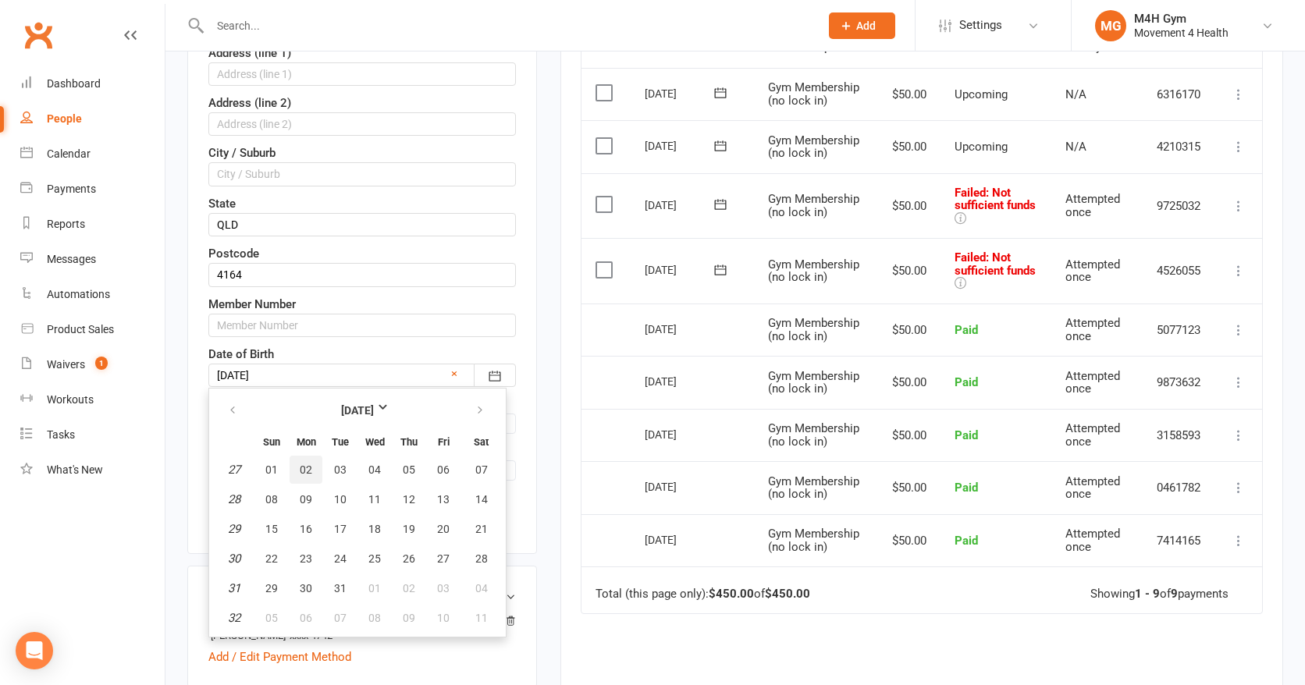
click at [304, 472] on span "02" at bounding box center [306, 470] width 12 height 12
type input "[DATE]"
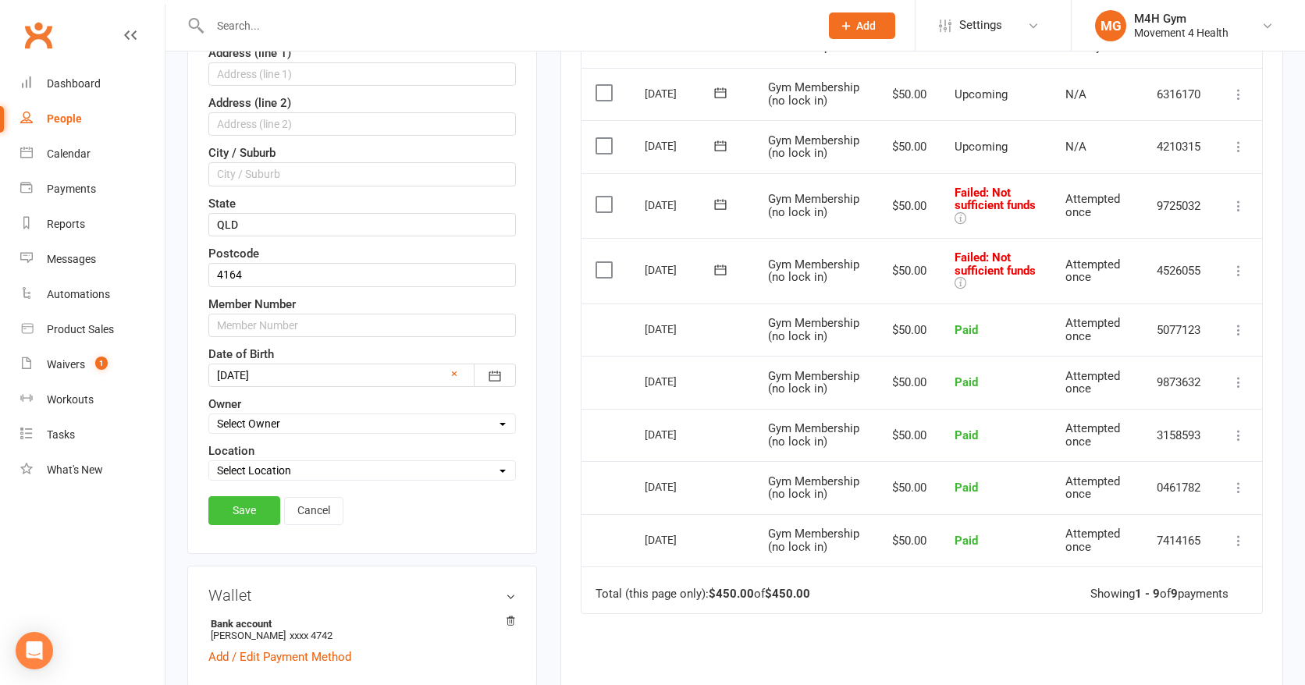
click at [253, 505] on link "Save" at bounding box center [244, 510] width 72 height 28
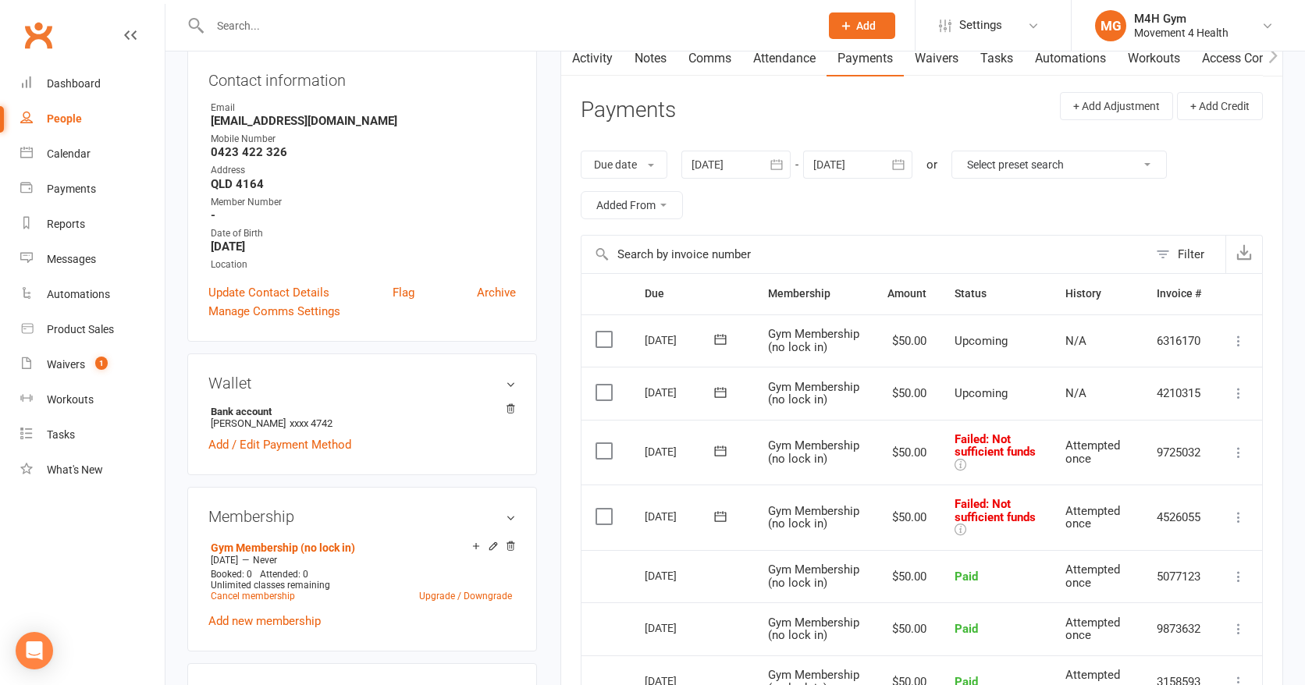
scroll to position [177, 0]
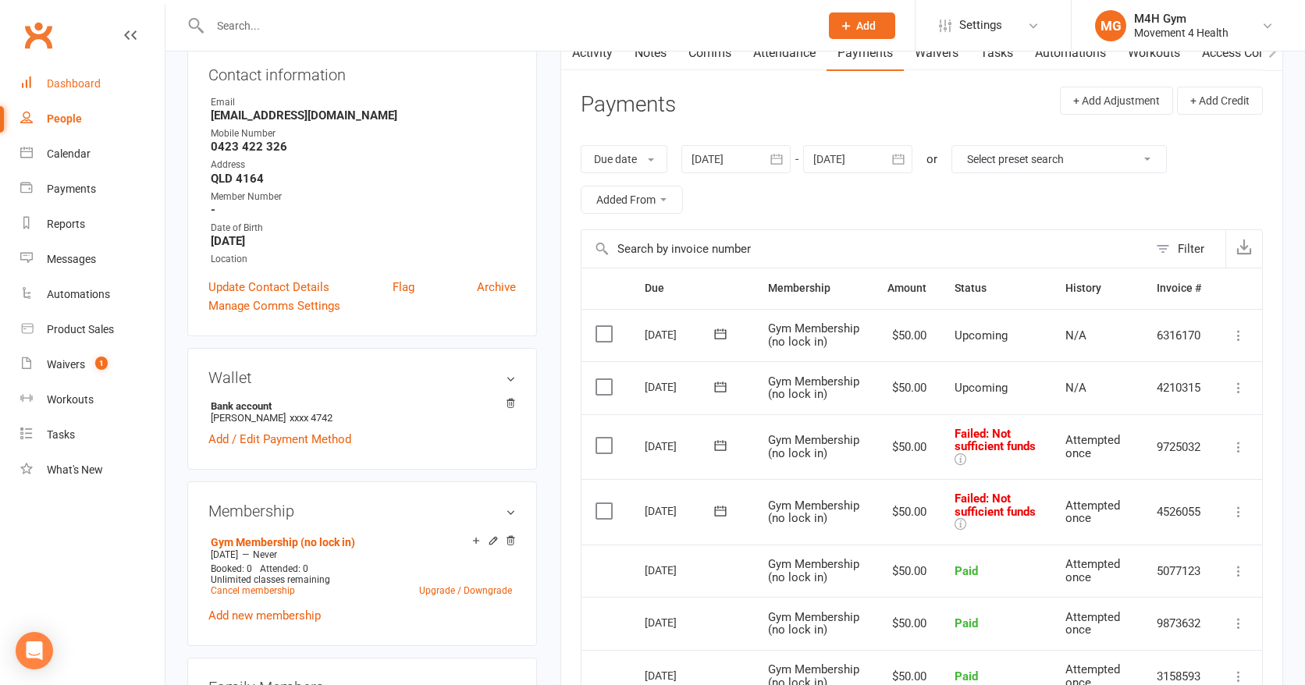
click at [94, 84] on div "Dashboard" at bounding box center [74, 83] width 54 height 12
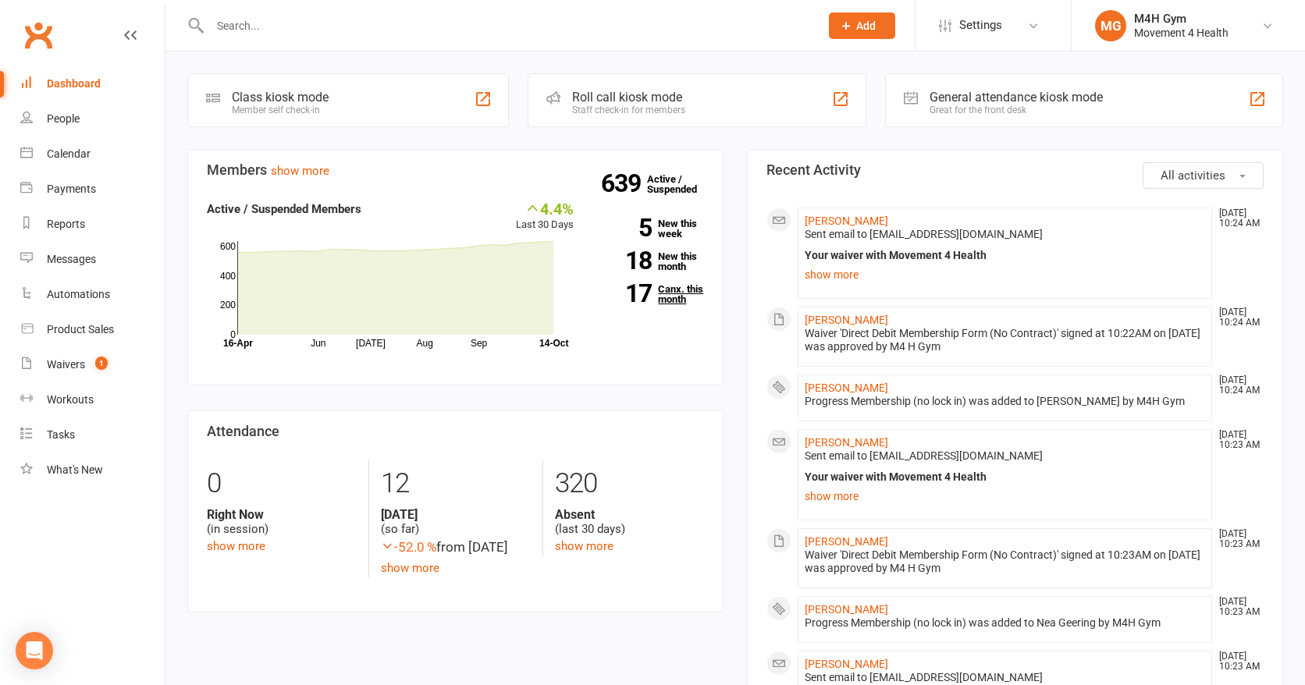
click at [677, 293] on link "17 Canx. this month" at bounding box center [650, 294] width 107 height 20
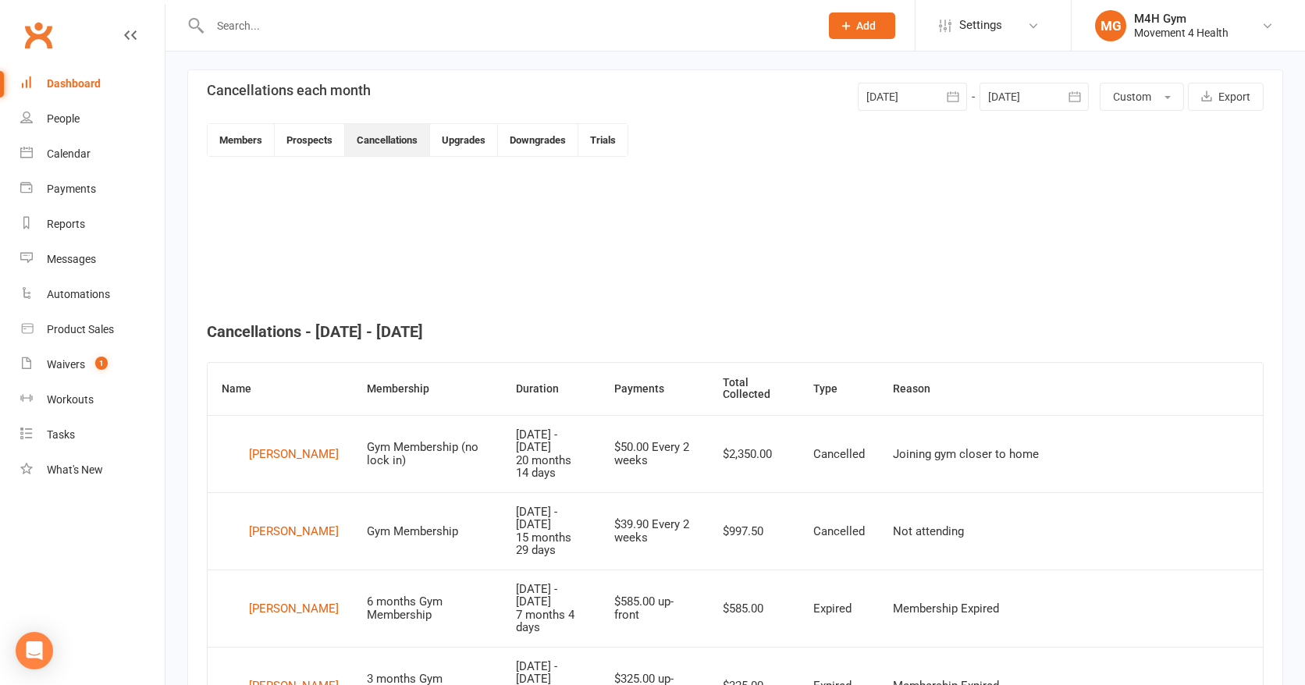
scroll to position [360, 0]
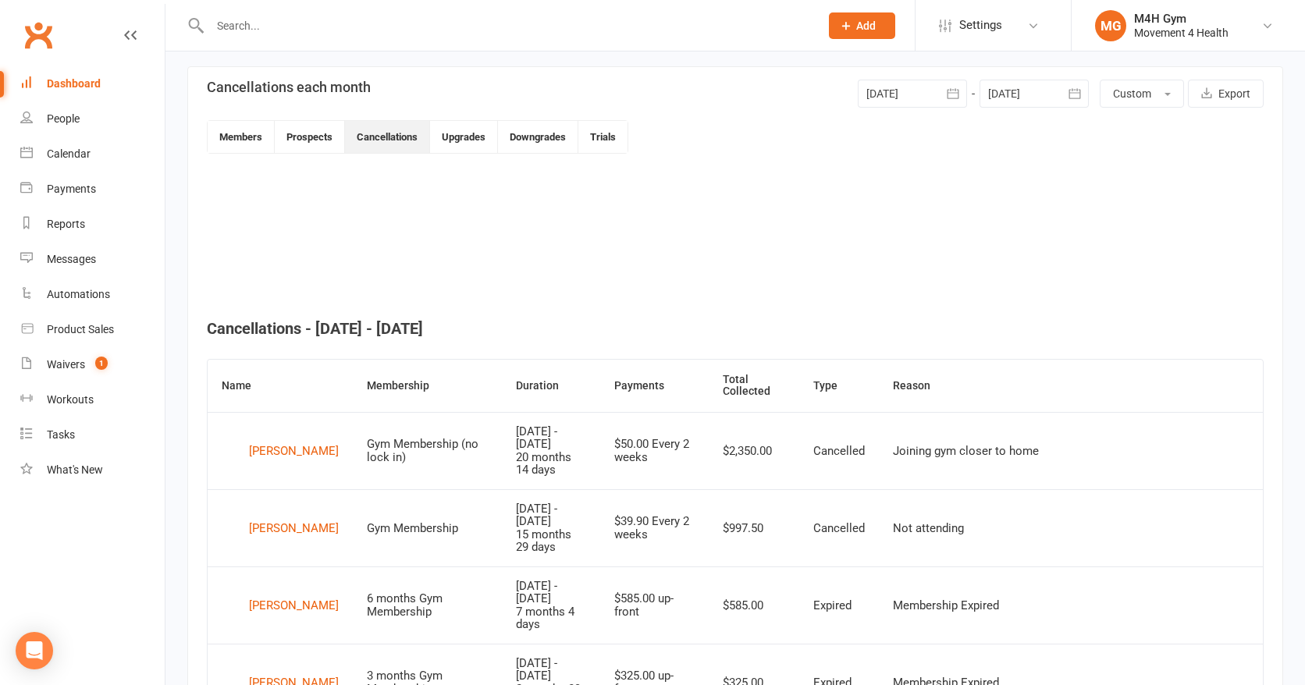
click at [953, 91] on icon "button" at bounding box center [953, 94] width 16 height 16
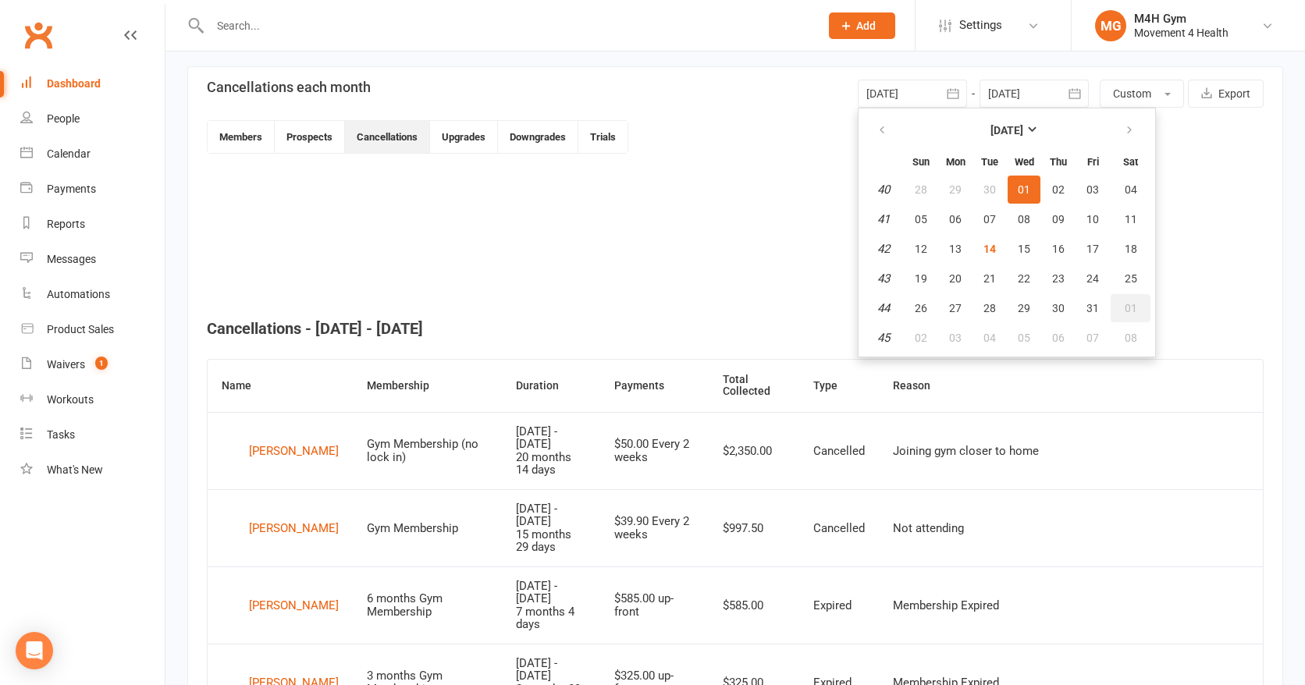
click at [1125, 303] on span "01" at bounding box center [1131, 308] width 12 height 12
type input "[DATE]"
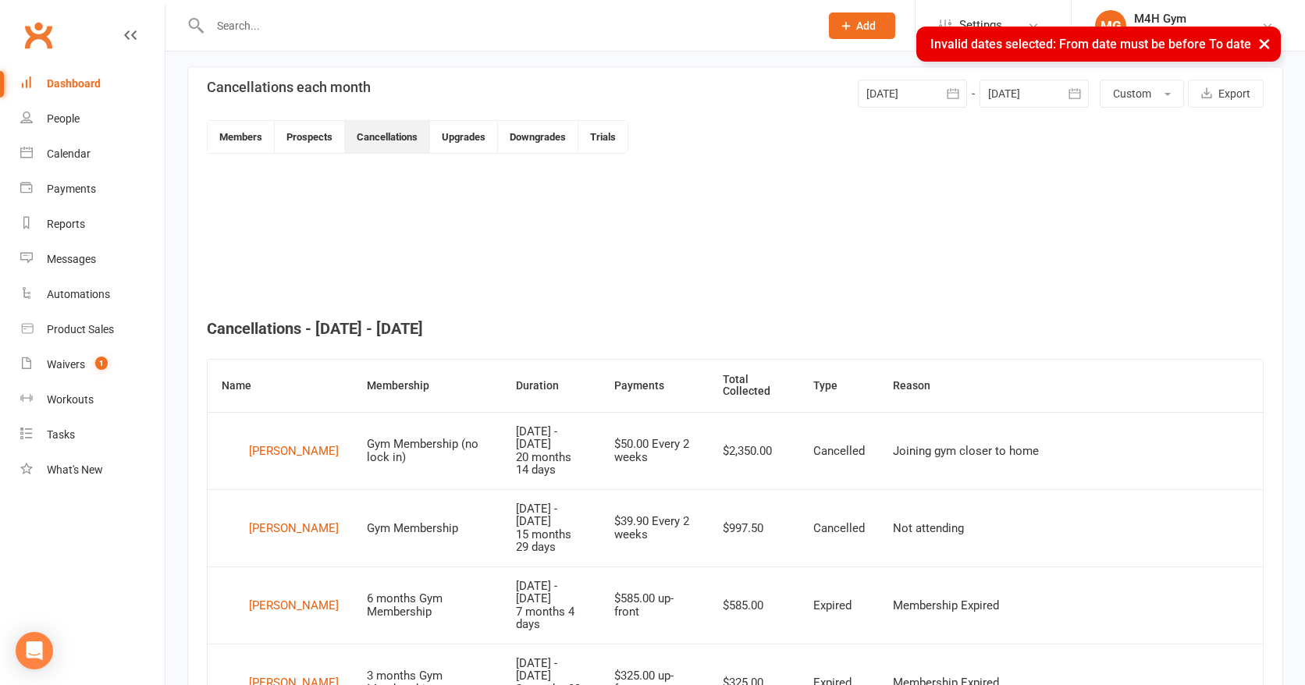
click at [1065, 92] on button "button" at bounding box center [1075, 94] width 28 height 28
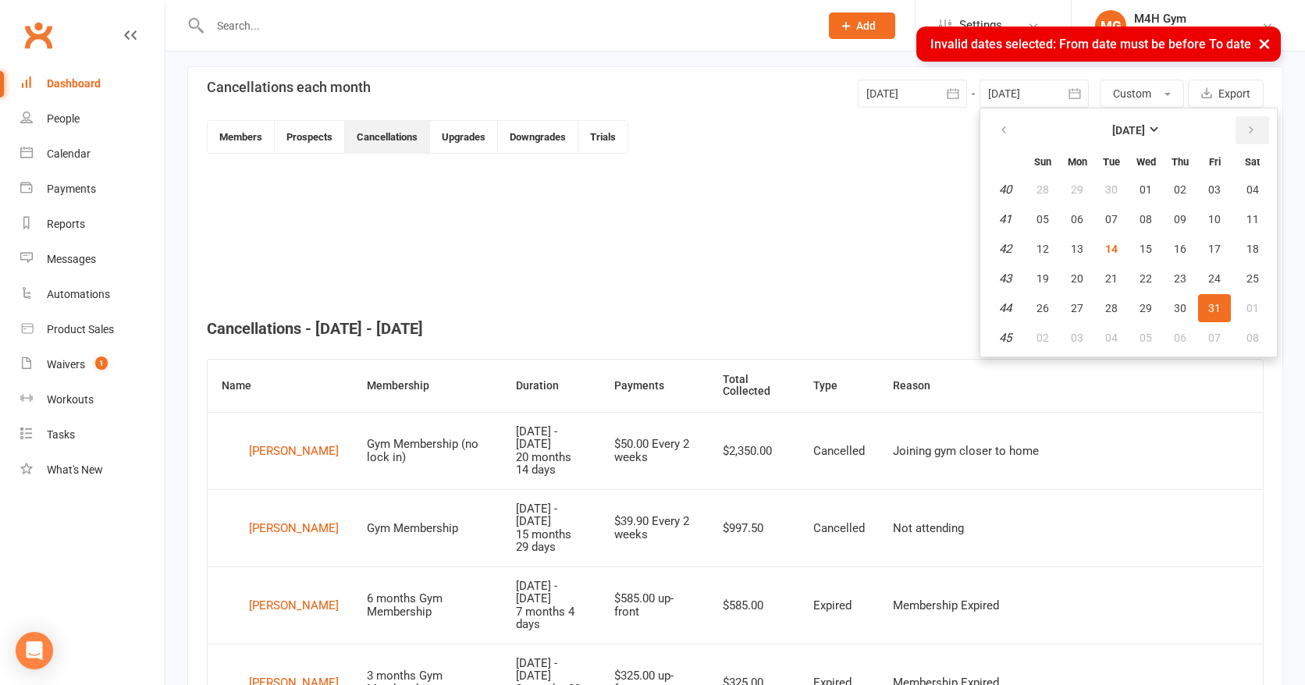
click at [1252, 125] on icon "button" at bounding box center [1251, 130] width 11 height 12
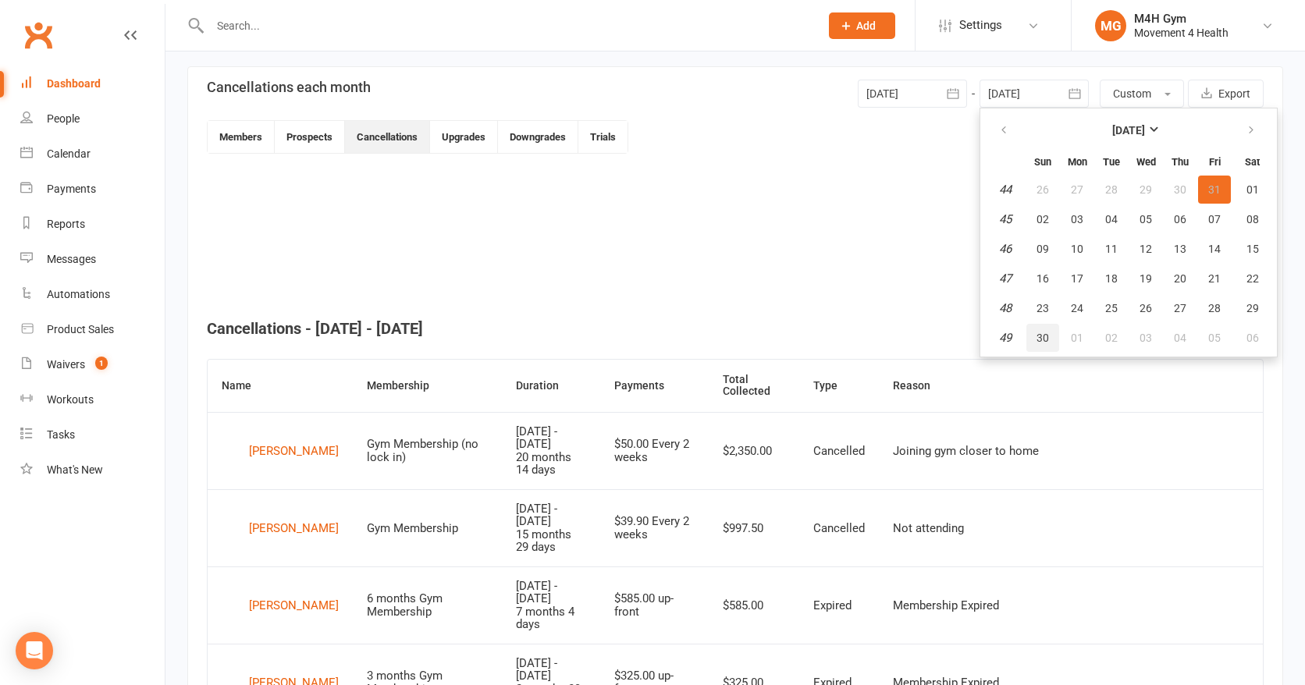
click at [1048, 332] on button "30" at bounding box center [1042, 338] width 33 height 28
type input "[DATE]"
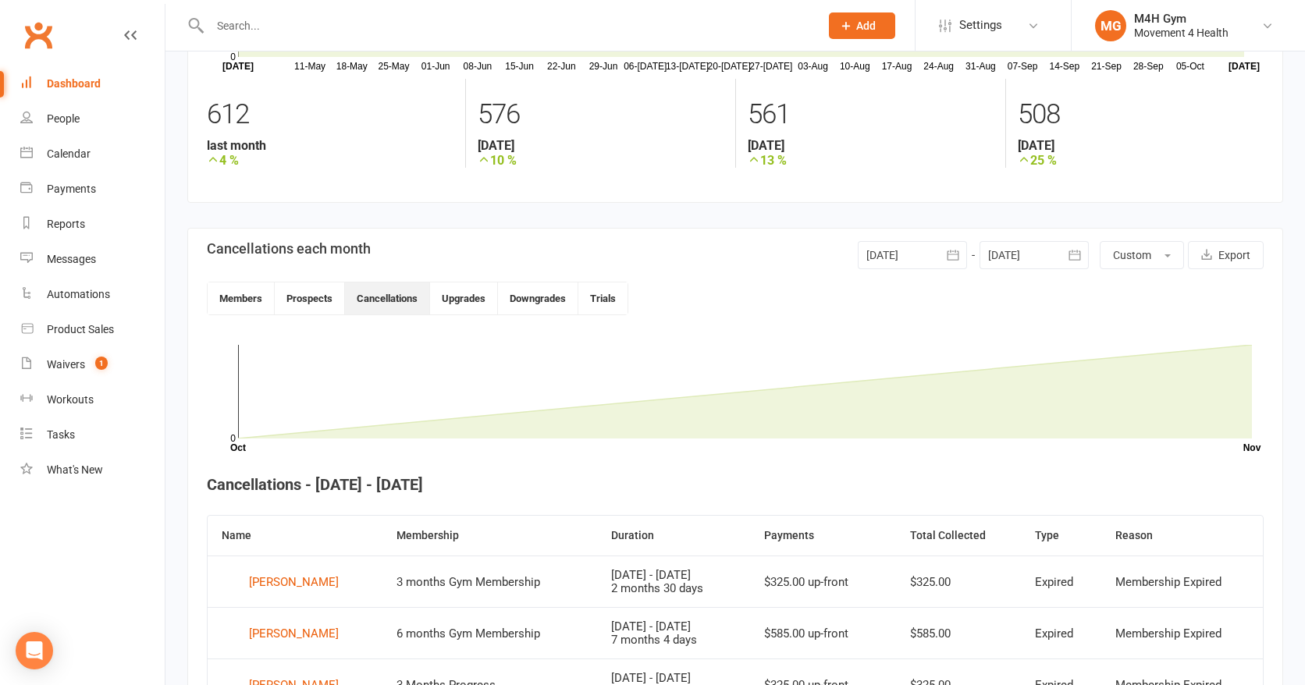
scroll to position [205, 0]
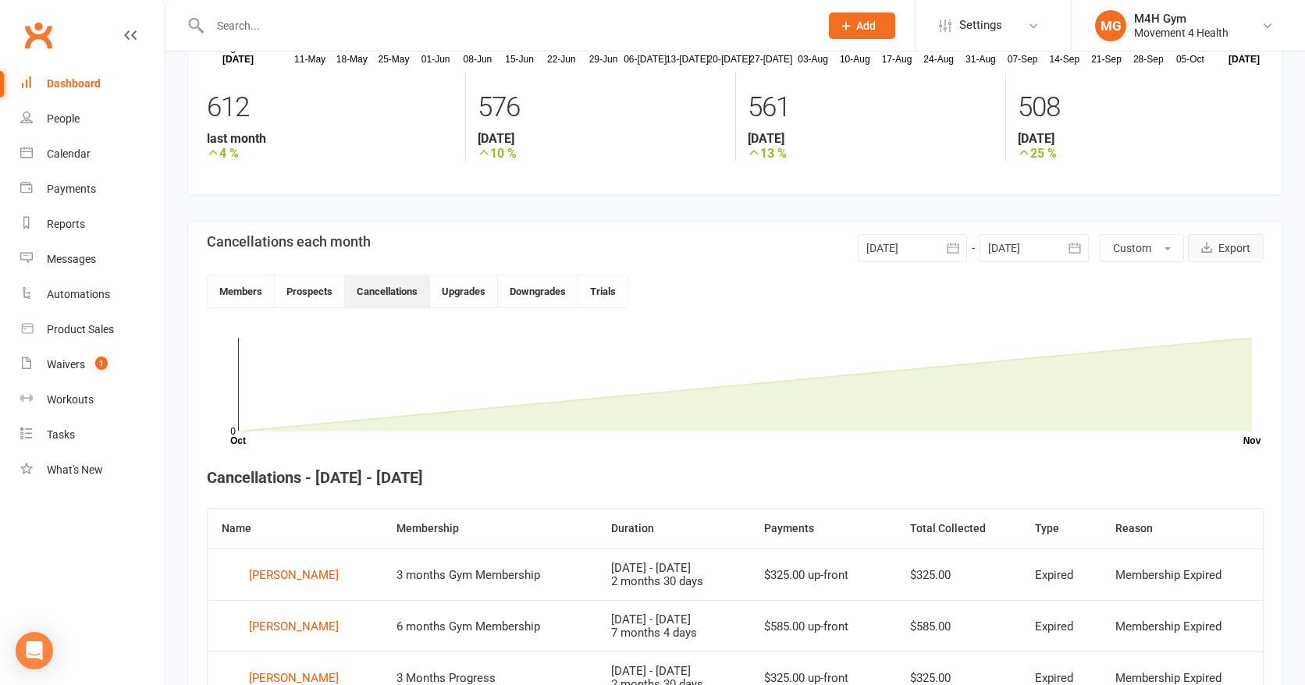
click at [1224, 247] on button "Export" at bounding box center [1226, 248] width 76 height 28
